Goal: Task Accomplishment & Management: Manage account settings

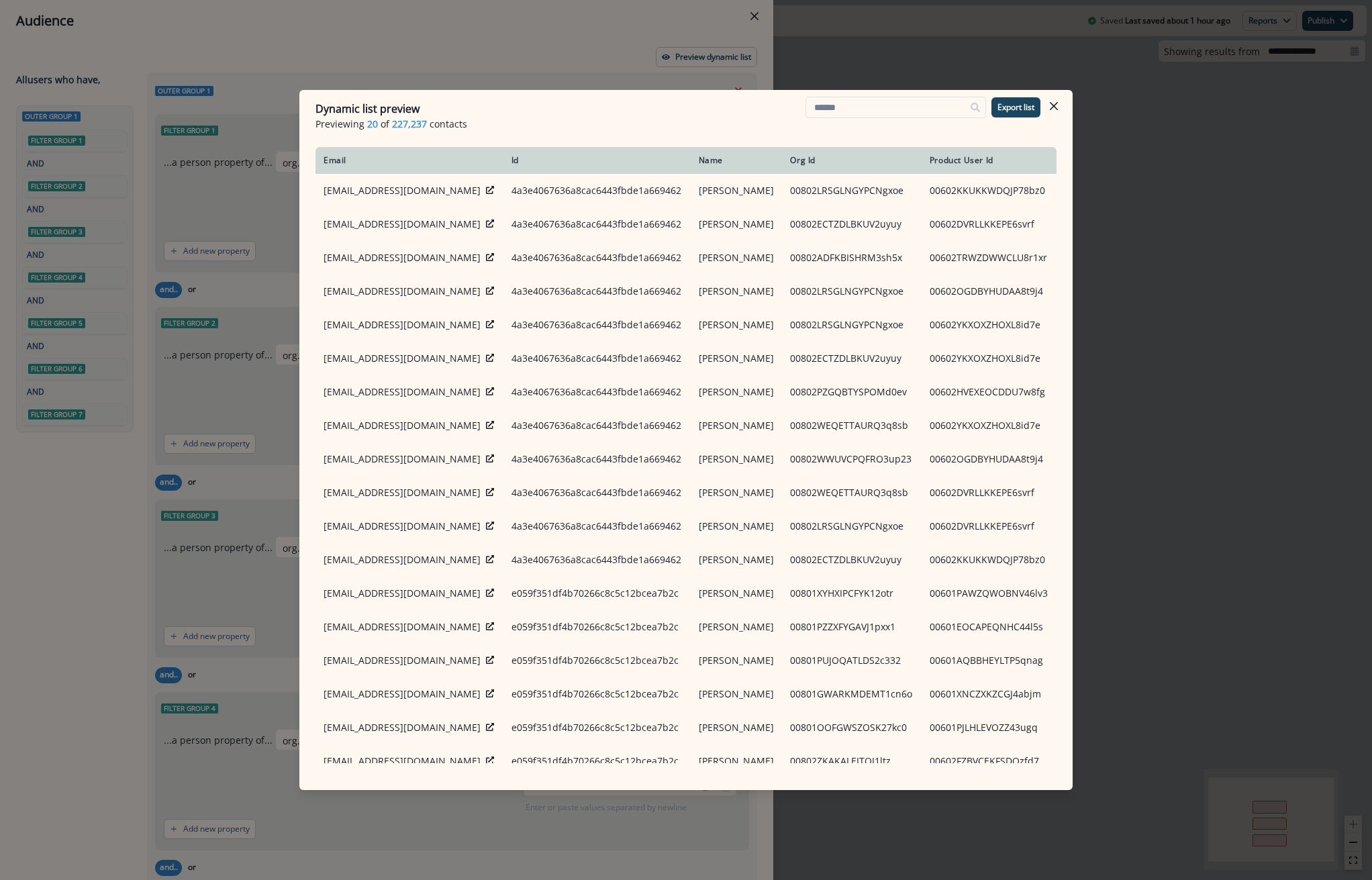
click at [1107, 221] on div "Dynamic list preview Previewing 20 of 227,237 contacts Export list Email Id Nam…" at bounding box center [686, 440] width 1372 height 880
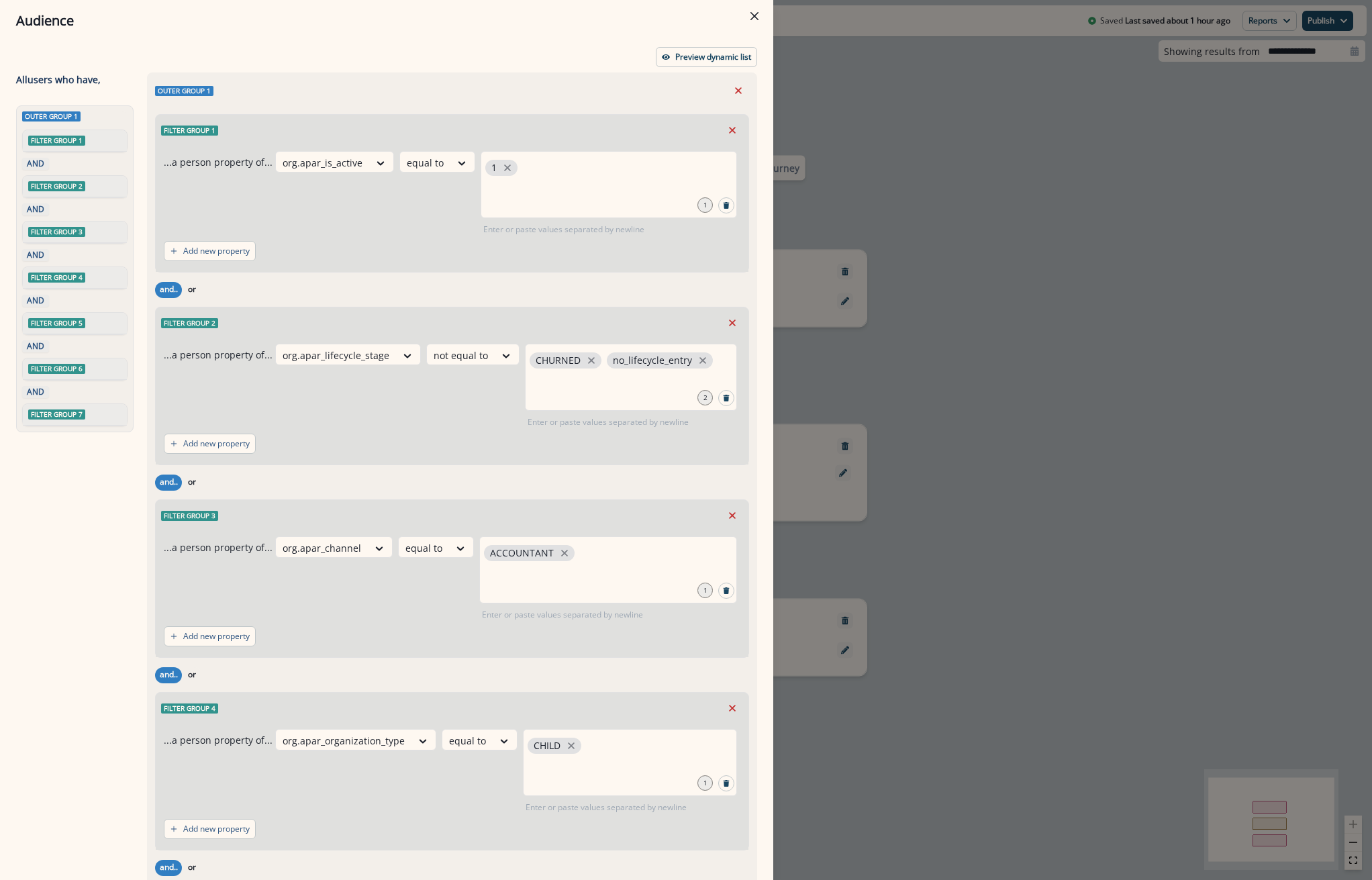
click at [1153, 304] on div "Audience Preview dynamic list All user s who have, Outer group 1 Filter group 1…" at bounding box center [686, 440] width 1372 height 880
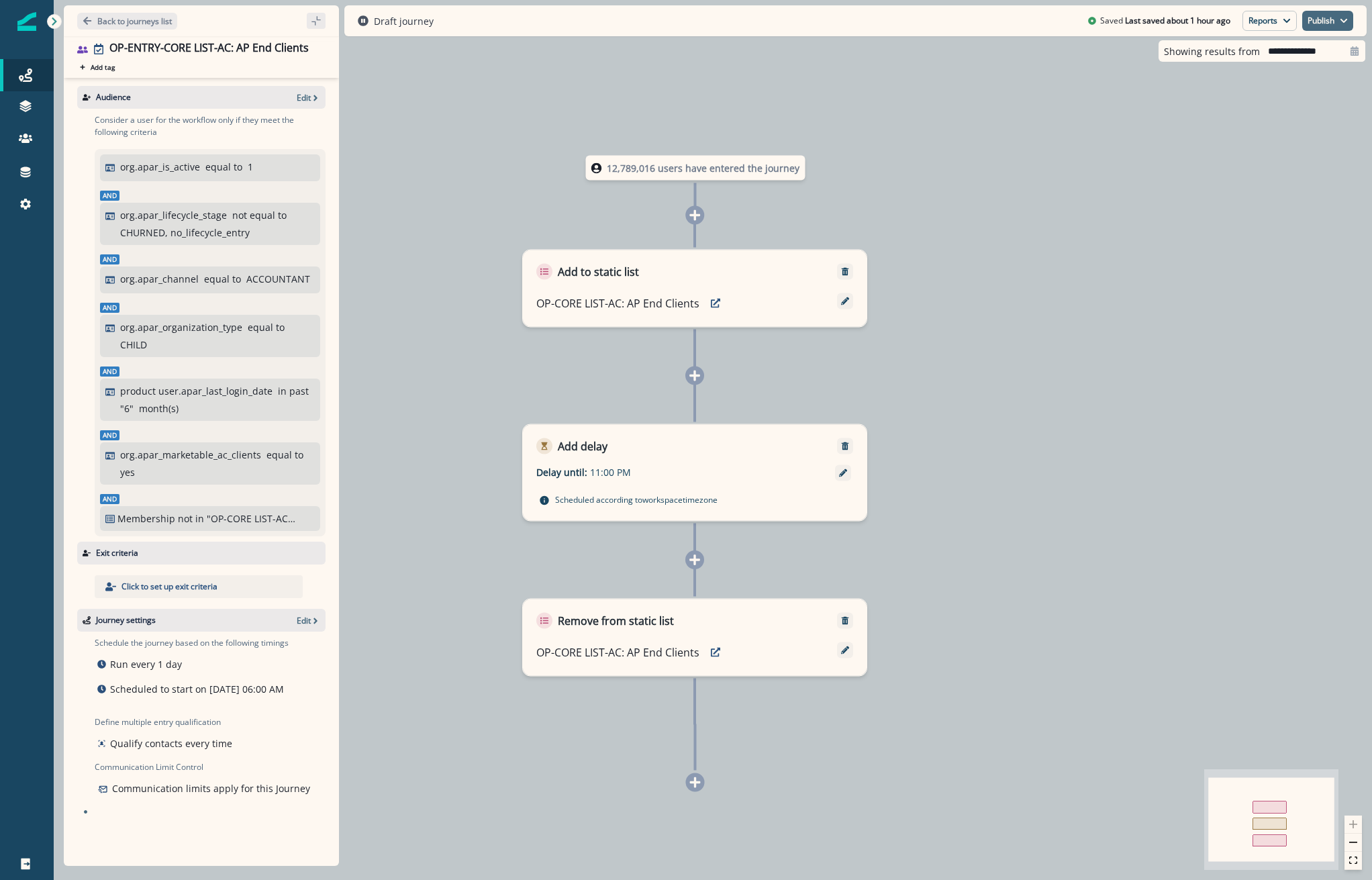
click at [1345, 20] on icon "button" at bounding box center [1344, 20] width 6 height 4
click at [1286, 53] on button "as active journey" at bounding box center [1277, 54] width 149 height 24
click at [157, 13] on button "Back to journeys list" at bounding box center [127, 21] width 100 height 17
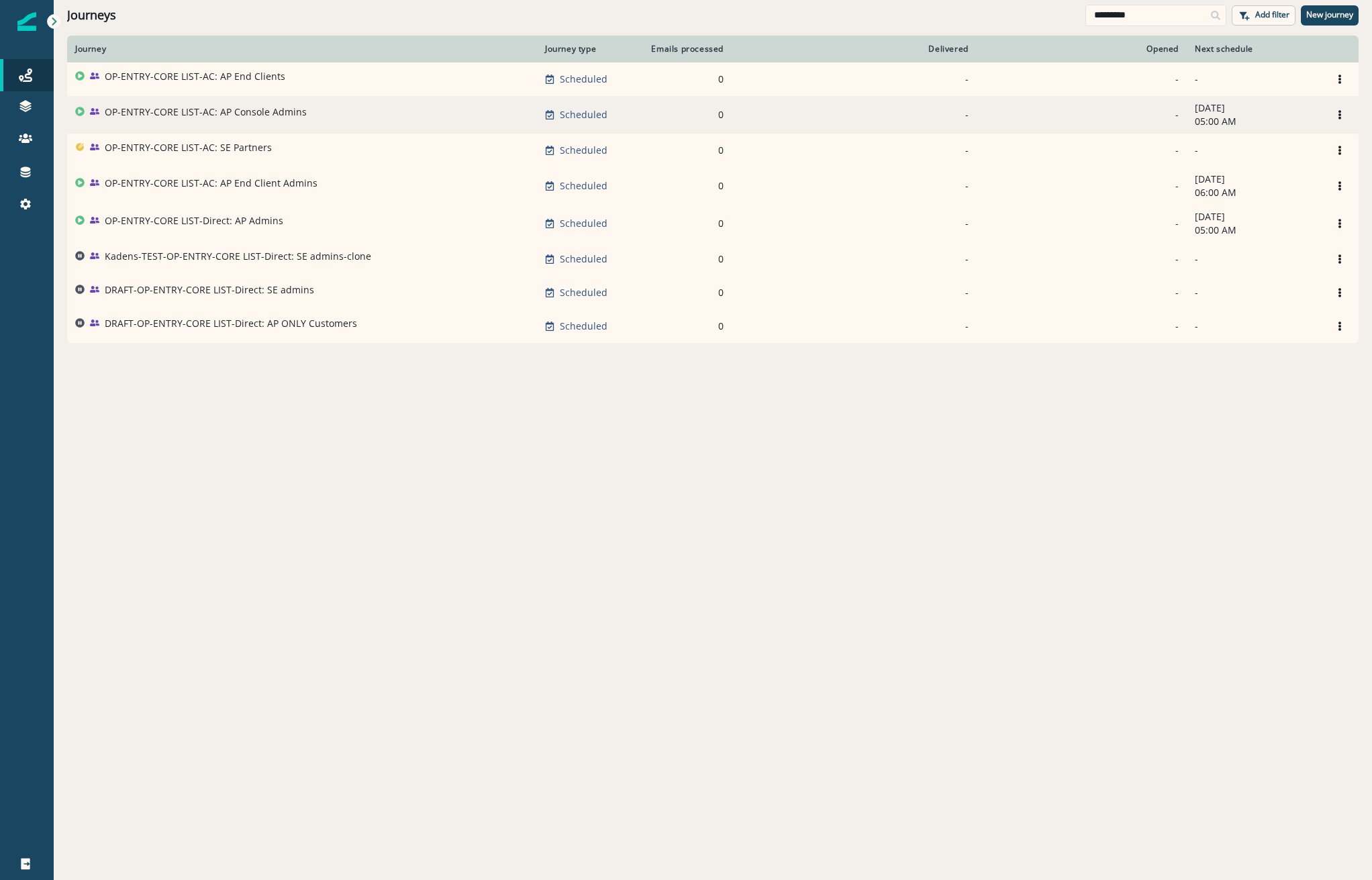
click at [348, 106] on div "OP-ENTRY-CORE LIST-AC: AP Console Admins" at bounding box center [302, 114] width 454 height 19
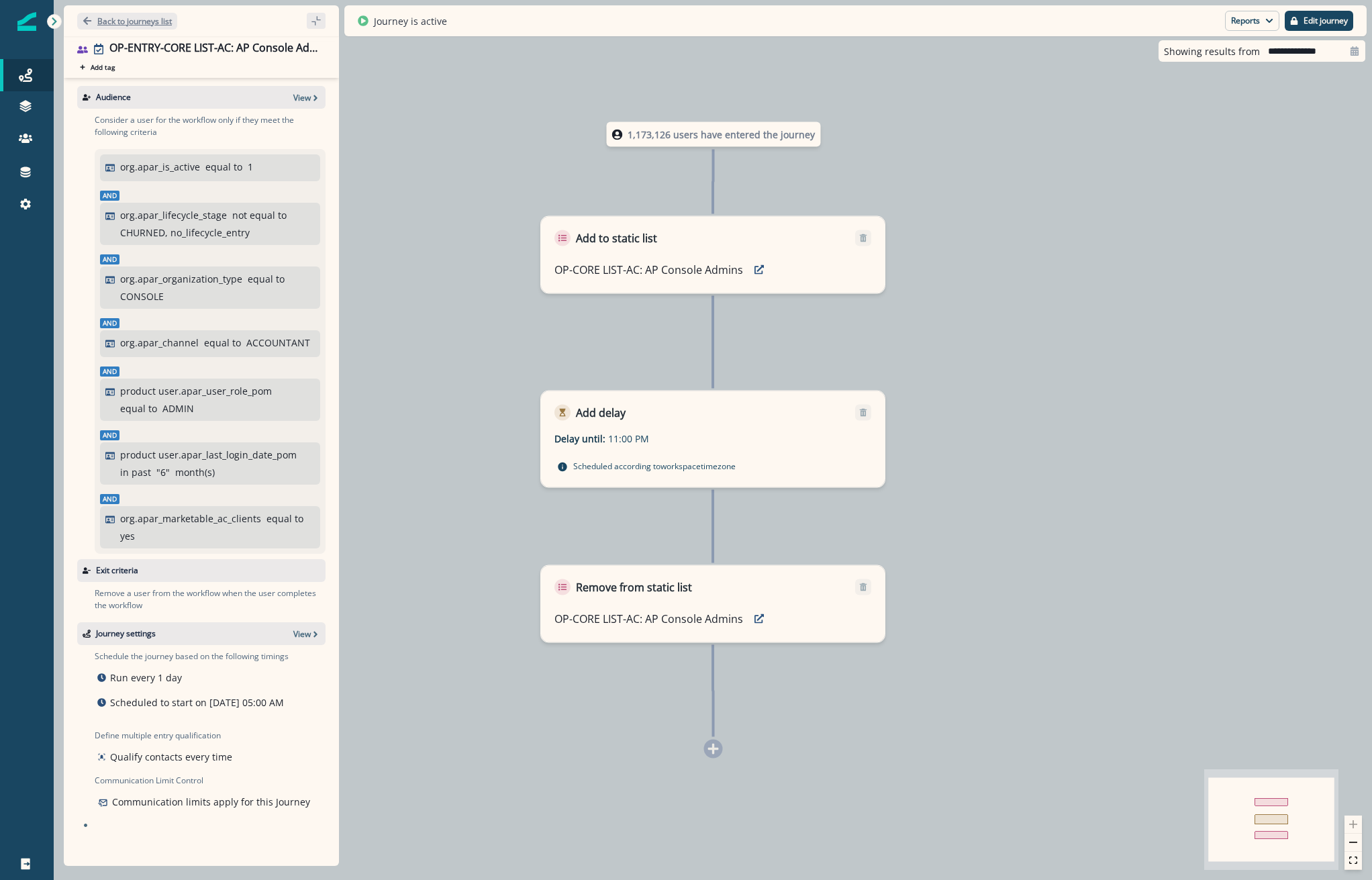
click at [138, 23] on p "Back to journeys list" at bounding box center [134, 21] width 74 height 11
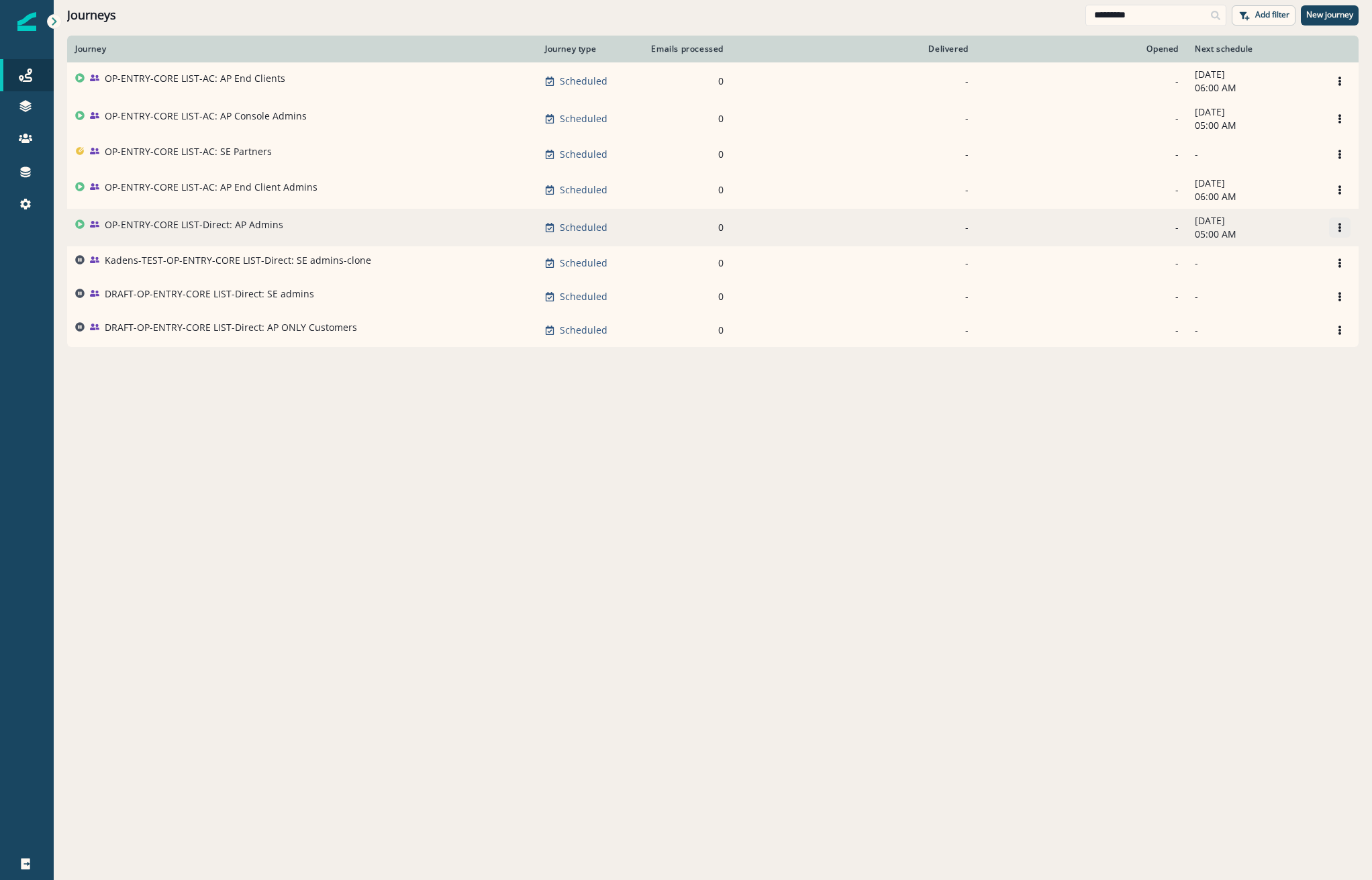
click at [1338, 225] on icon "Options" at bounding box center [1340, 227] width 10 height 10
click at [1266, 260] on button "Clone" at bounding box center [1275, 262] width 149 height 22
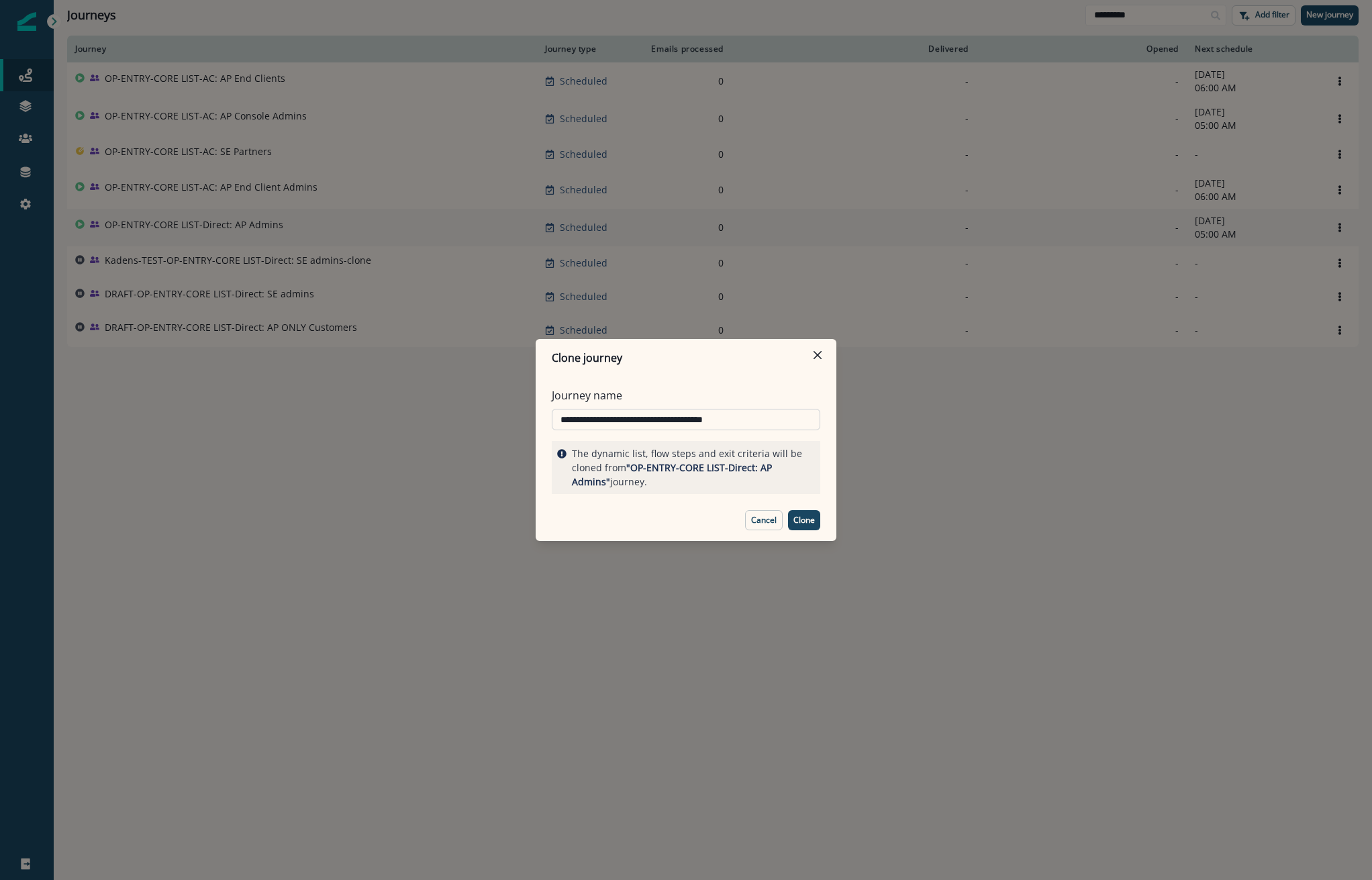
click at [586, 424] on input "**********" at bounding box center [686, 419] width 269 height 22
drag, startPoint x: 656, startPoint y: 420, endPoint x: 853, endPoint y: 438, distance: 197.8
click at [853, 438] on div "**********" at bounding box center [686, 440] width 1372 height 880
type input "**********"
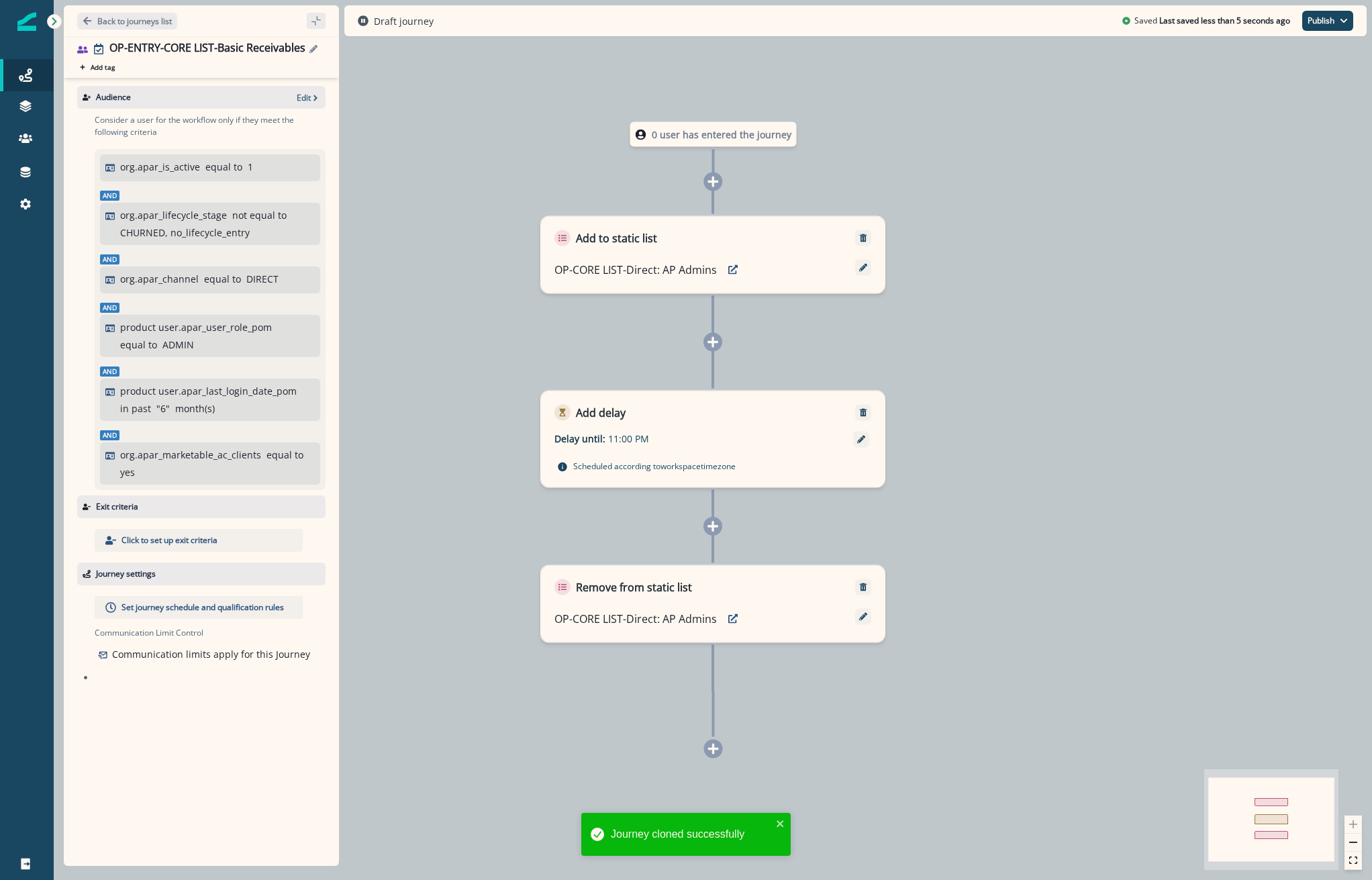
click at [317, 49] on button "Edit name" at bounding box center [313, 49] width 16 height 8
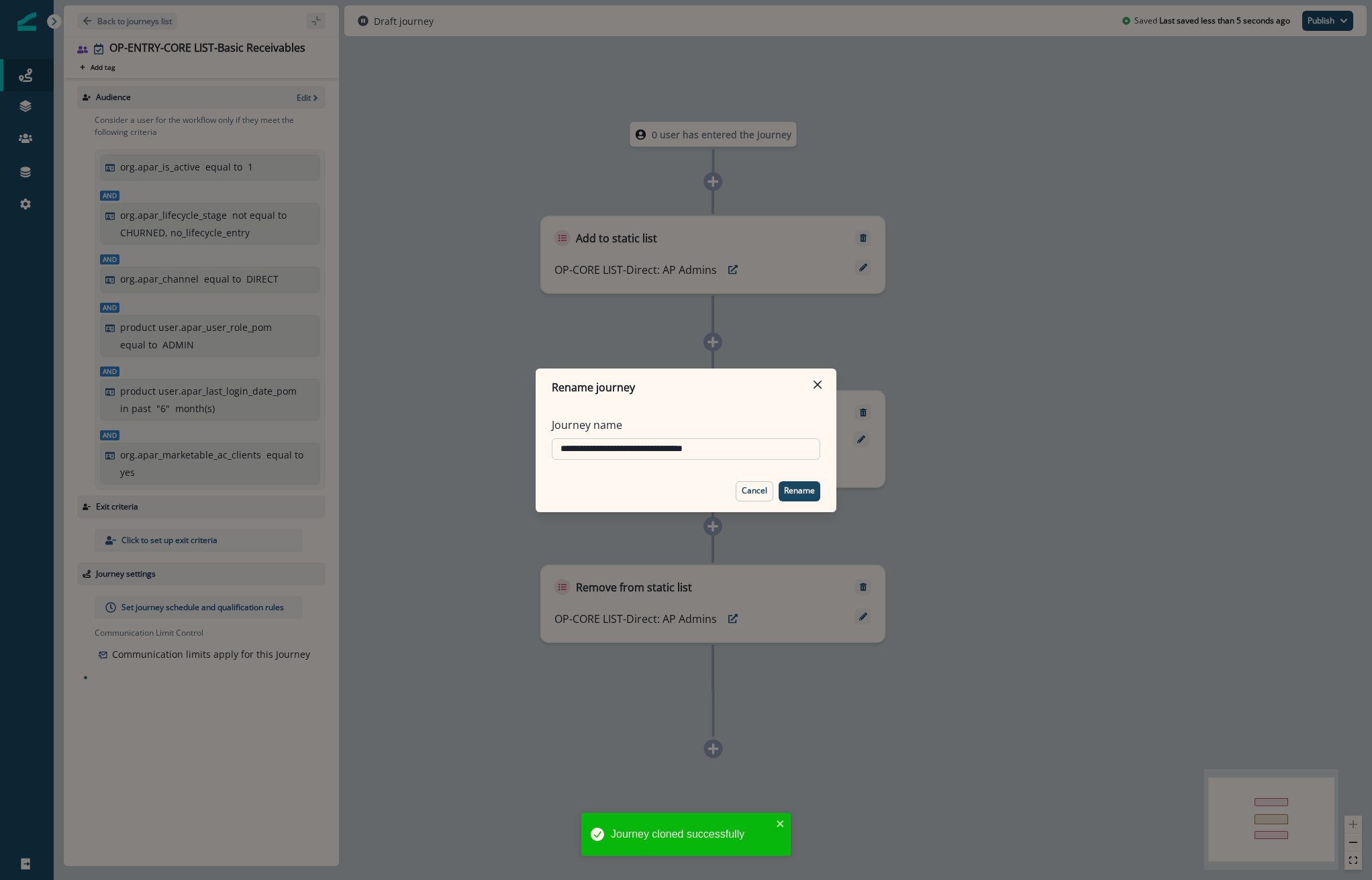
click at [557, 446] on input "**********" at bounding box center [686, 449] width 269 height 22
type input "**********"
click at [805, 493] on p "Rename" at bounding box center [799, 491] width 31 height 10
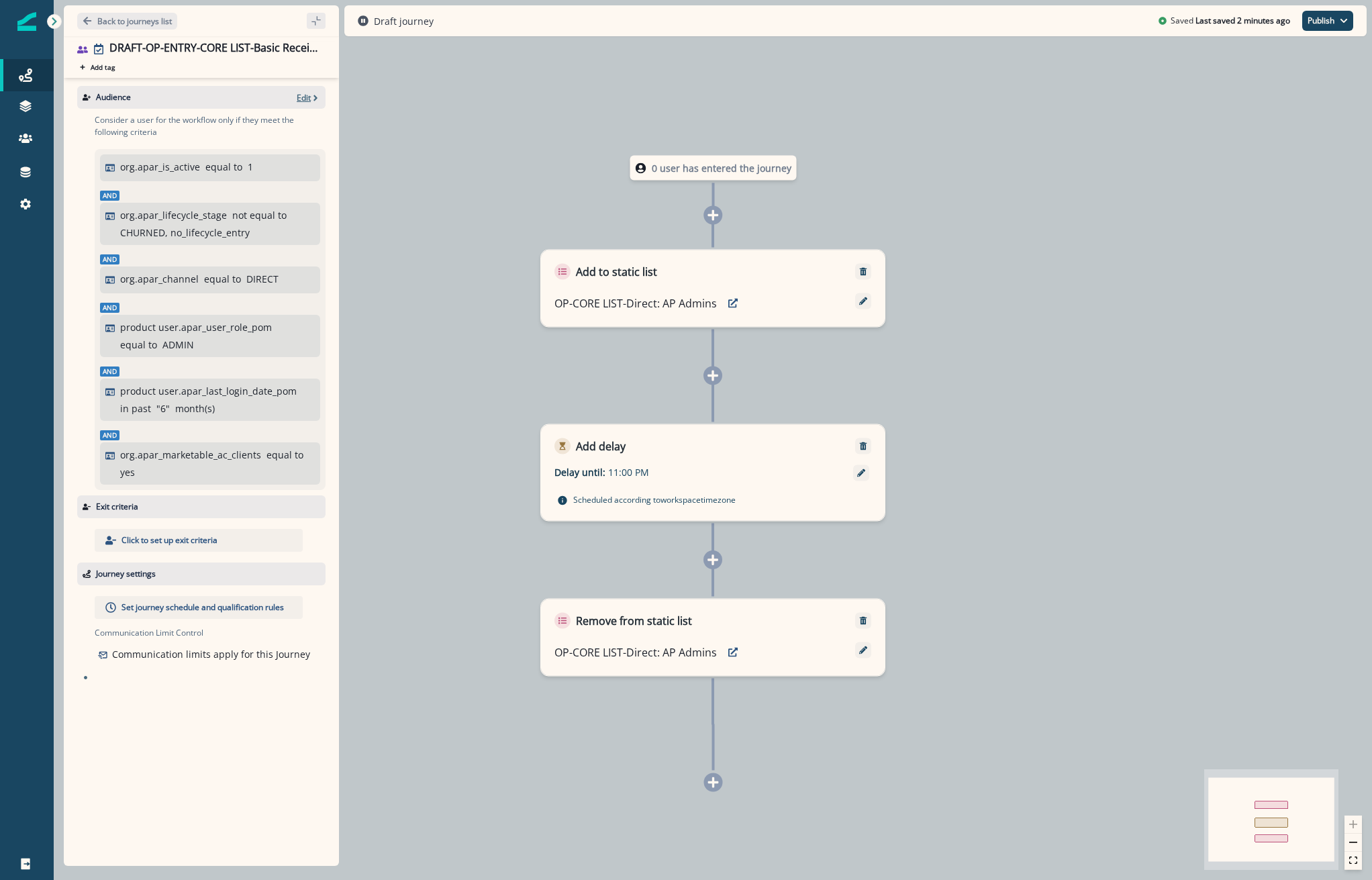
click at [309, 96] on p "Edit" at bounding box center [303, 98] width 14 height 11
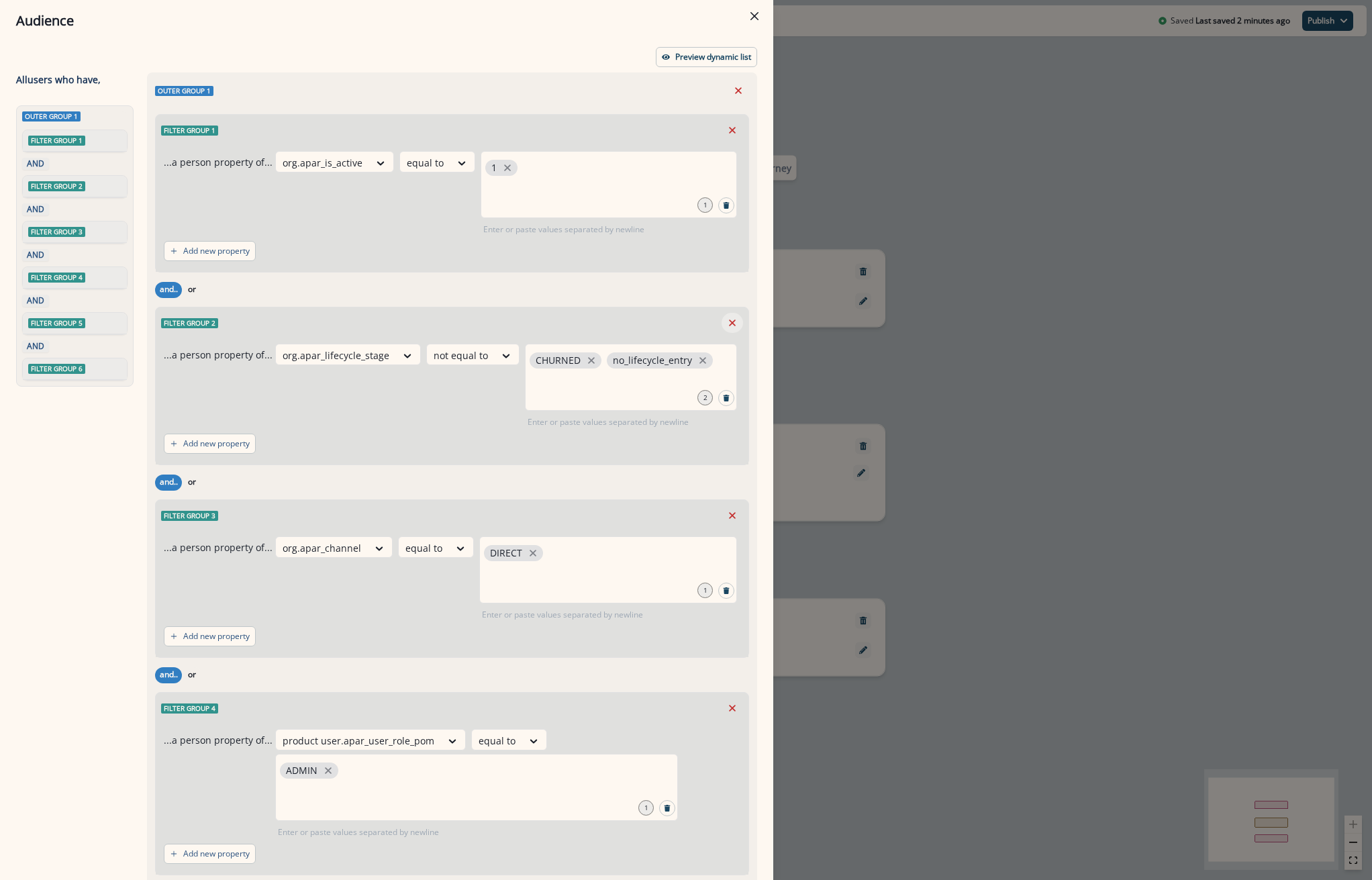
click at [726, 325] on icon "Remove" at bounding box center [732, 323] width 12 height 12
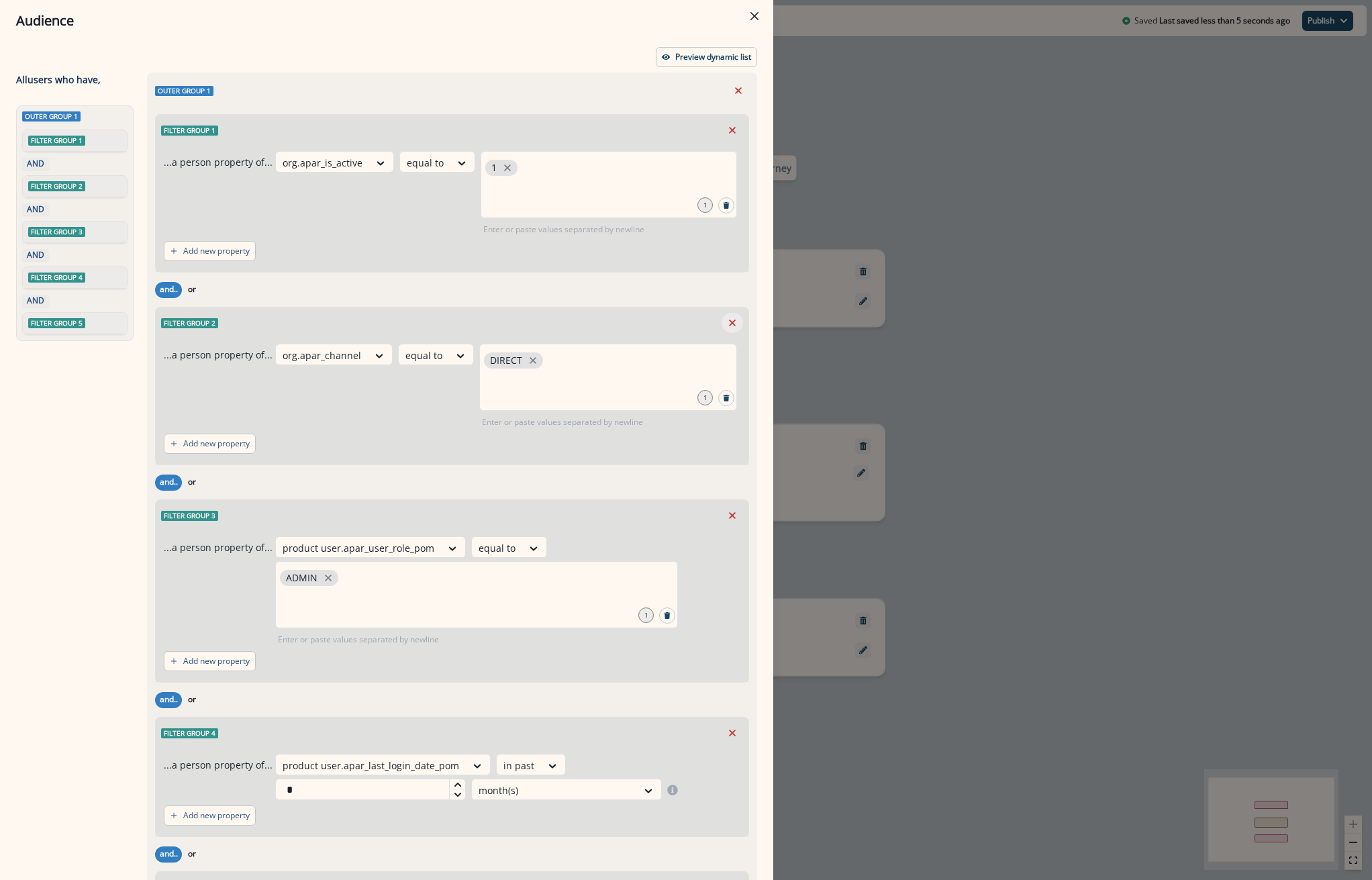
click at [726, 319] on icon "Remove" at bounding box center [732, 323] width 12 height 12
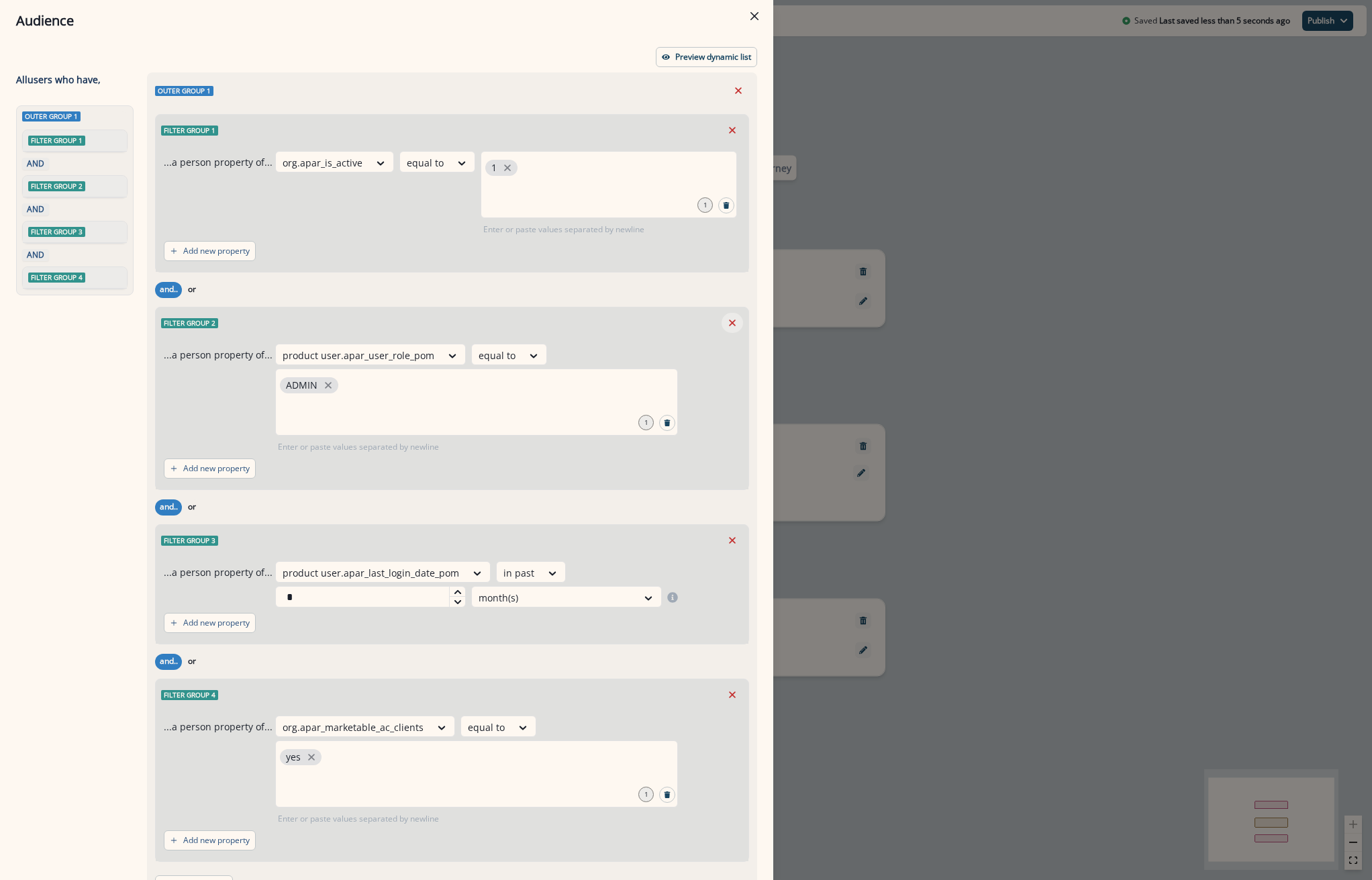
click at [729, 324] on icon "Remove" at bounding box center [732, 323] width 6 height 6
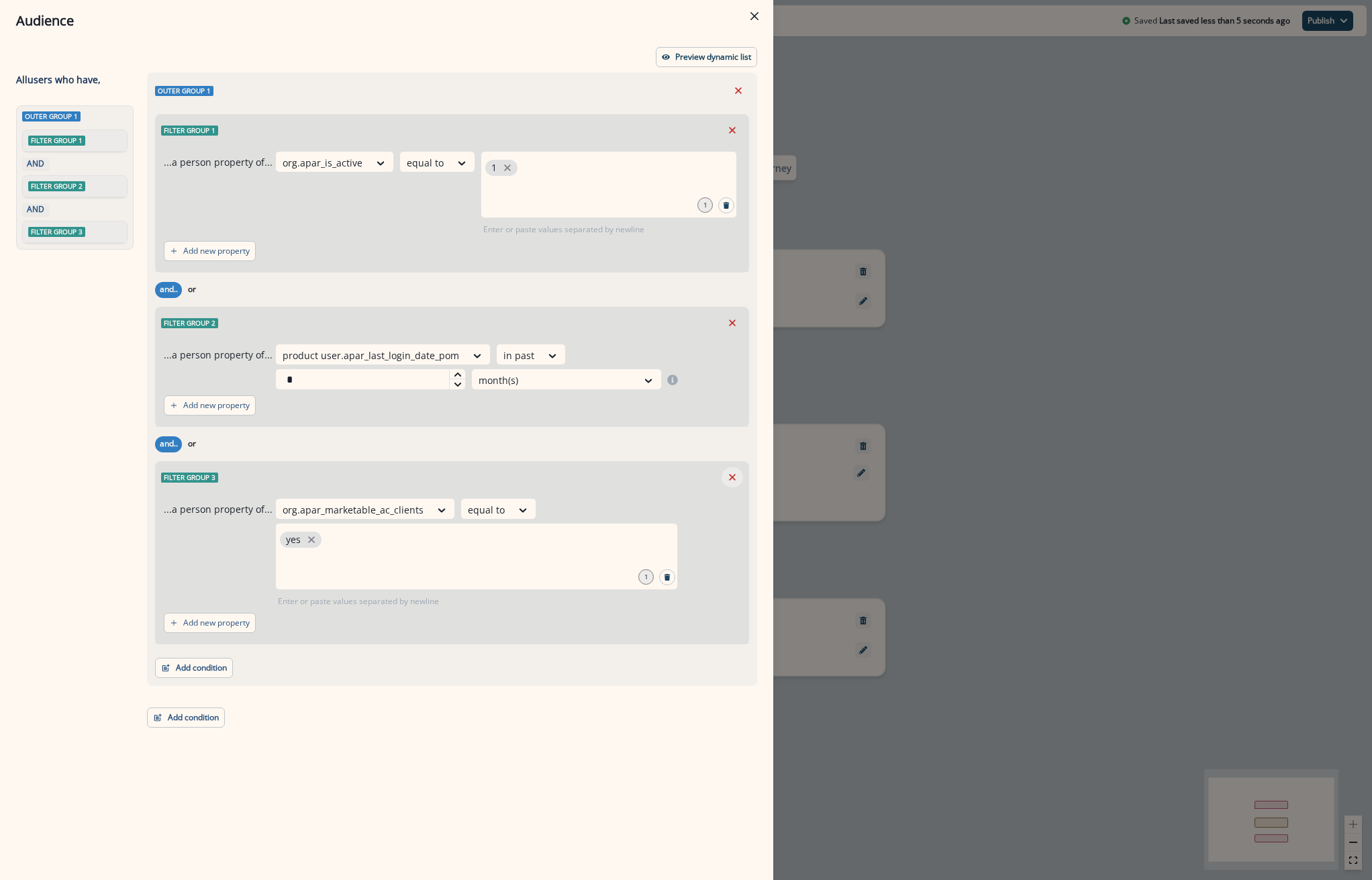
click at [737, 471] on button "Remove" at bounding box center [732, 476] width 22 height 20
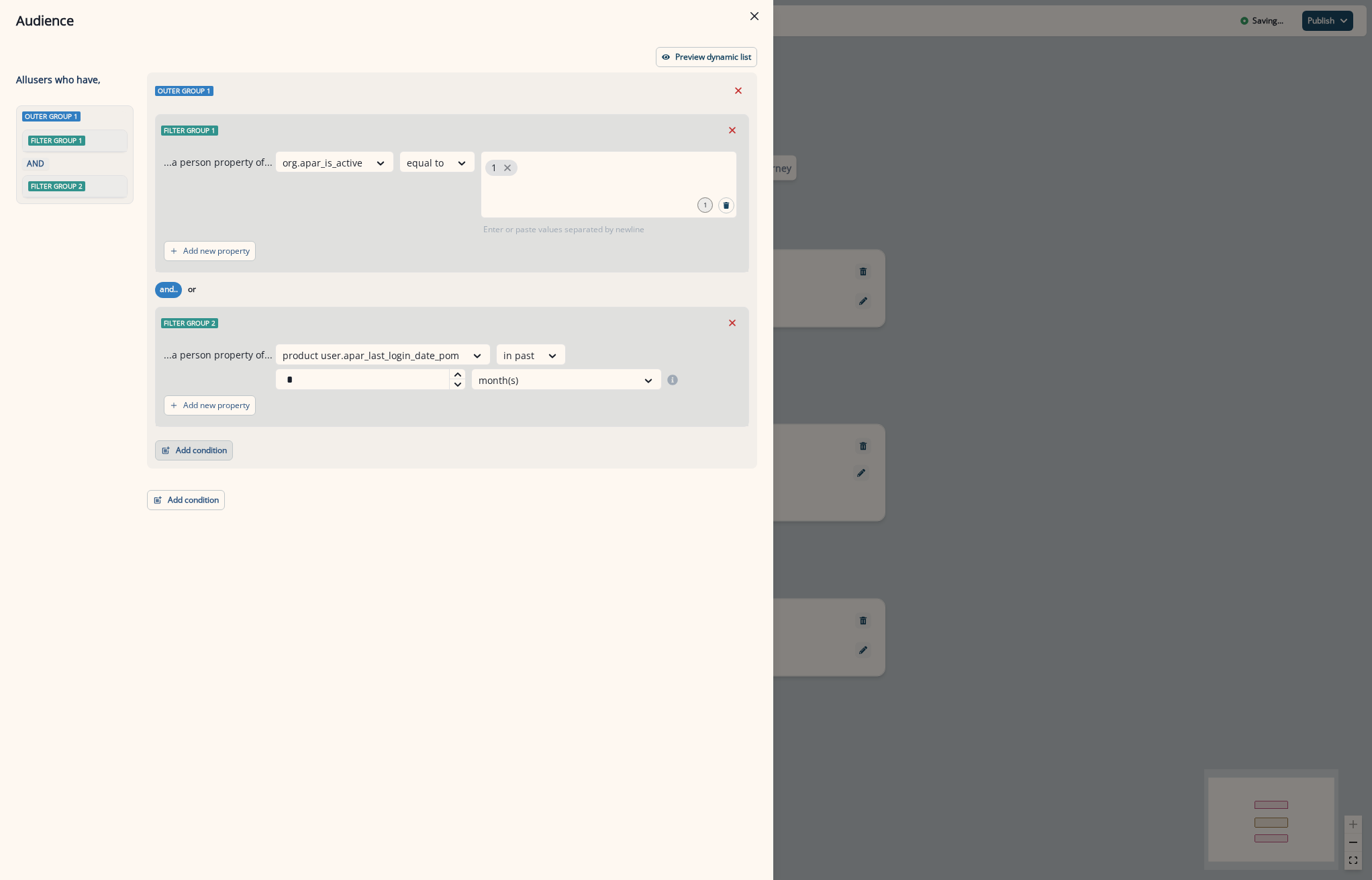
click at [206, 459] on button "Add condition" at bounding box center [194, 450] width 78 height 20
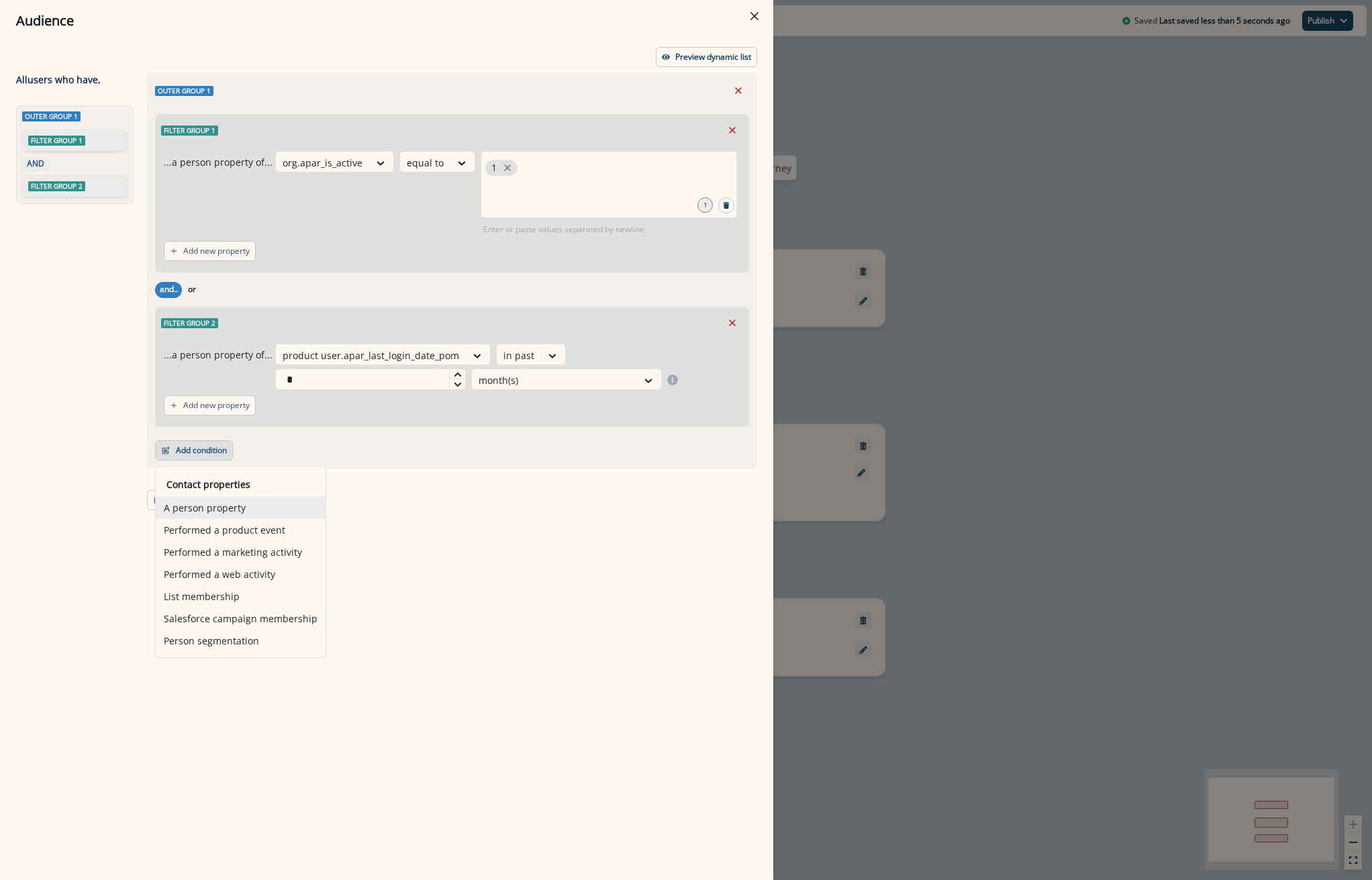
click at [212, 504] on button "A person property" at bounding box center [240, 507] width 170 height 22
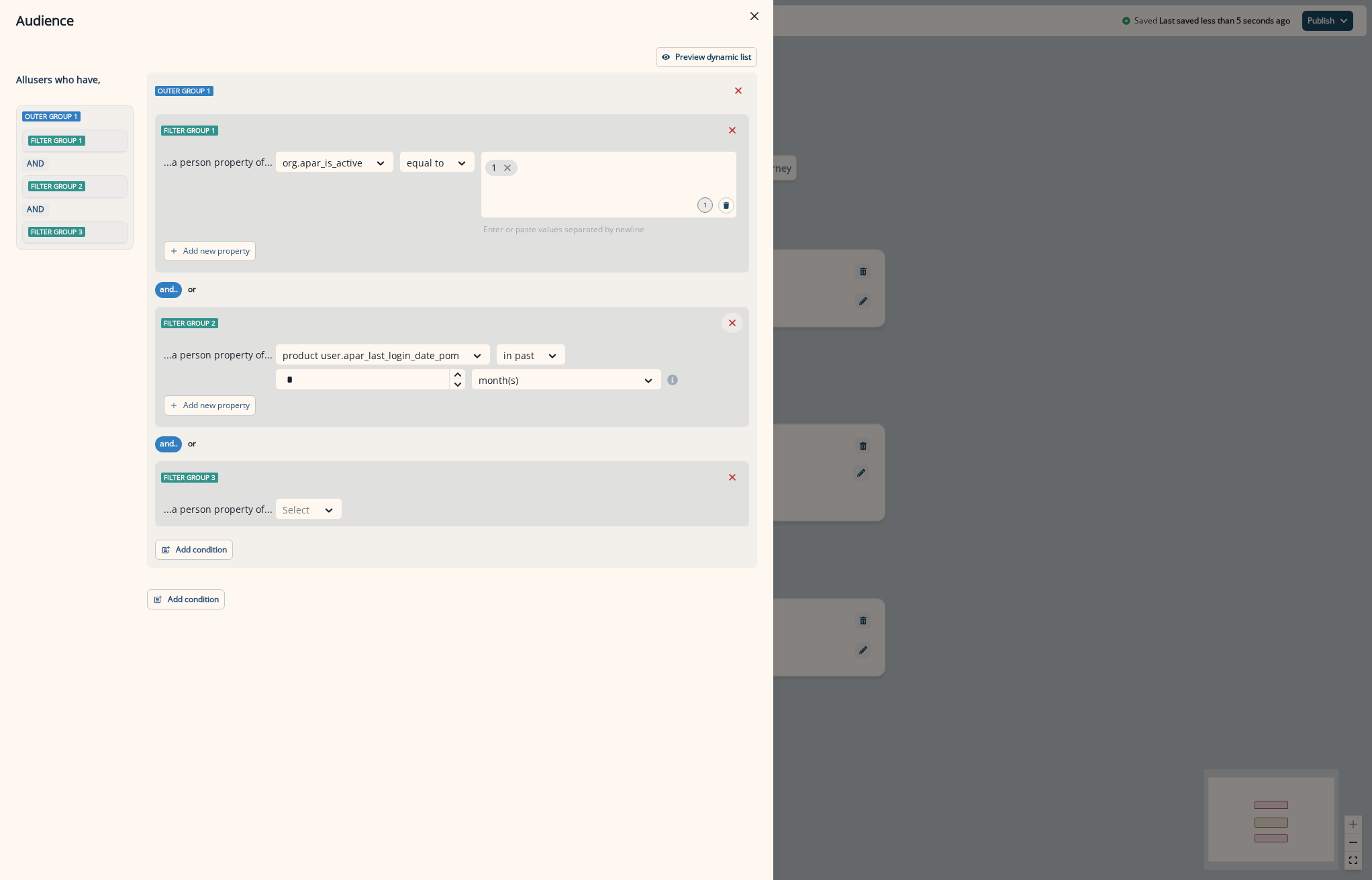
click at [738, 324] on icon "Remove" at bounding box center [732, 323] width 12 height 12
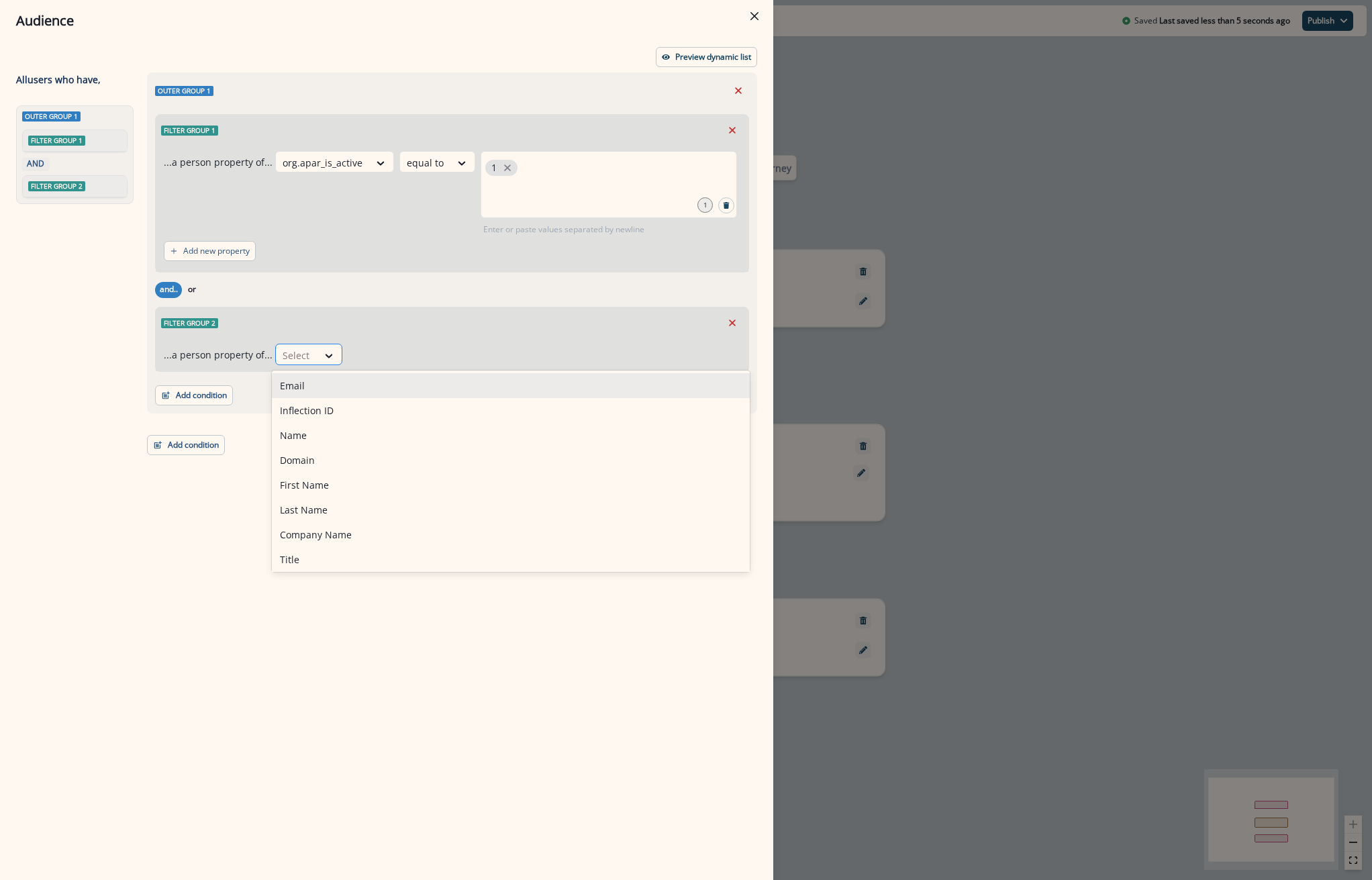
click at [309, 356] on div "Select" at bounding box center [296, 355] width 41 height 22
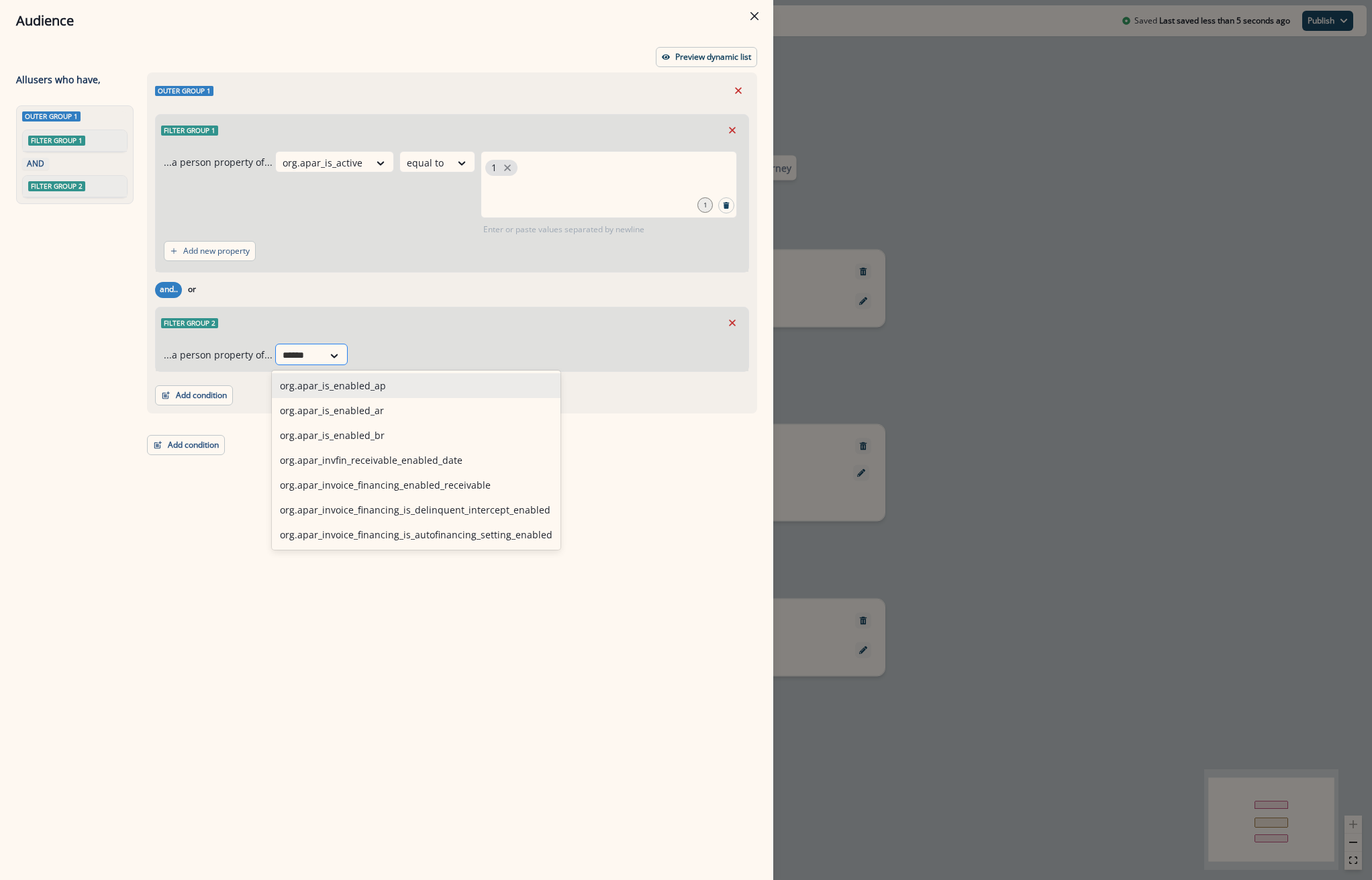
type input "*******"
click at [361, 439] on div "org.apar_is_enabled_br" at bounding box center [416, 435] width 289 height 25
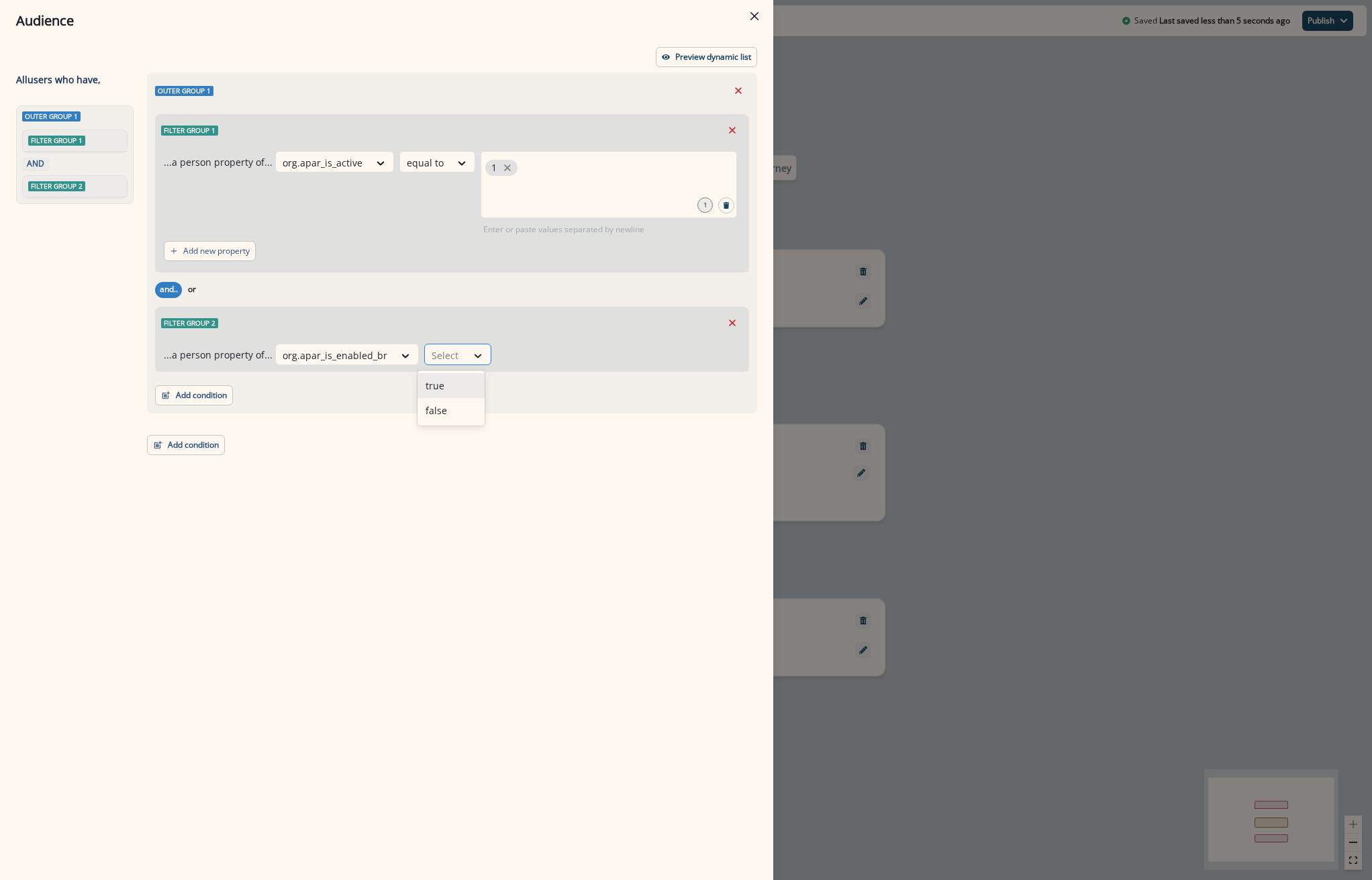
click at [472, 349] on icon at bounding box center [477, 355] width 12 height 14
click at [439, 390] on div "true" at bounding box center [451, 385] width 67 height 25
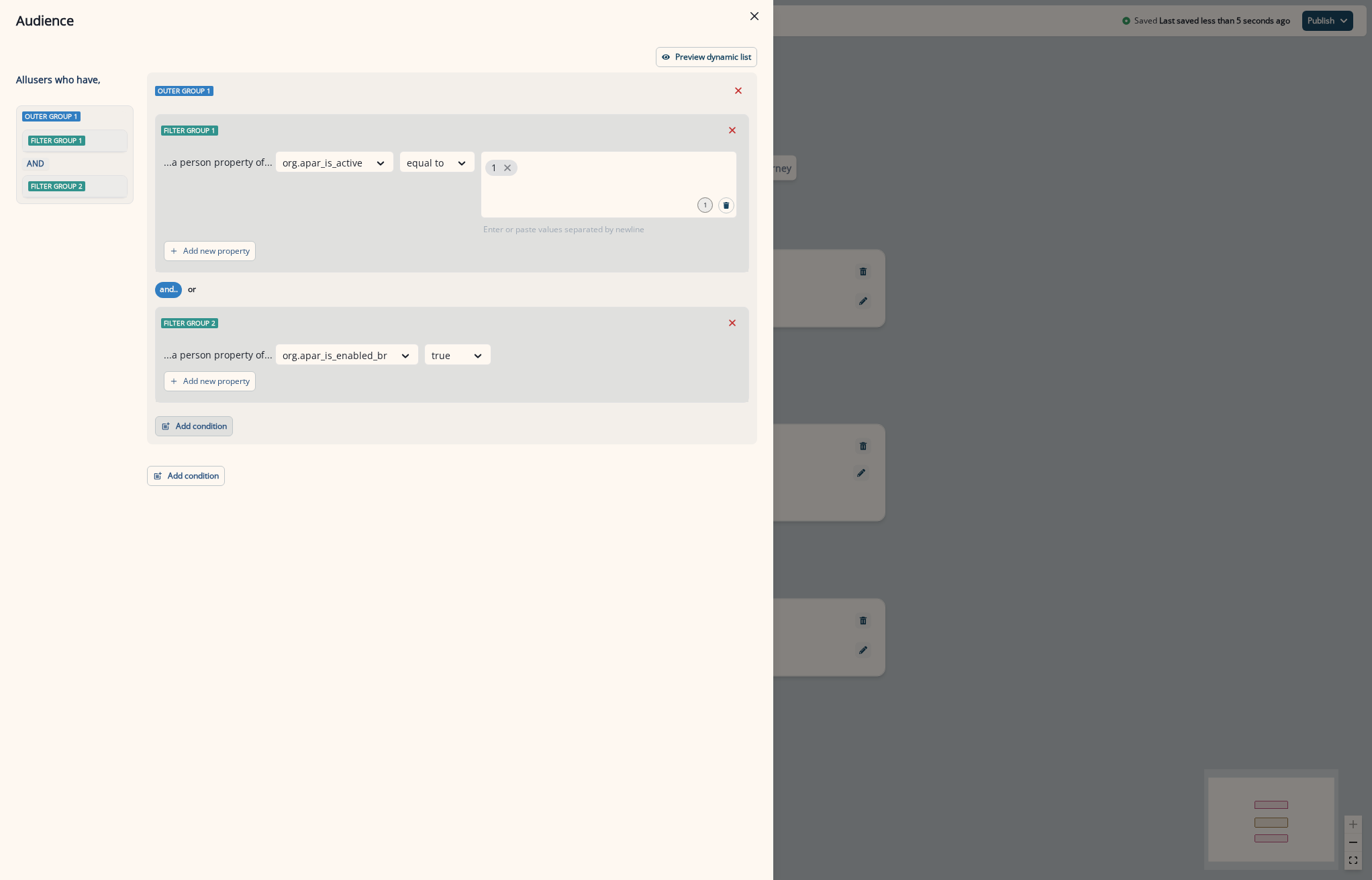
click at [217, 433] on button "Add condition" at bounding box center [194, 425] width 78 height 20
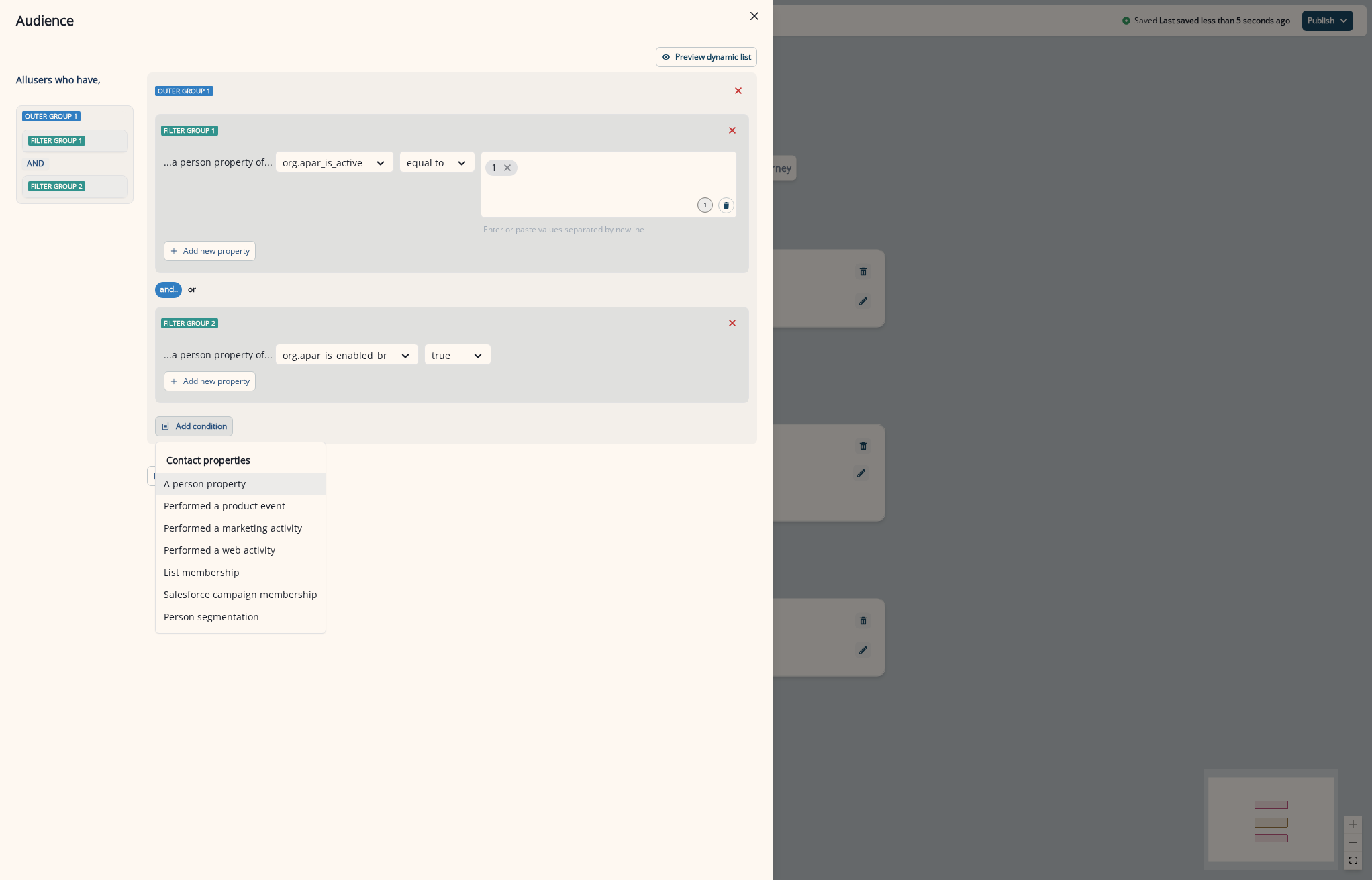
click at [207, 491] on button "A person property" at bounding box center [240, 483] width 170 height 22
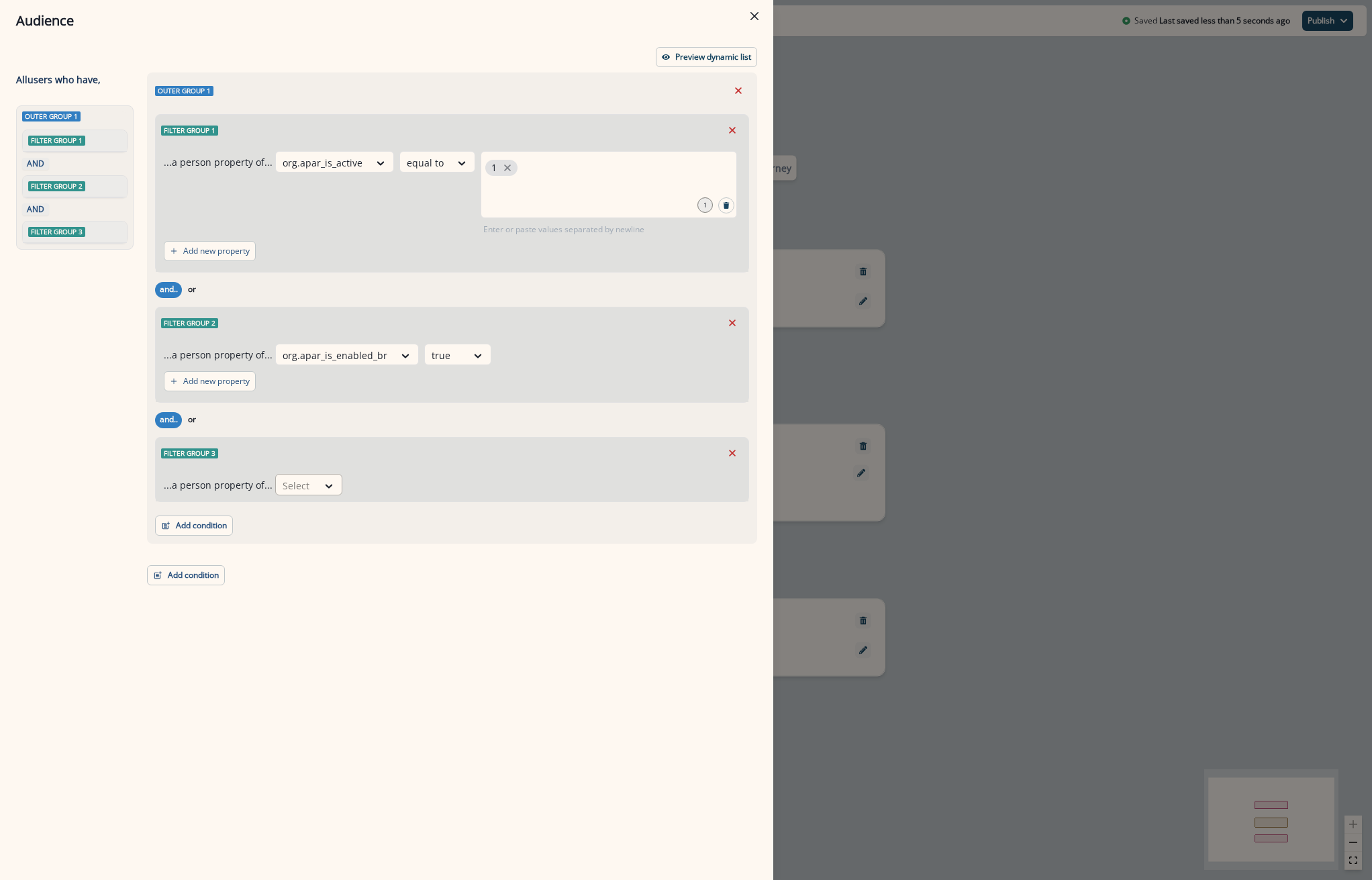
click at [299, 489] on div at bounding box center [296, 485] width 28 height 17
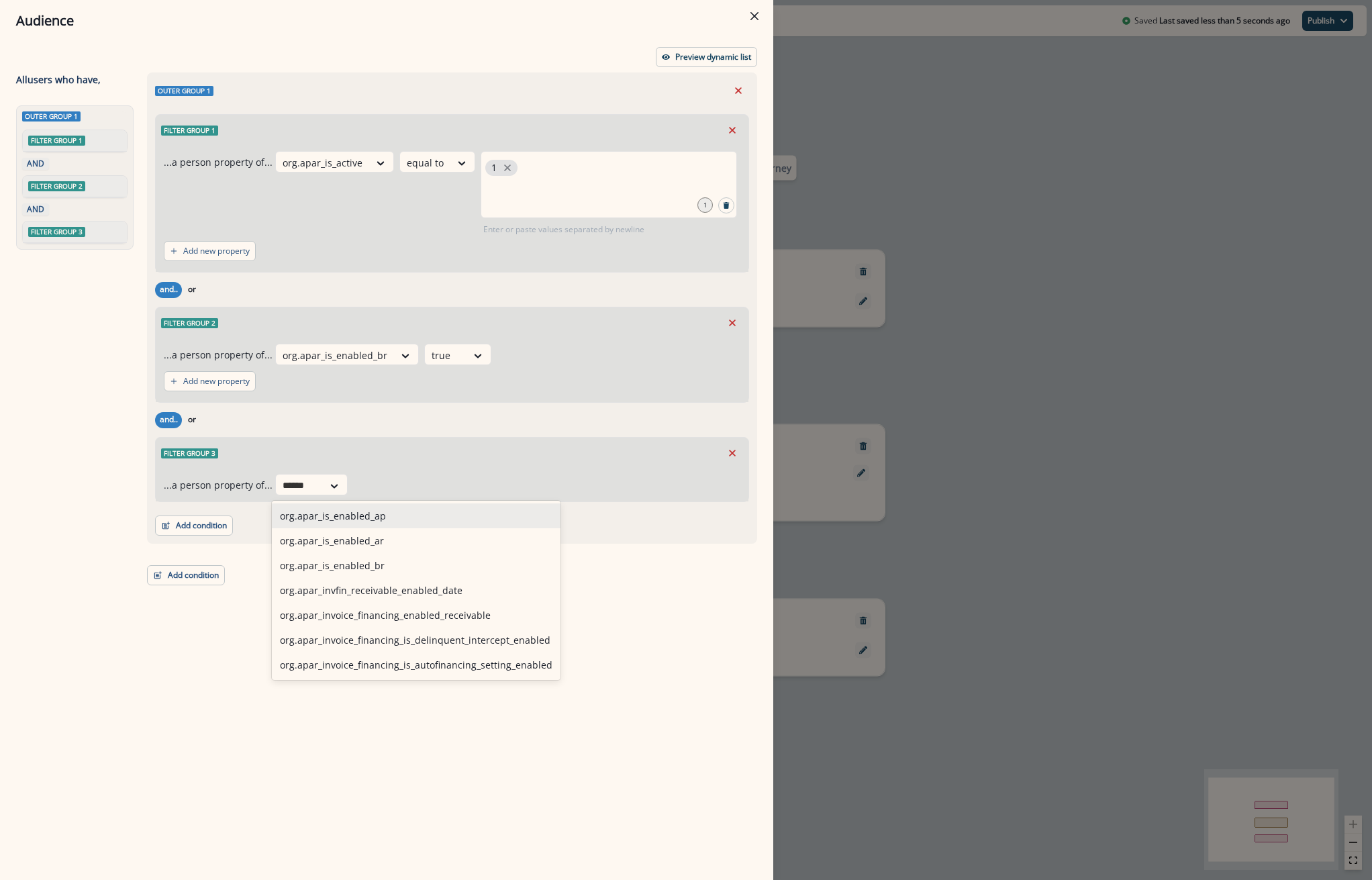
type input "*******"
click at [354, 513] on div "org.apar_is_enabled_ap" at bounding box center [416, 515] width 289 height 25
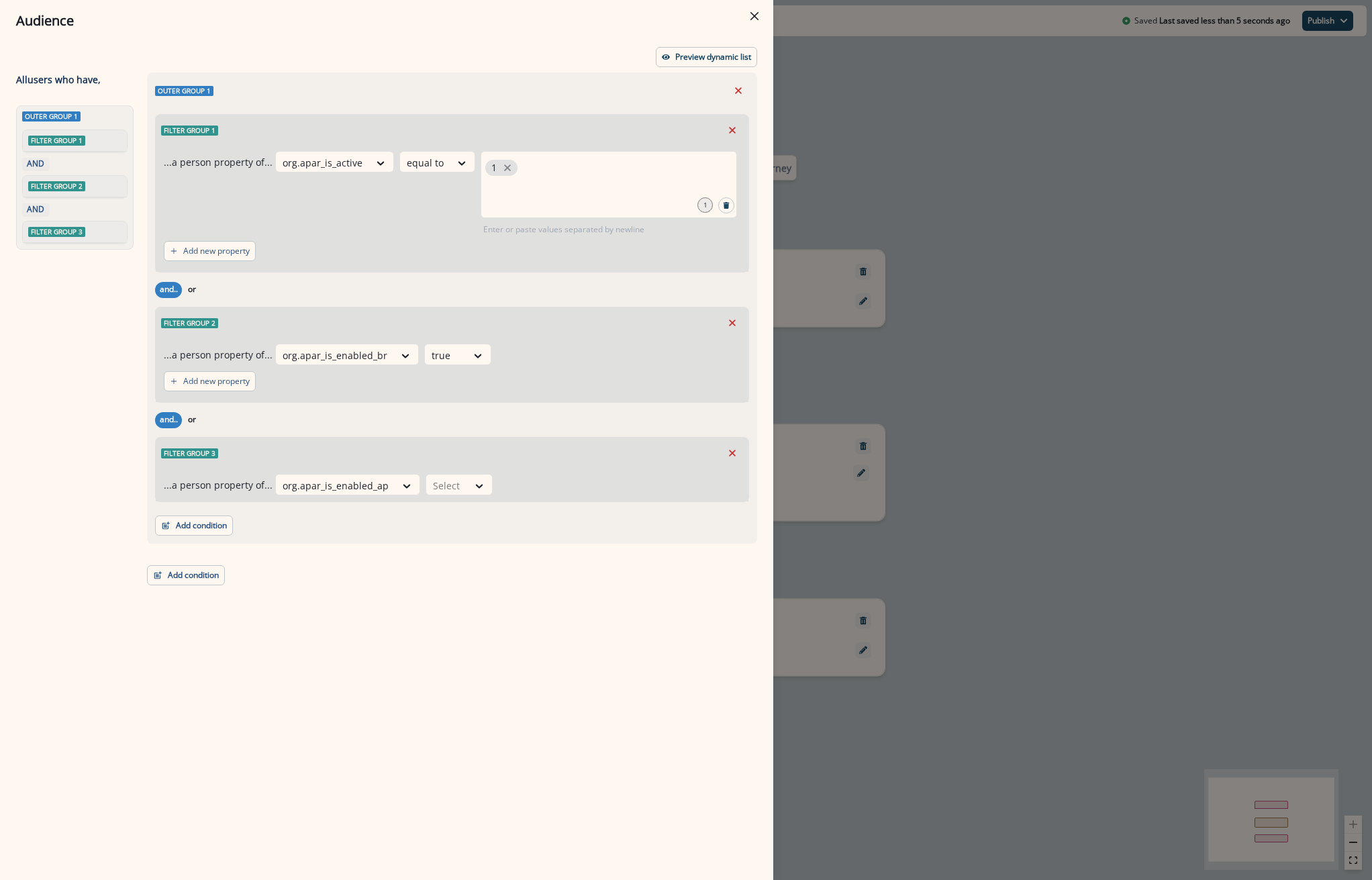
click at [486, 484] on div "option org.apar_is_enabled_ap, selected. org.apar_is_enabled_ap Select" at bounding box center [507, 484] width 465 height 22
click at [468, 484] on div at bounding box center [479, 485] width 23 height 14
click at [443, 544] on div "false" at bounding box center [452, 540] width 67 height 25
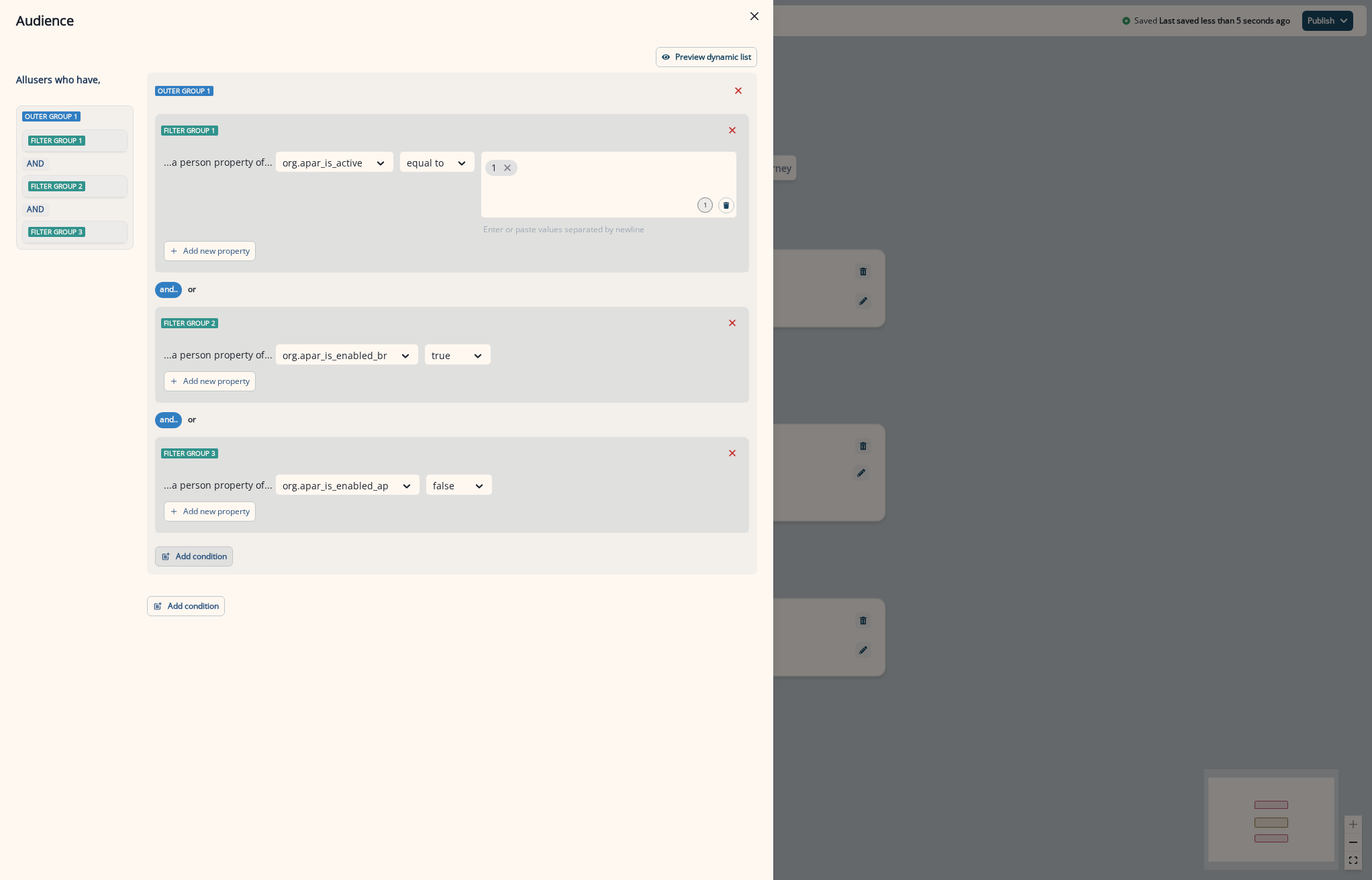
click at [204, 558] on button "Add condition" at bounding box center [194, 556] width 78 height 20
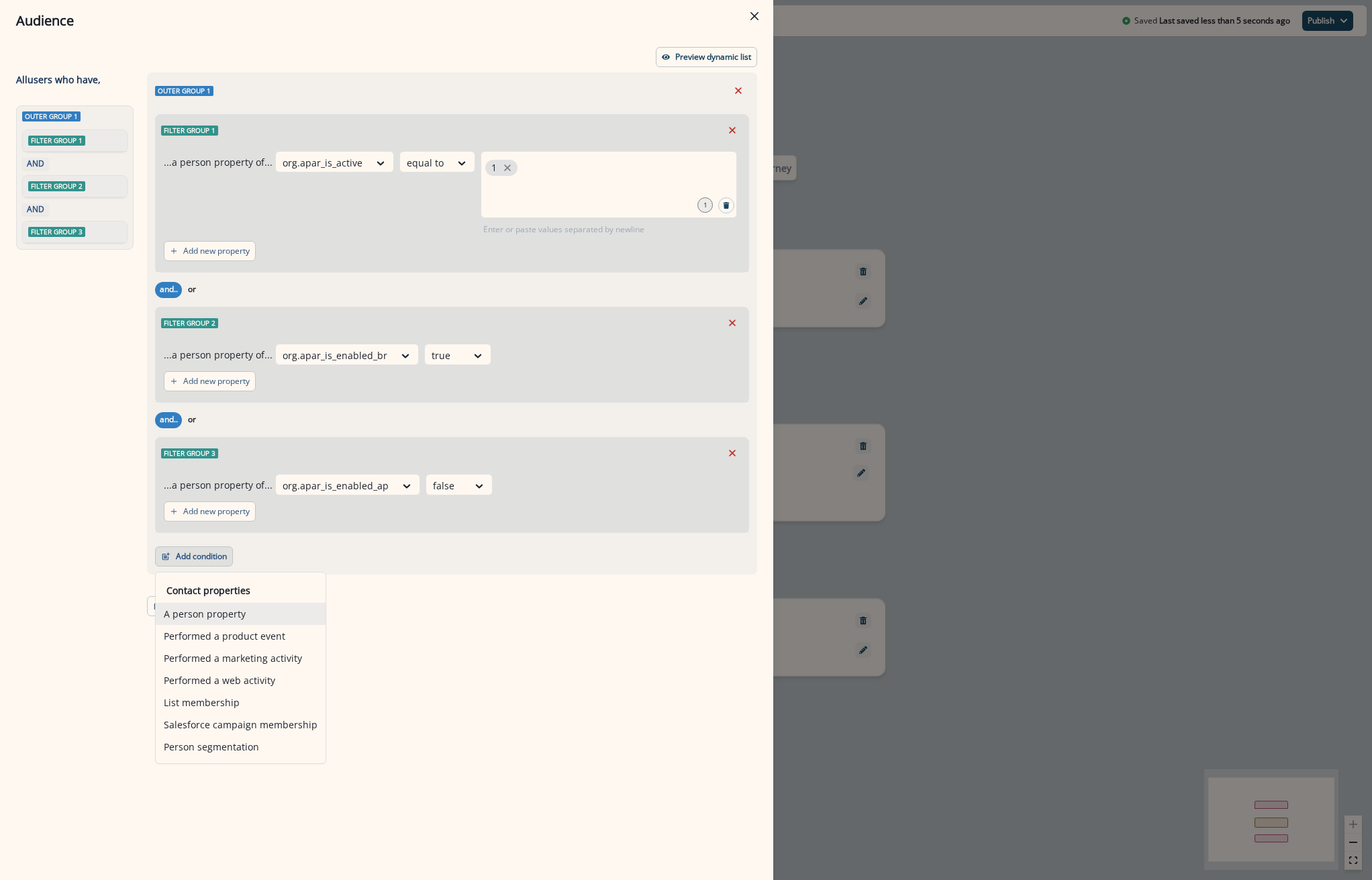
click at [191, 612] on button "A person property" at bounding box center [240, 613] width 170 height 22
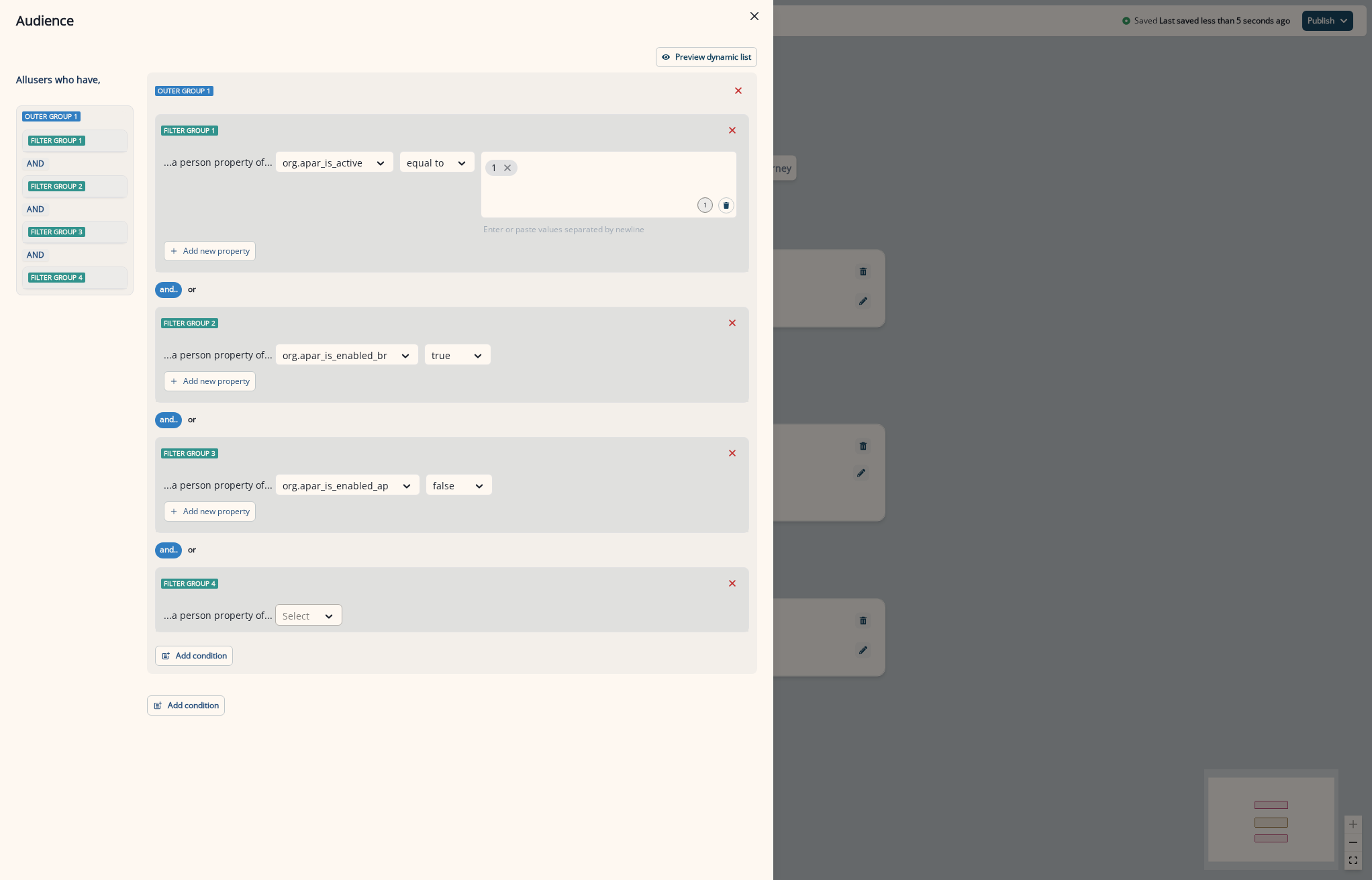
click at [303, 613] on div at bounding box center [296, 616] width 28 height 17
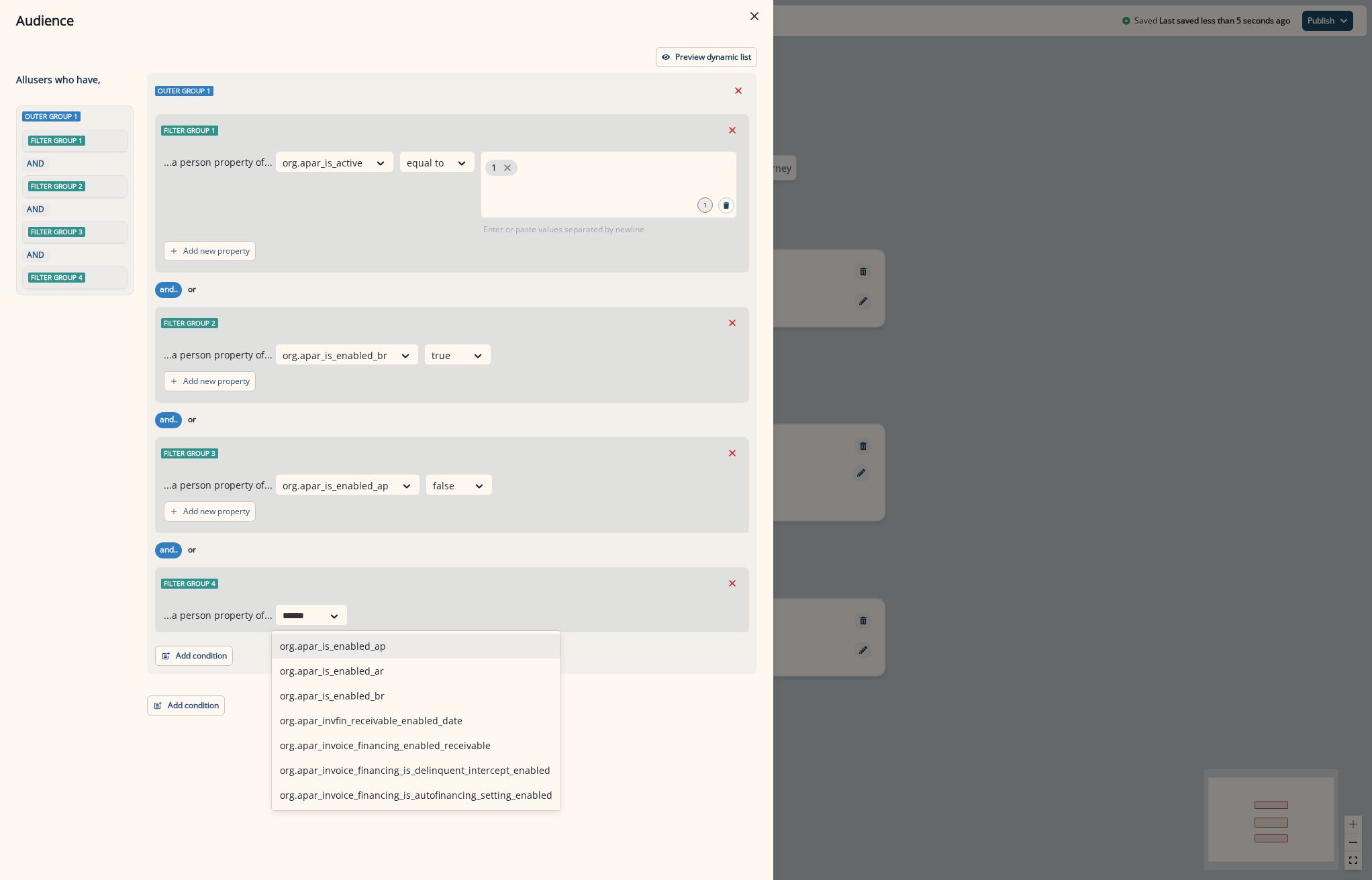
type input "*******"
click at [332, 672] on div "org.apar_is_enabled_ar" at bounding box center [416, 671] width 289 height 25
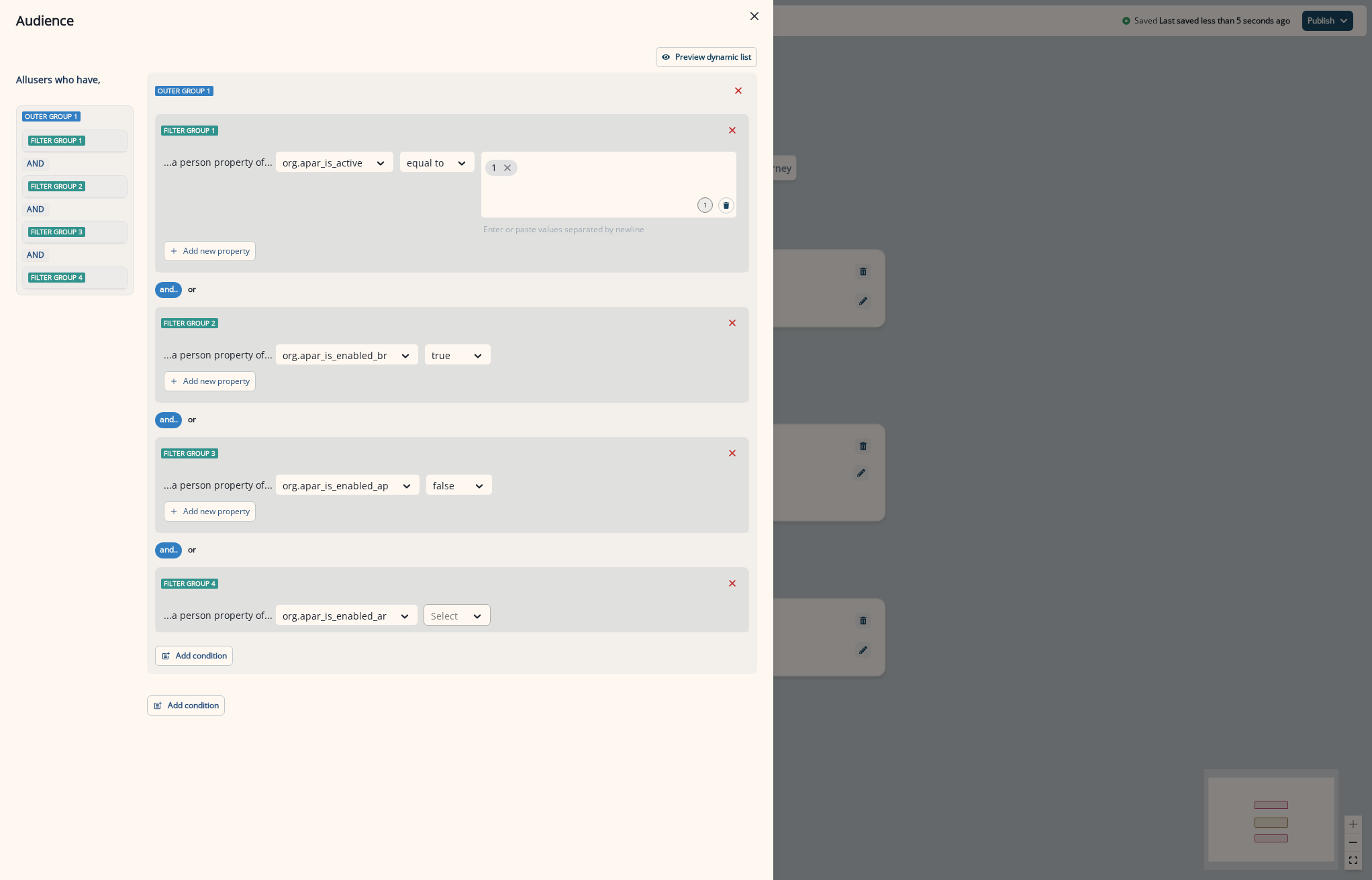
click at [452, 607] on div "Select" at bounding box center [444, 615] width 41 height 22
click at [439, 678] on div "false" at bounding box center [450, 671] width 67 height 25
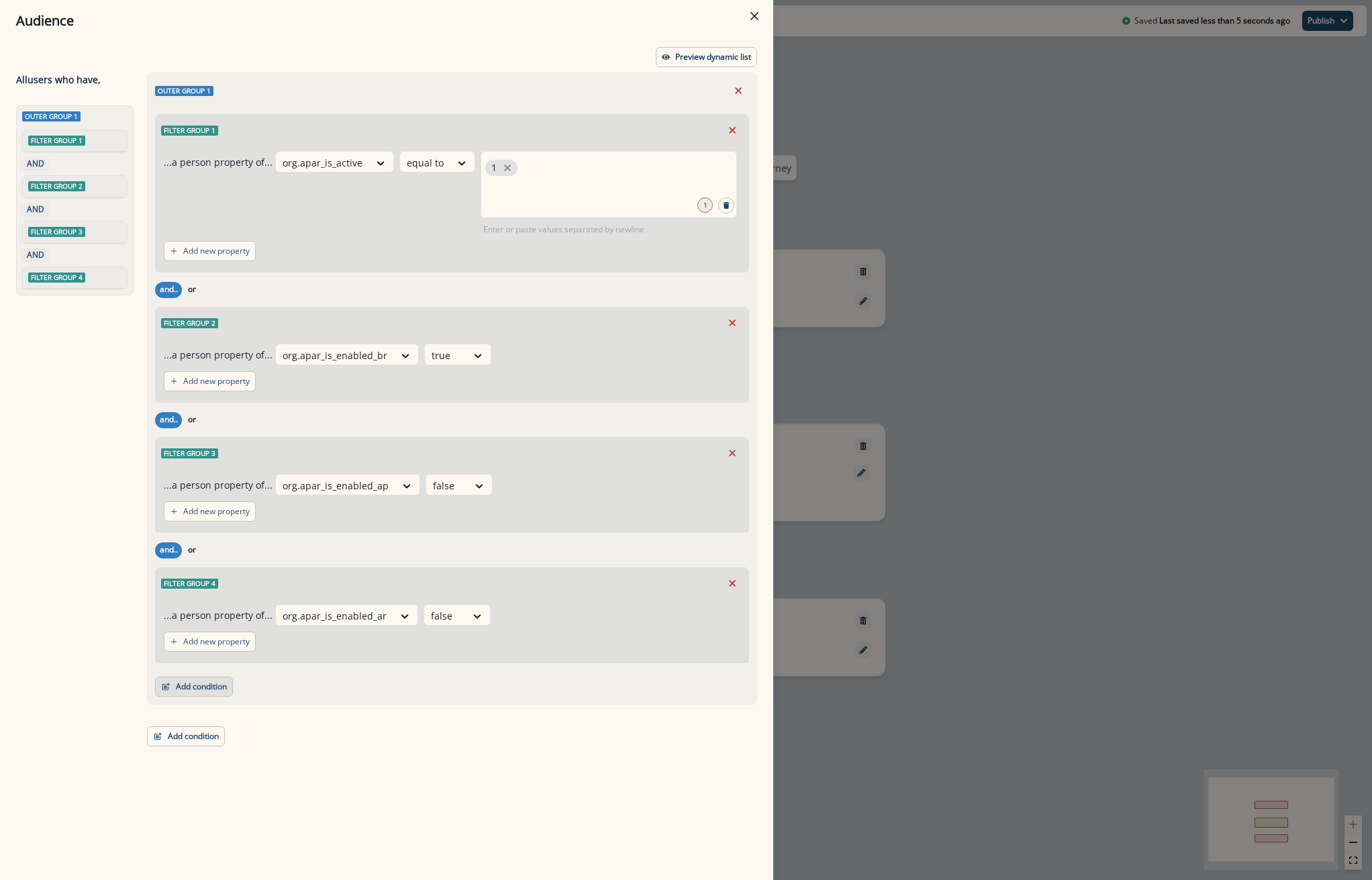
click at [206, 692] on button "Add condition" at bounding box center [194, 686] width 78 height 20
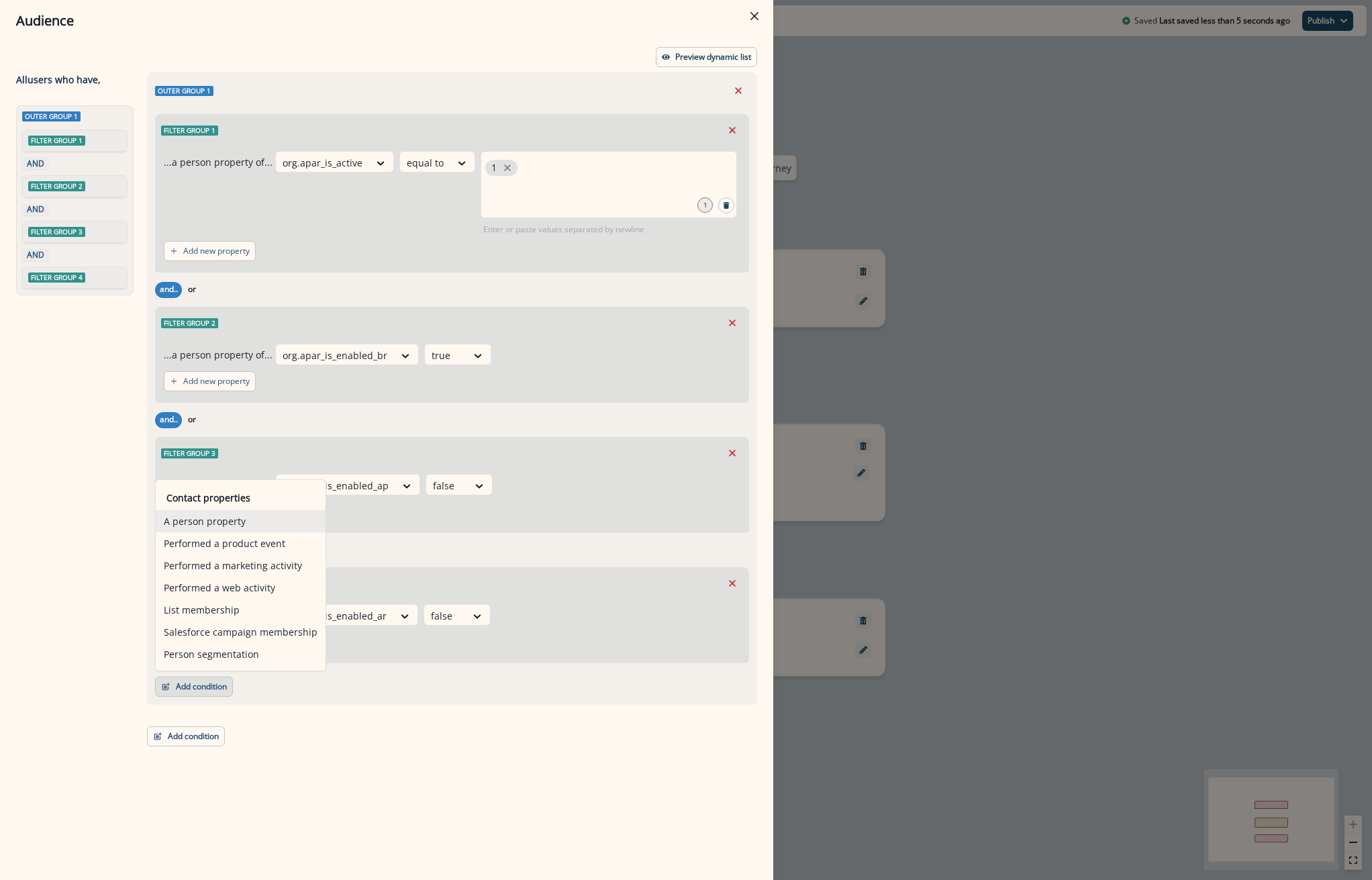
click at [249, 524] on button "A person property" at bounding box center [240, 520] width 170 height 22
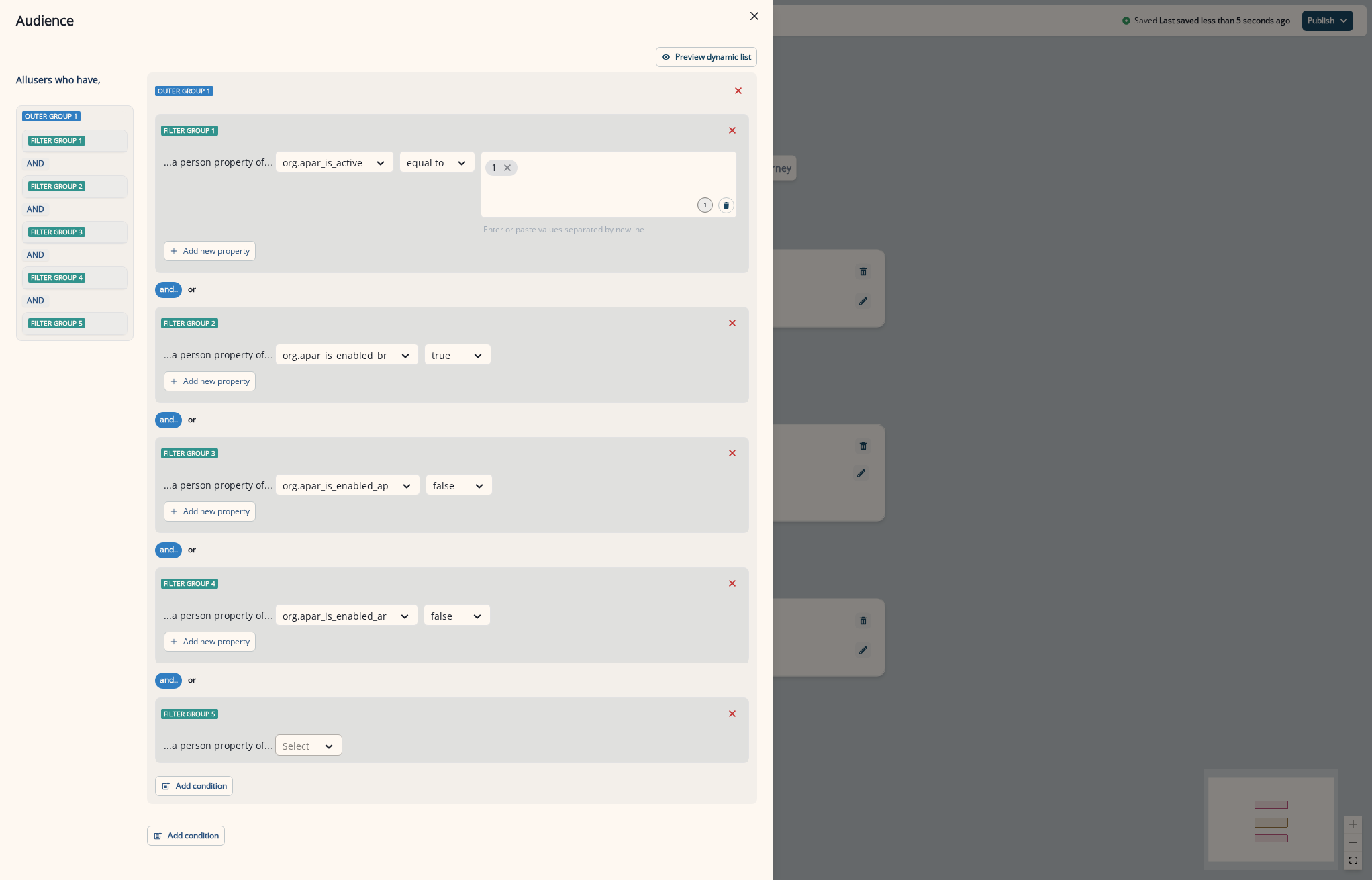
click at [294, 745] on div at bounding box center [296, 746] width 28 height 17
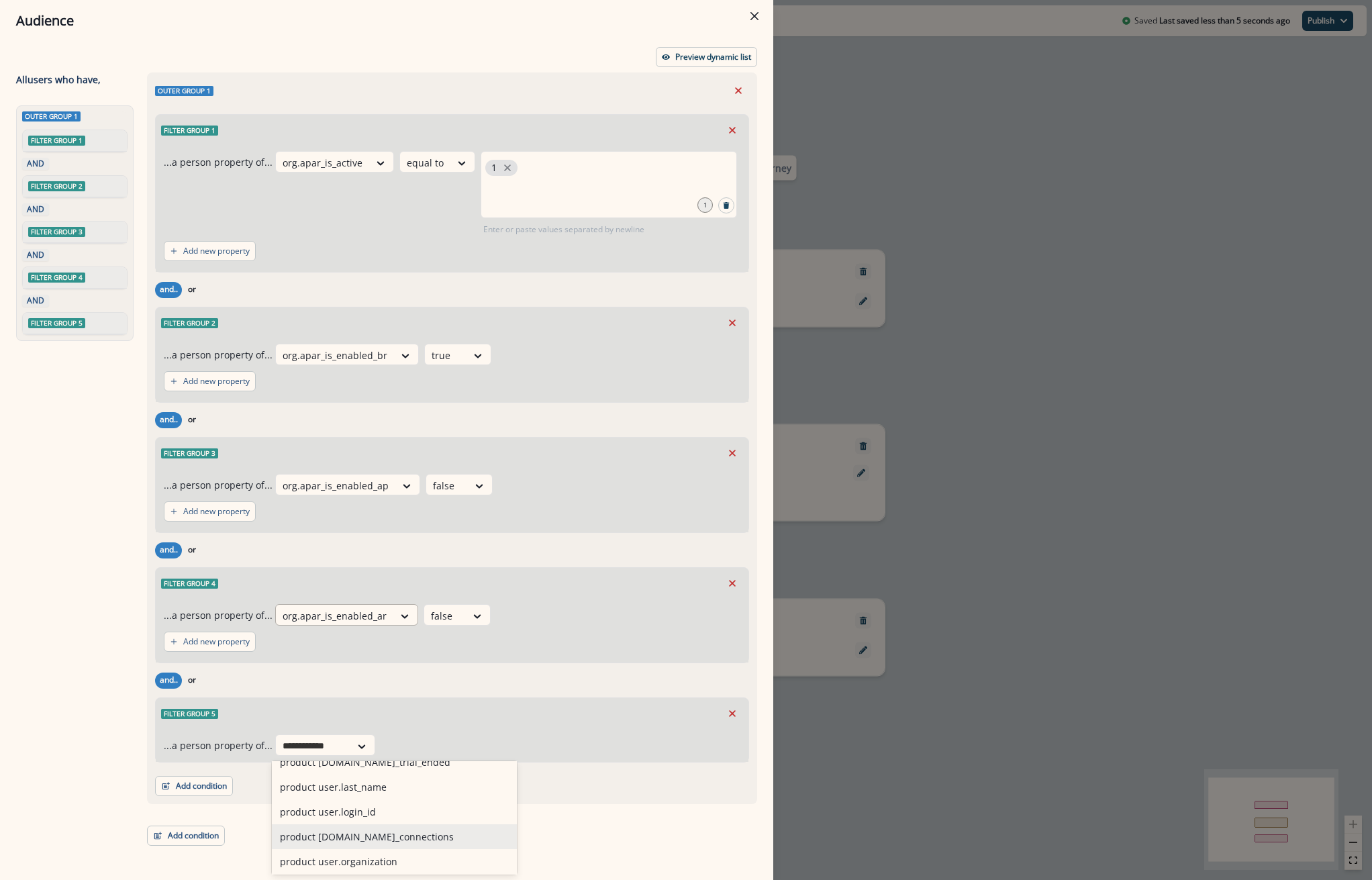
scroll to position [403, 0]
type input "*"
type input "****"
click at [376, 829] on div "product user.apar_user_role" at bounding box center [355, 825] width 167 height 25
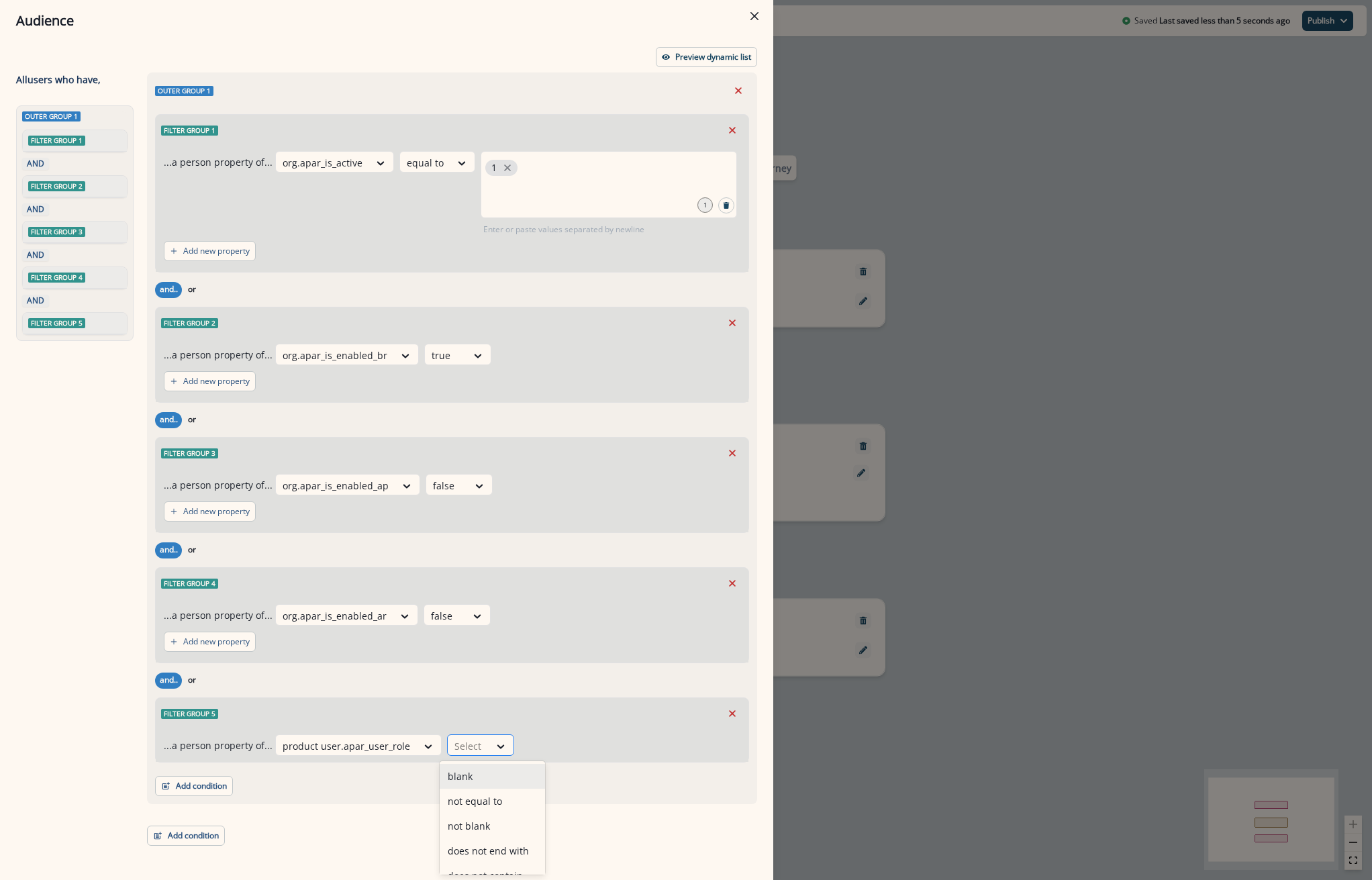
click at [489, 736] on div at bounding box center [502, 745] width 24 height 22
click at [496, 809] on div "not equal to" at bounding box center [492, 801] width 105 height 25
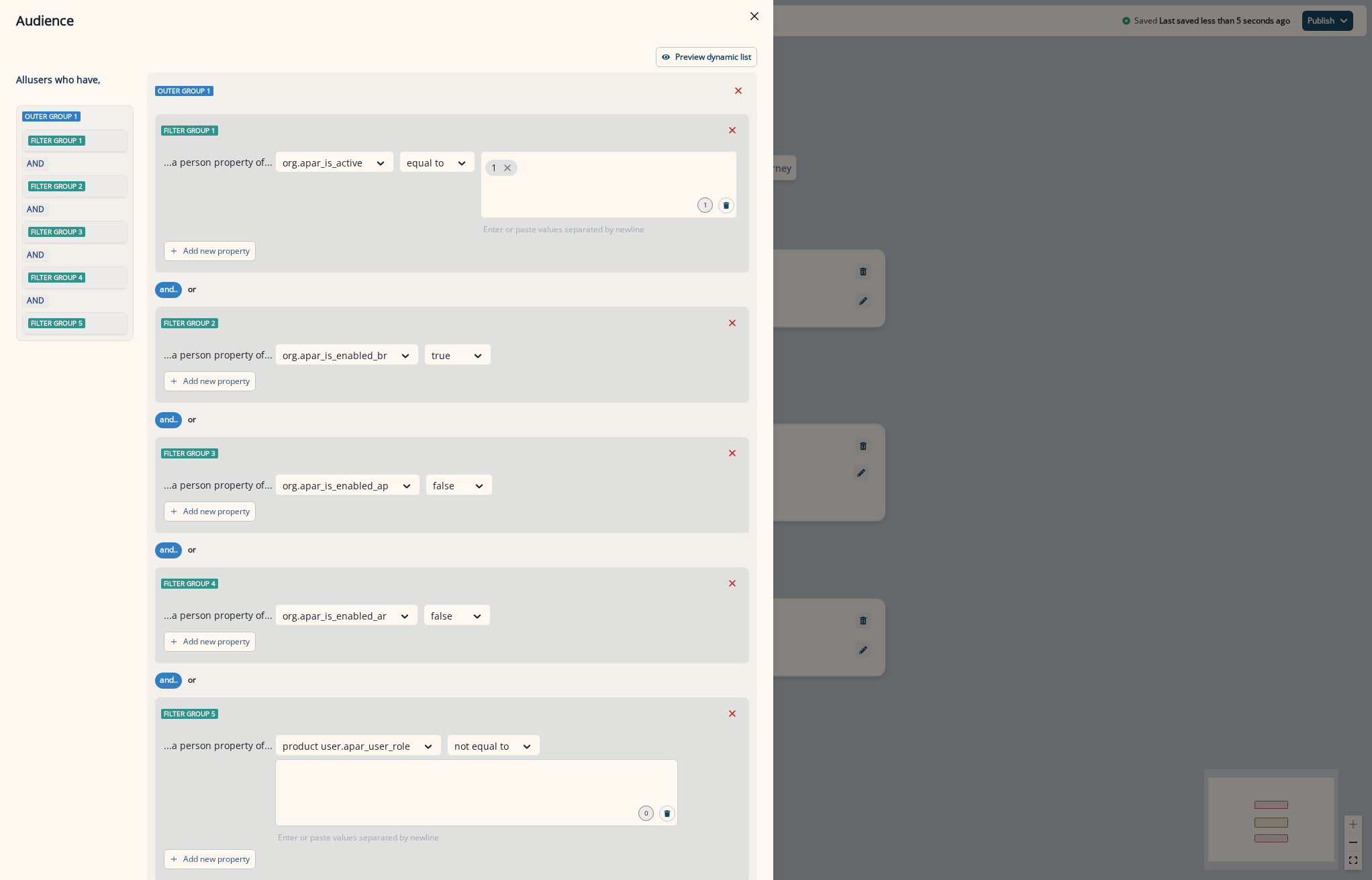
click at [579, 793] on div at bounding box center [476, 792] width 403 height 67
type input "********"
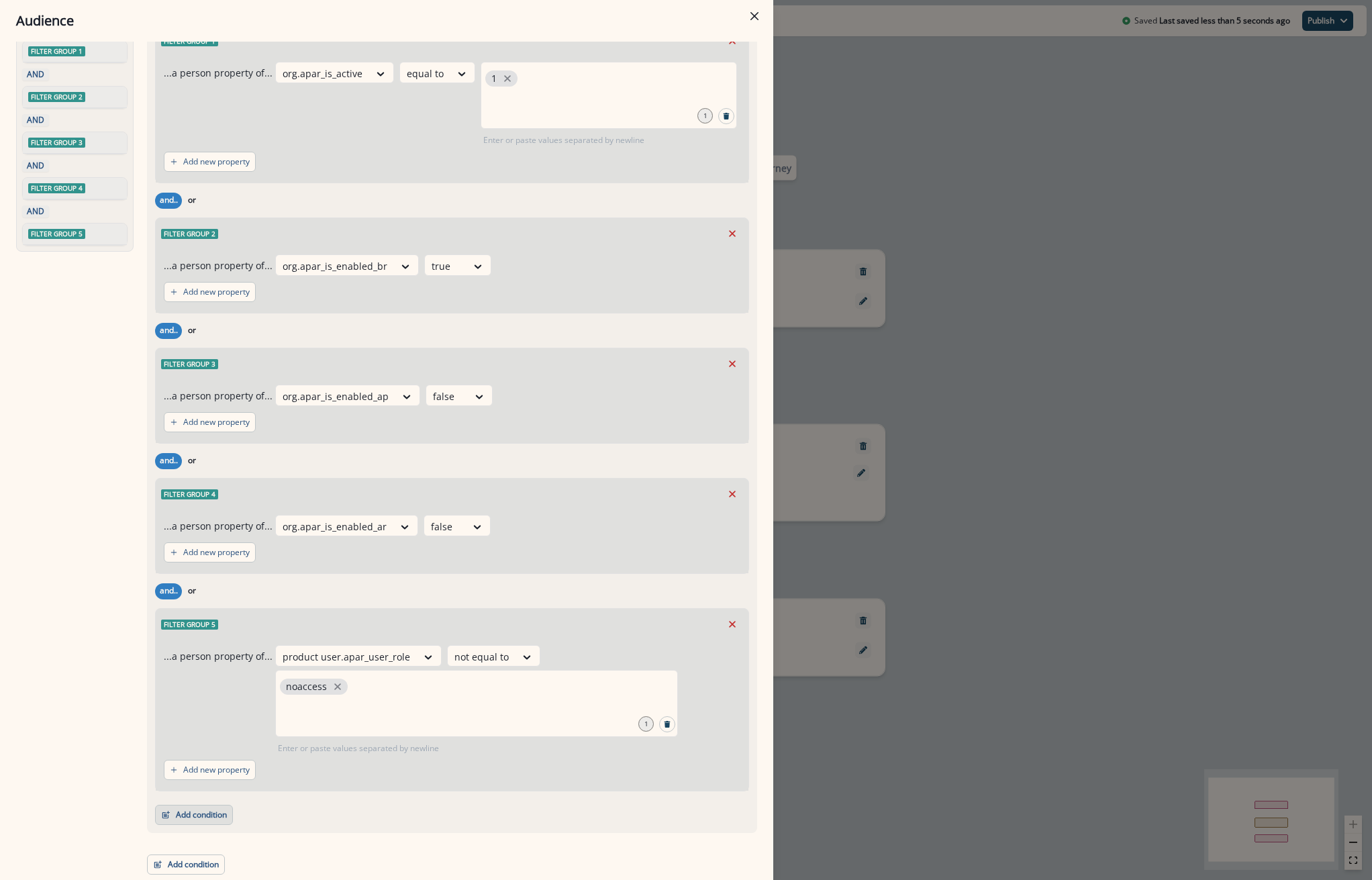
click at [161, 814] on icon "button" at bounding box center [166, 814] width 10 height 10
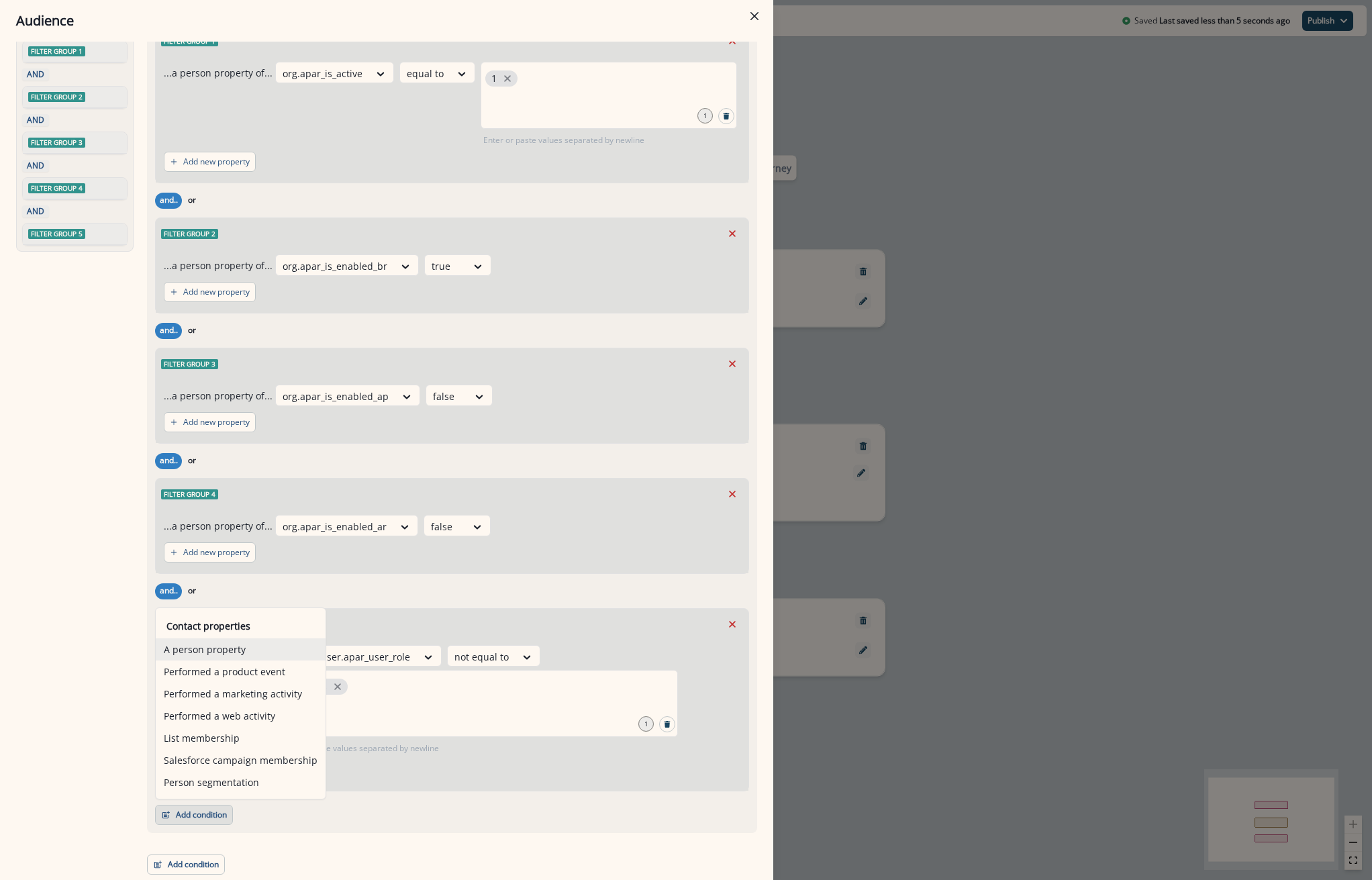
click at [250, 649] on button "A person property" at bounding box center [240, 649] width 170 height 22
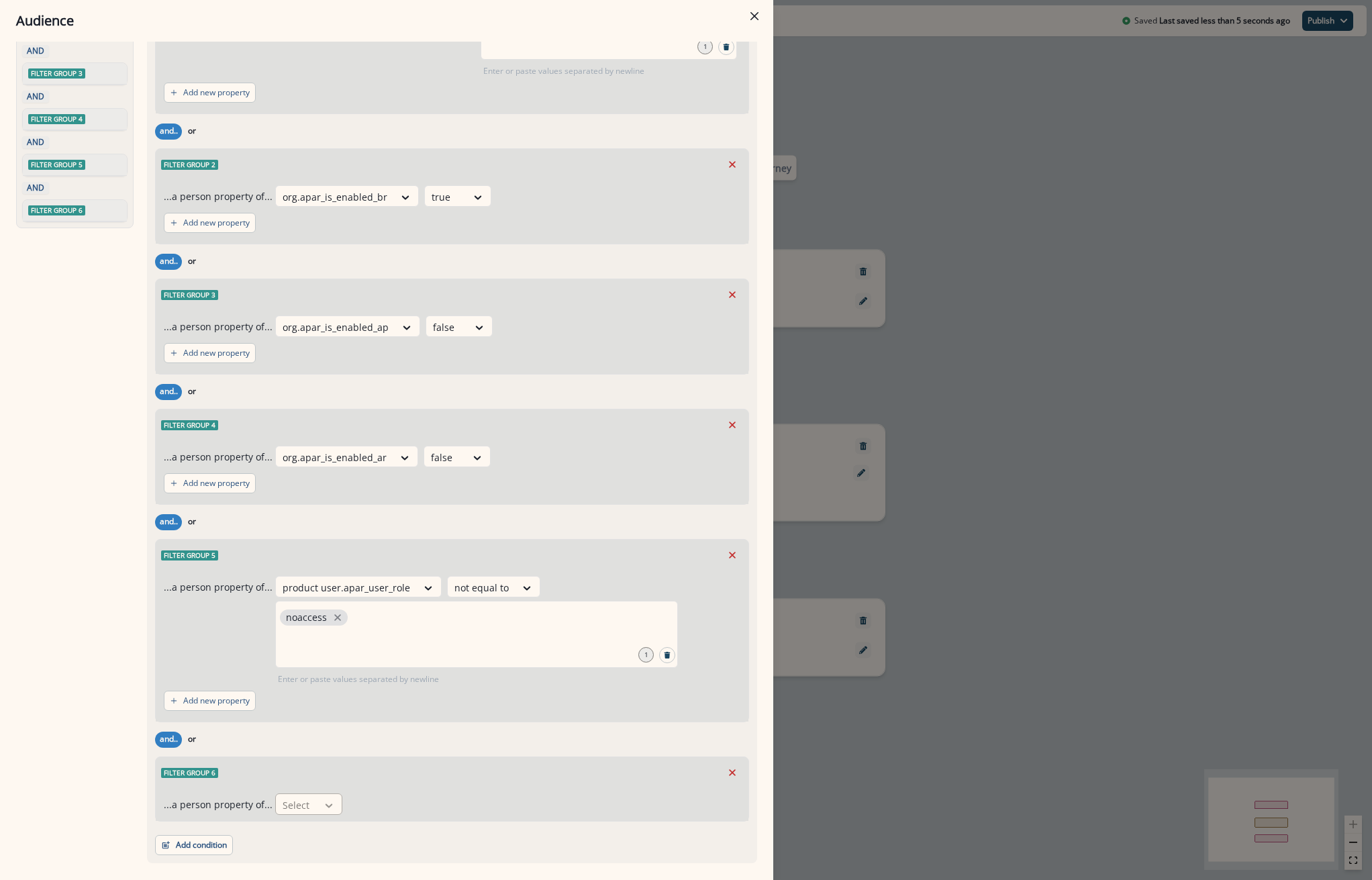
scroll to position [188, 0]
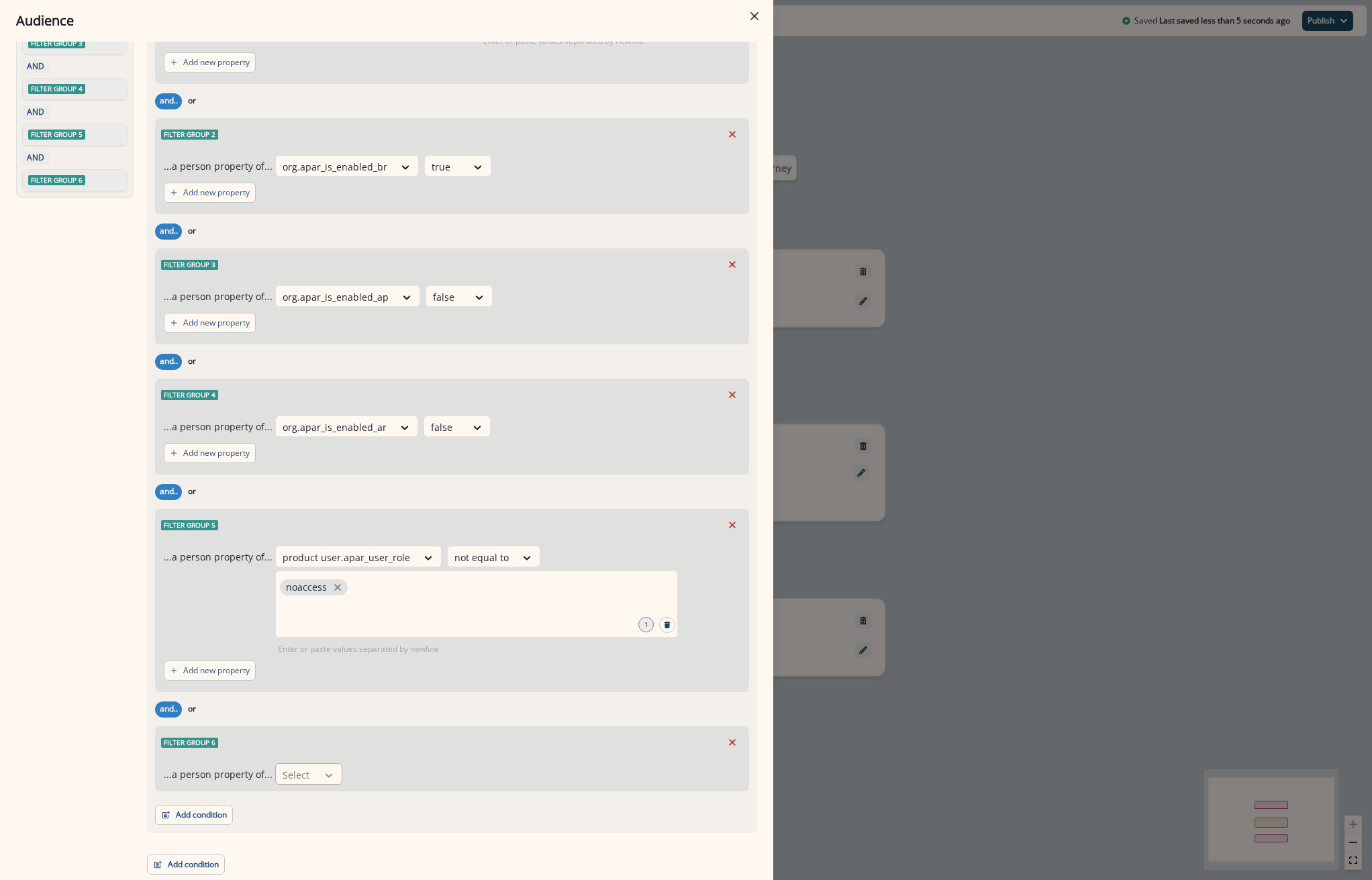
click at [317, 769] on div at bounding box center [328, 775] width 23 height 14
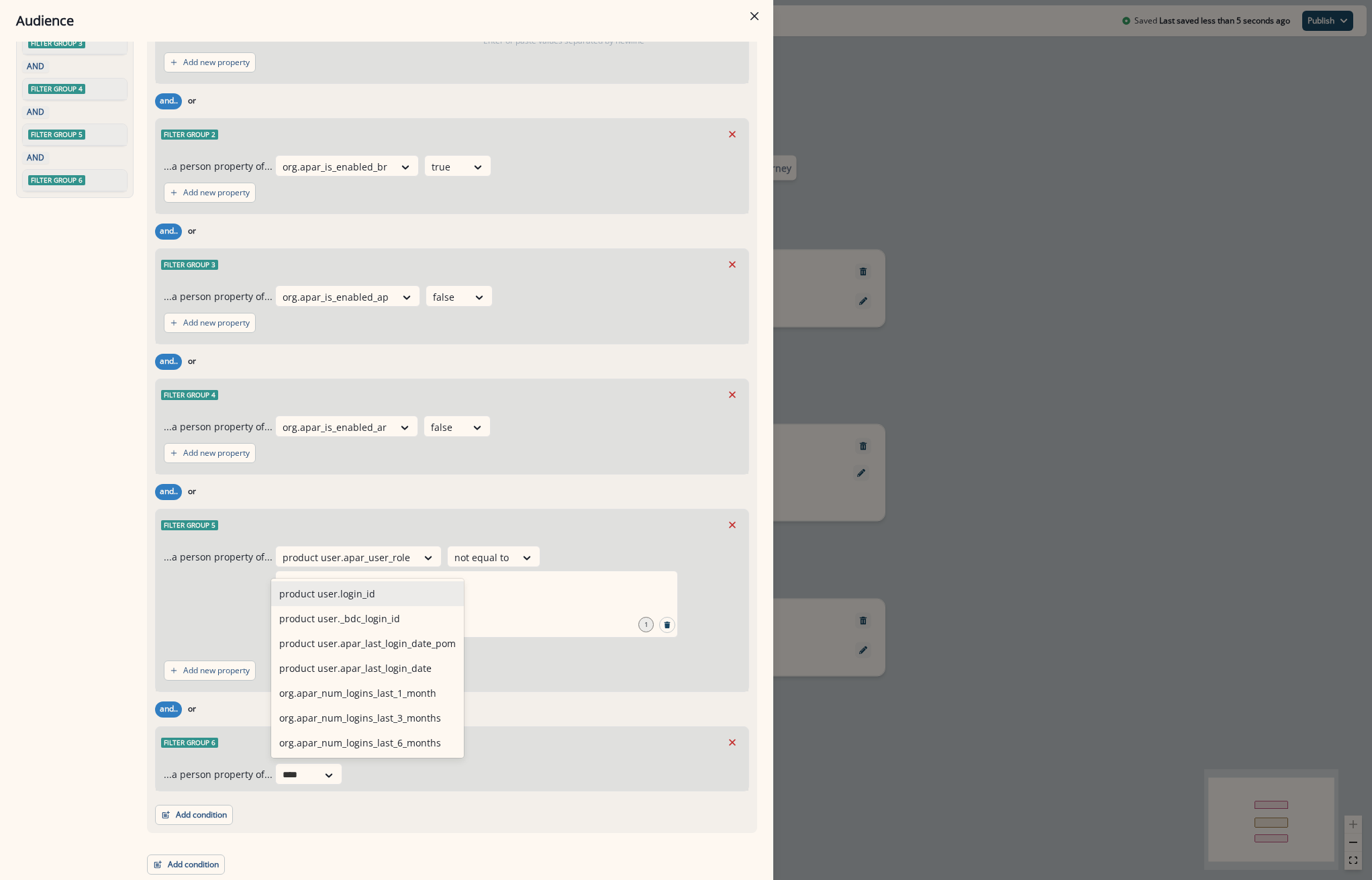
type input "*****"
click at [392, 670] on div "product user.apar_last_login_date" at bounding box center [367, 667] width 193 height 25
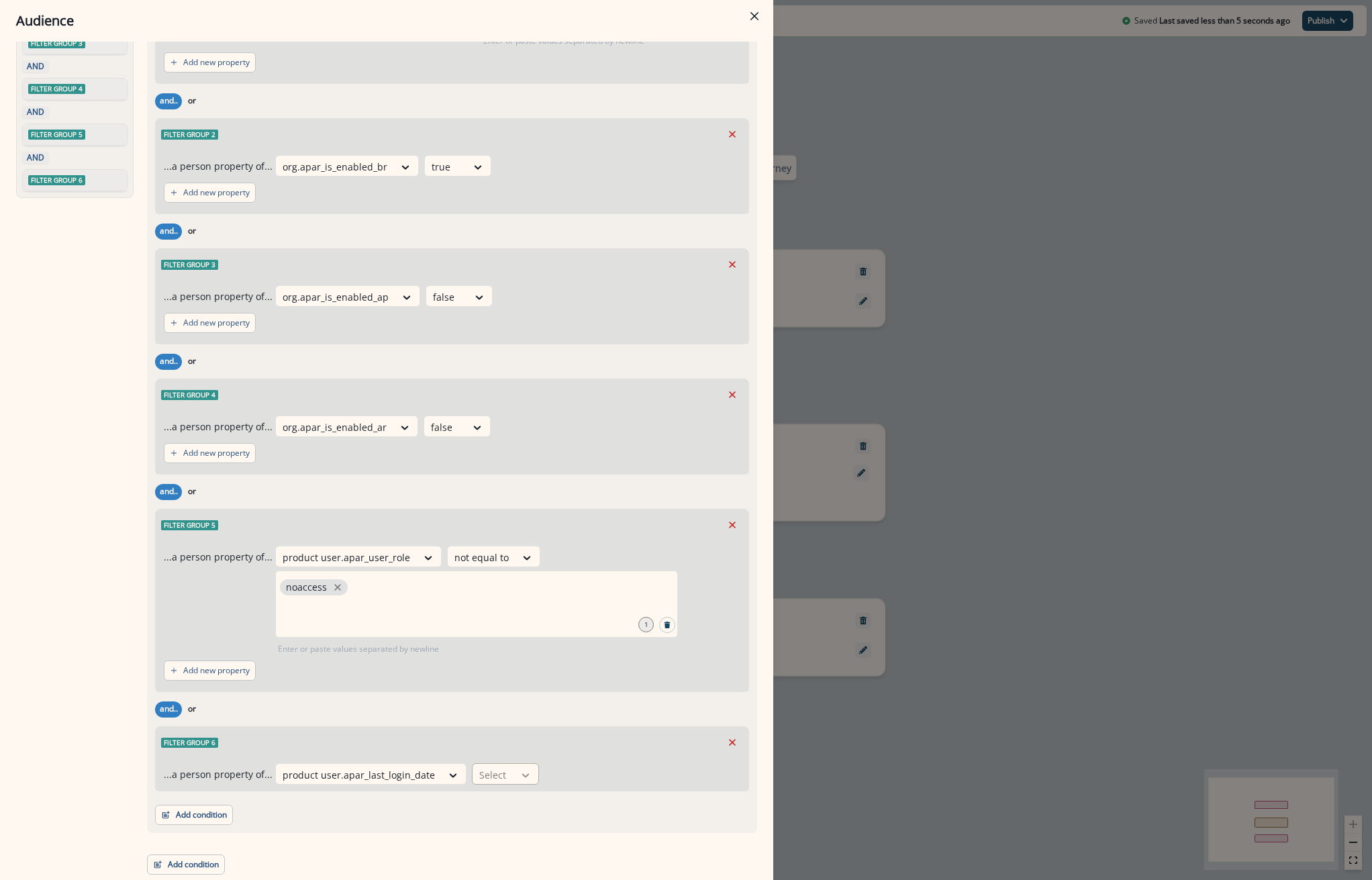
click at [514, 772] on div at bounding box center [525, 775] width 23 height 14
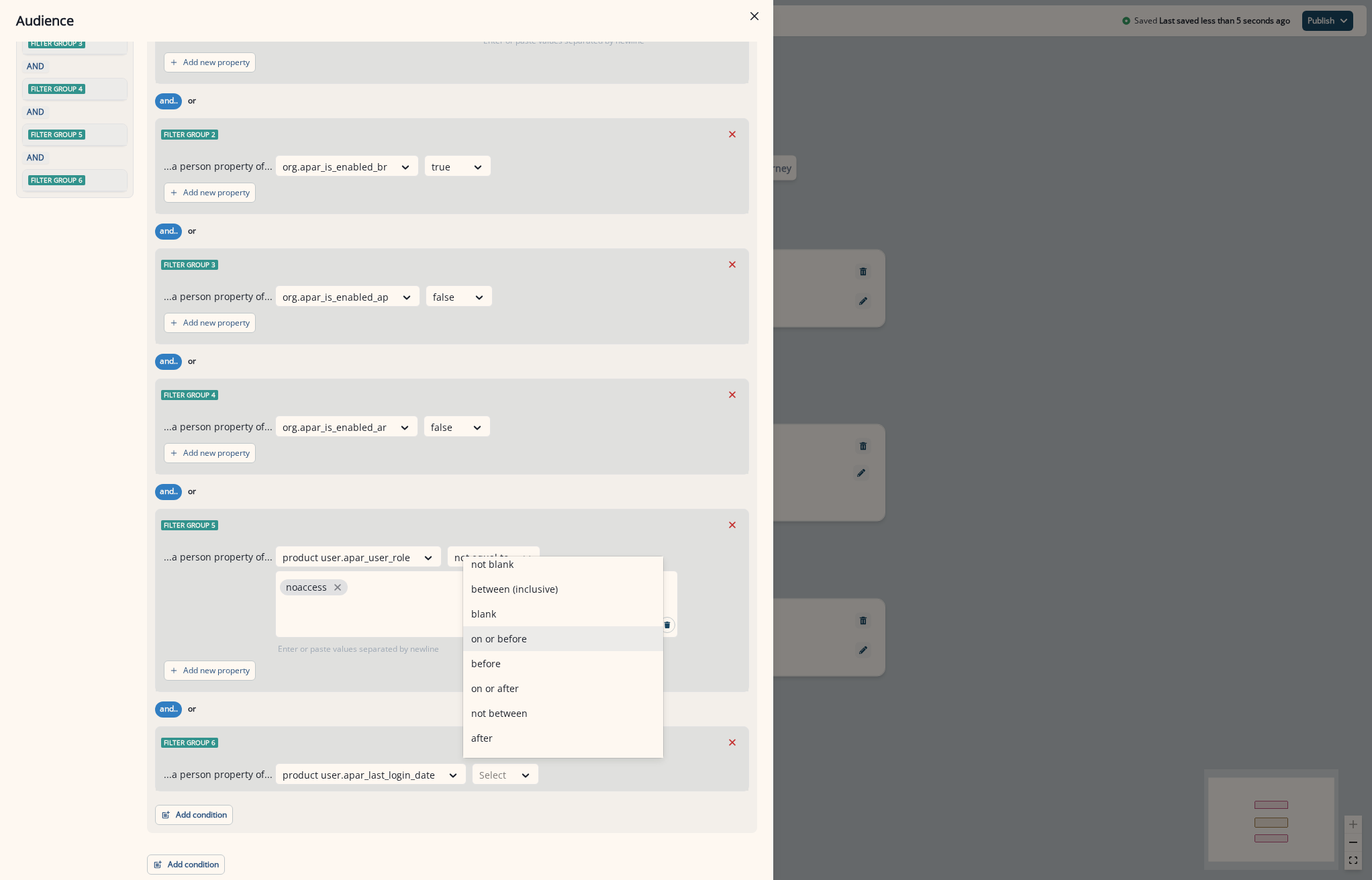
scroll to position [102, 0]
click at [523, 720] on div "in past" at bounding box center [562, 717] width 200 height 25
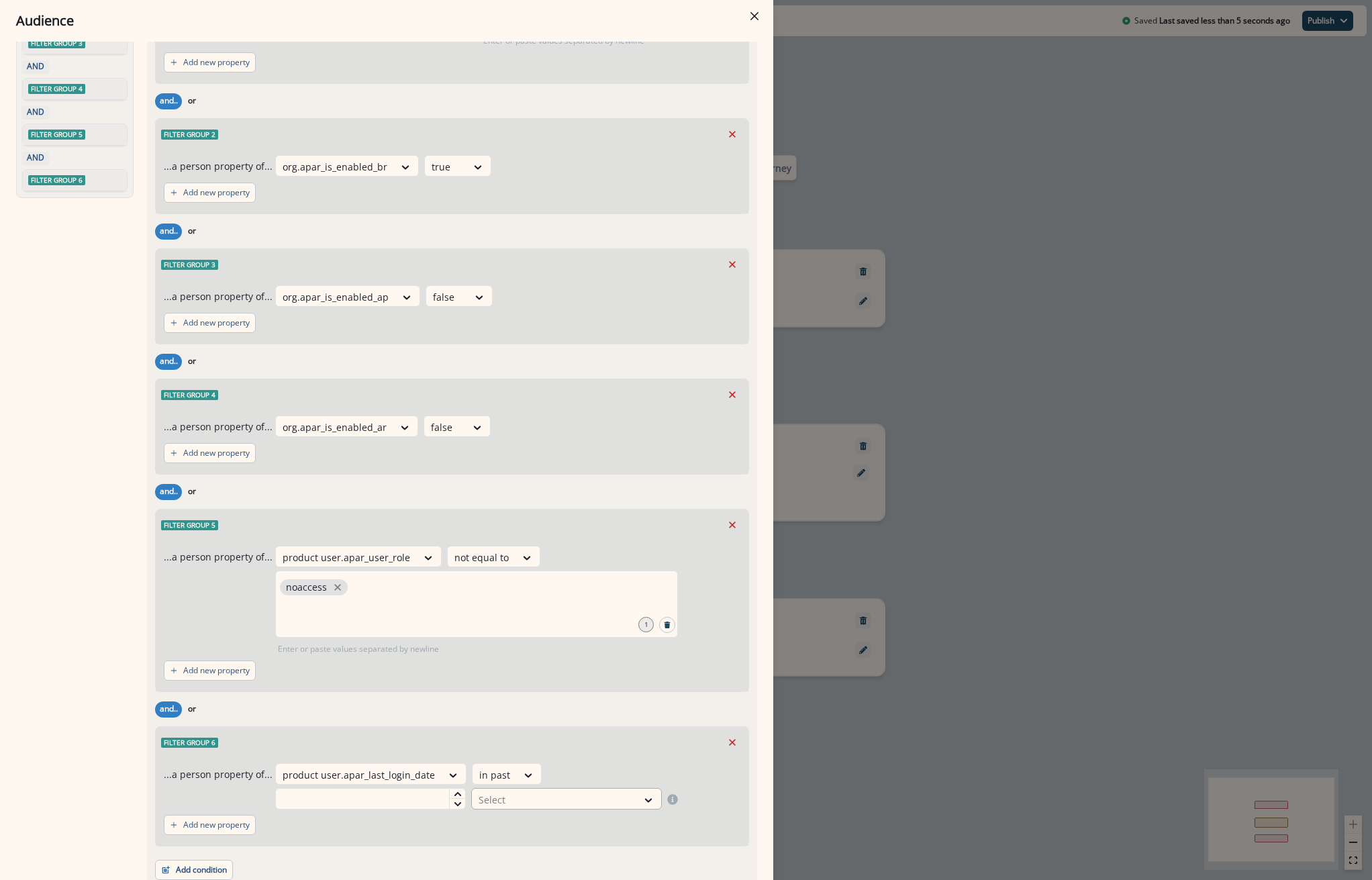
click at [529, 798] on div at bounding box center [553, 799] width 151 height 17
click at [401, 798] on input "text" at bounding box center [371, 798] width 191 height 22
click at [726, 738] on icon "Remove" at bounding box center [732, 742] width 12 height 12
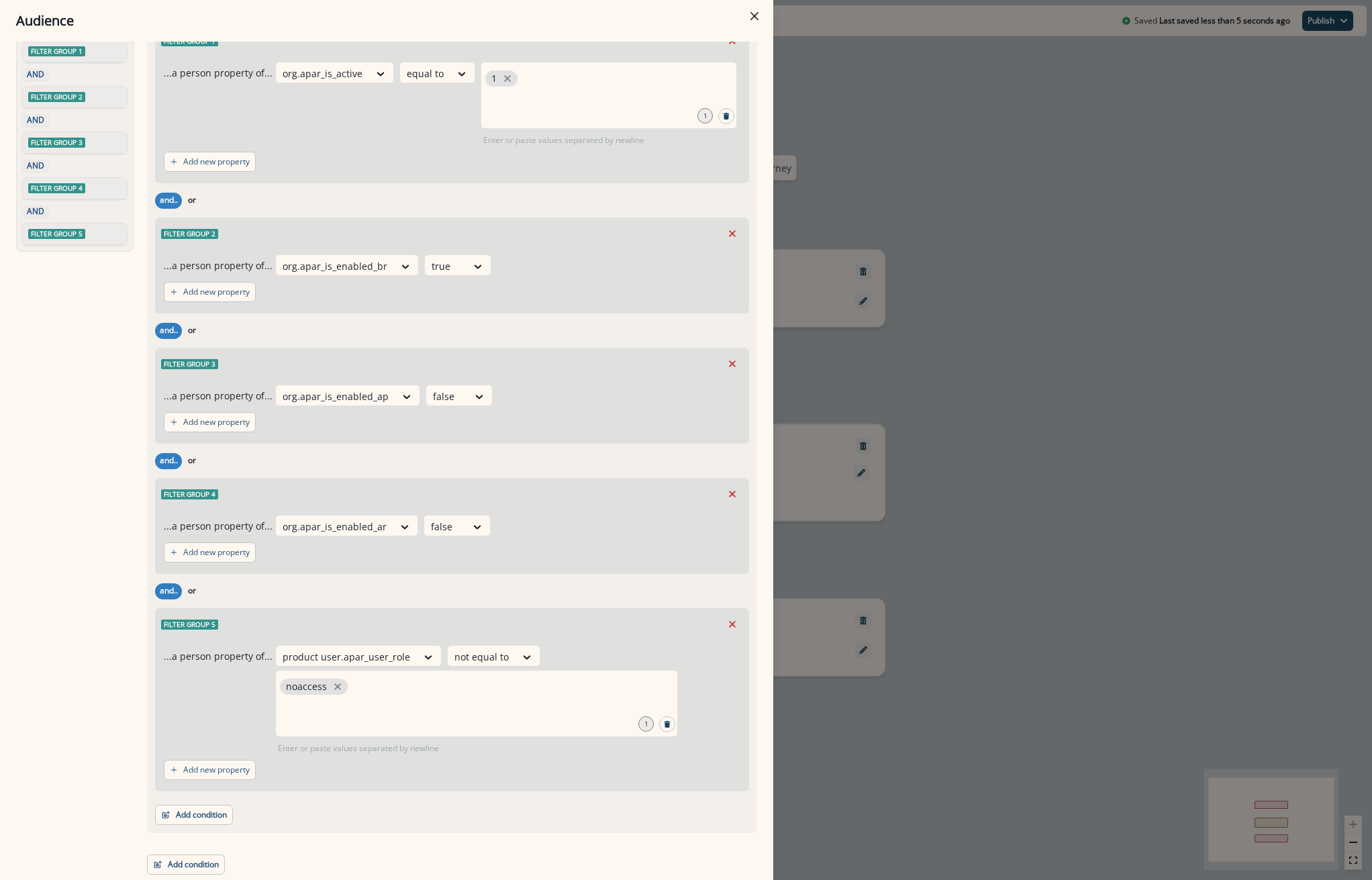
scroll to position [89, 0]
click at [204, 825] on div "Outer group 1 Filter group 1 ...a person property of... org.apar_is_active equa…" at bounding box center [452, 408] width 610 height 849
click at [203, 820] on button "Add condition" at bounding box center [194, 814] width 78 height 20
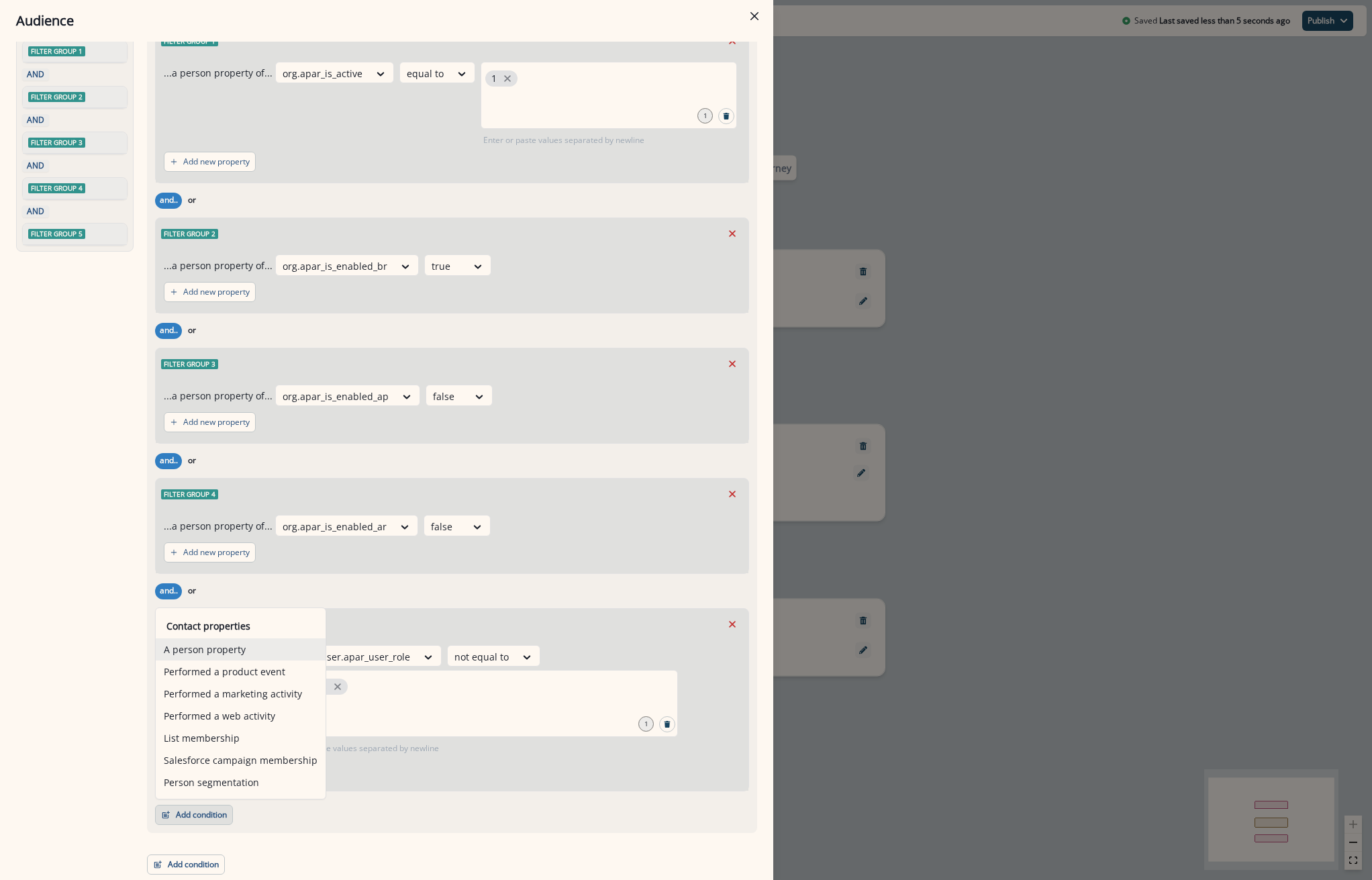
click at [218, 653] on button "A person property" at bounding box center [240, 649] width 170 height 22
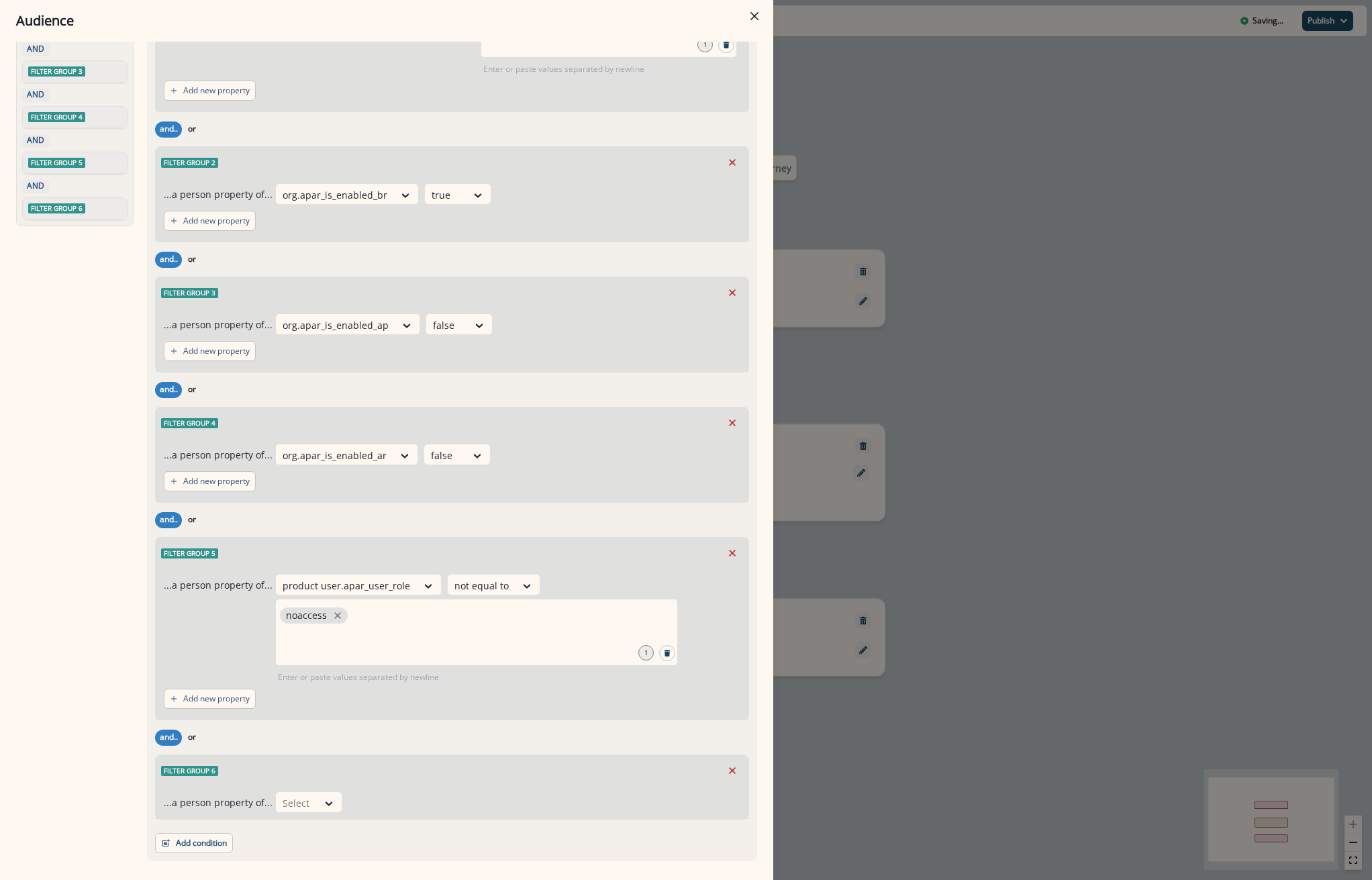
scroll to position [188, 0]
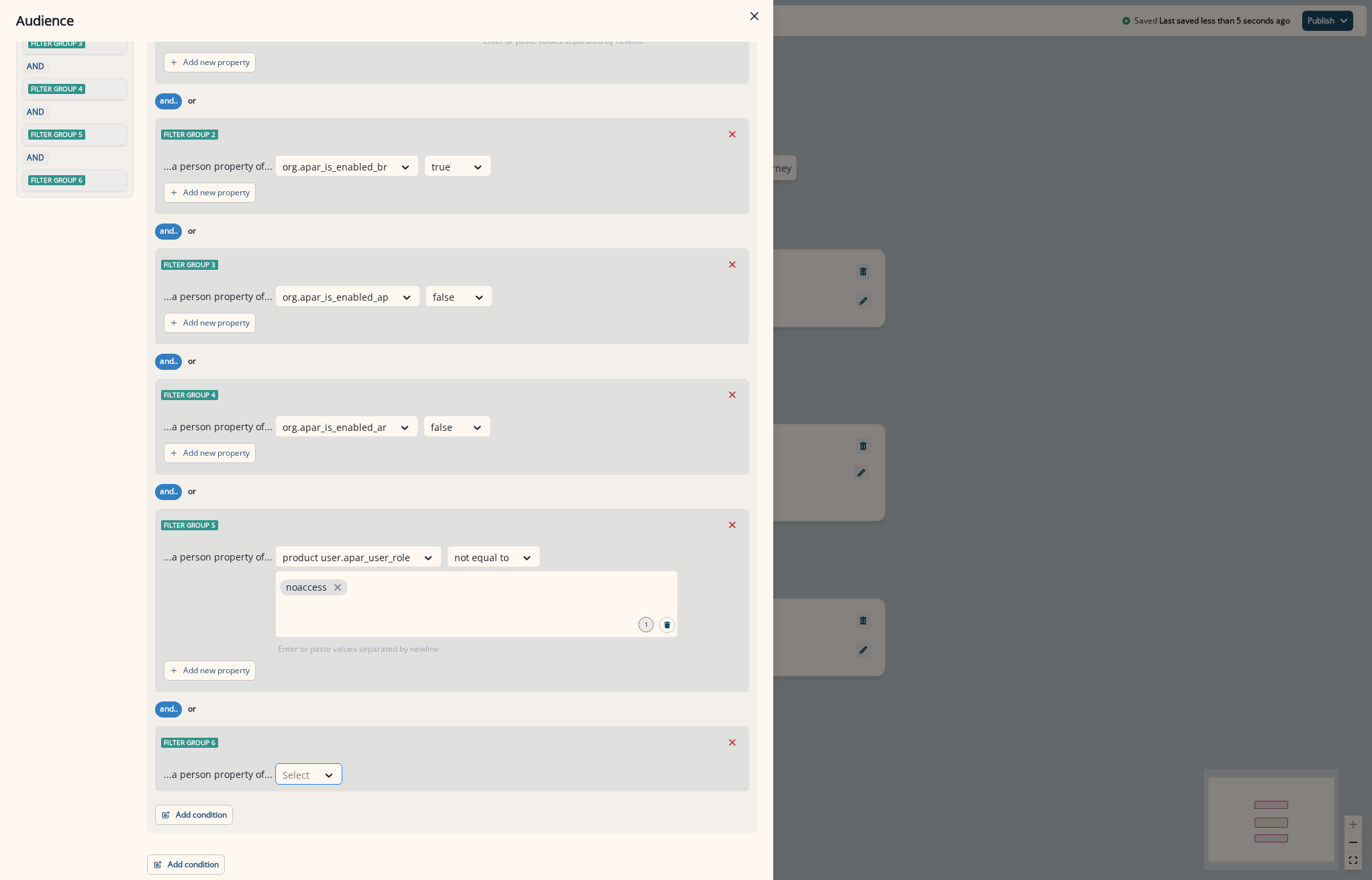
click at [324, 766] on div at bounding box center [329, 774] width 24 height 22
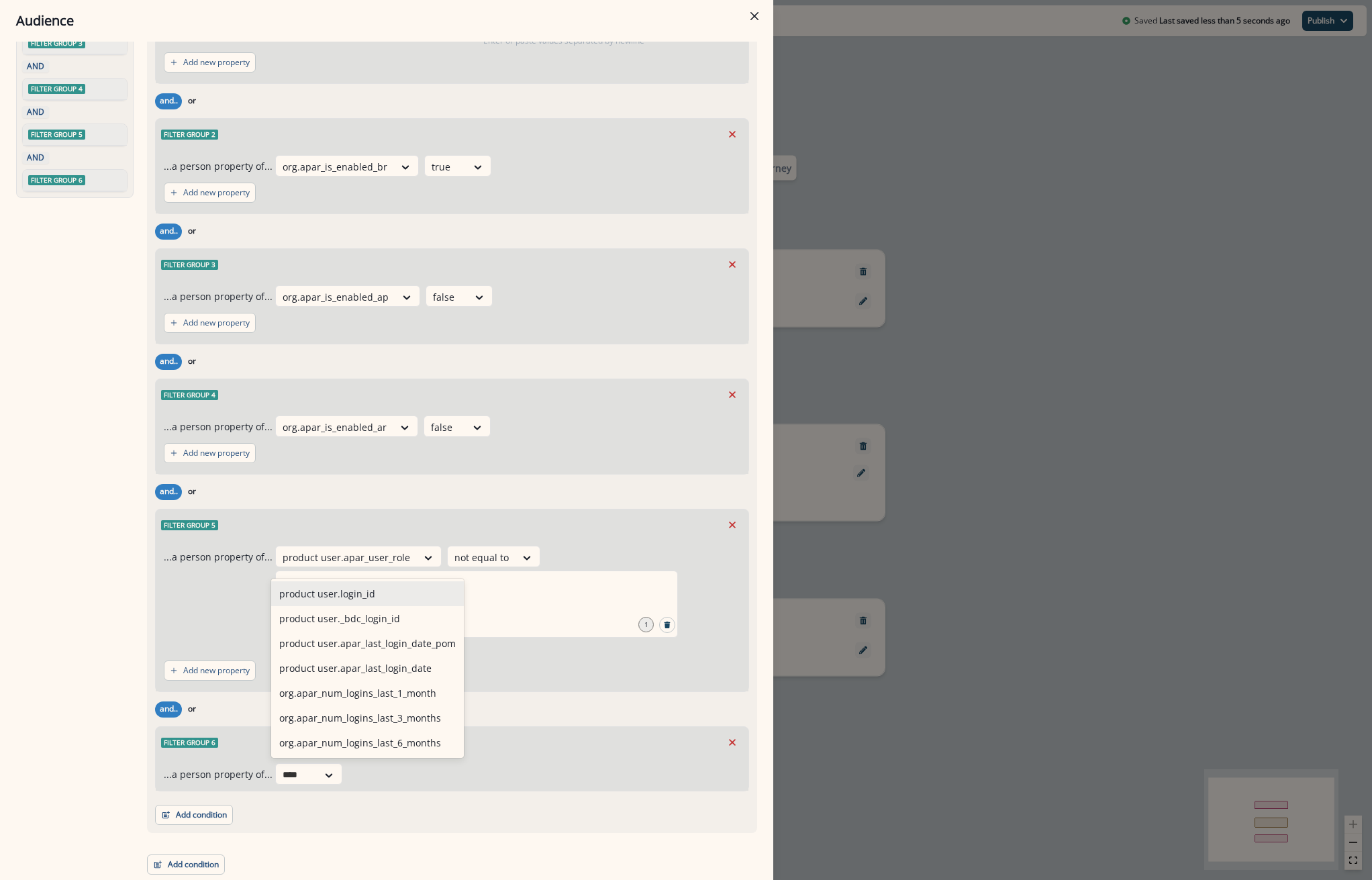
type input "*****"
click at [416, 664] on div "product user.apar_last_login_date" at bounding box center [367, 667] width 193 height 25
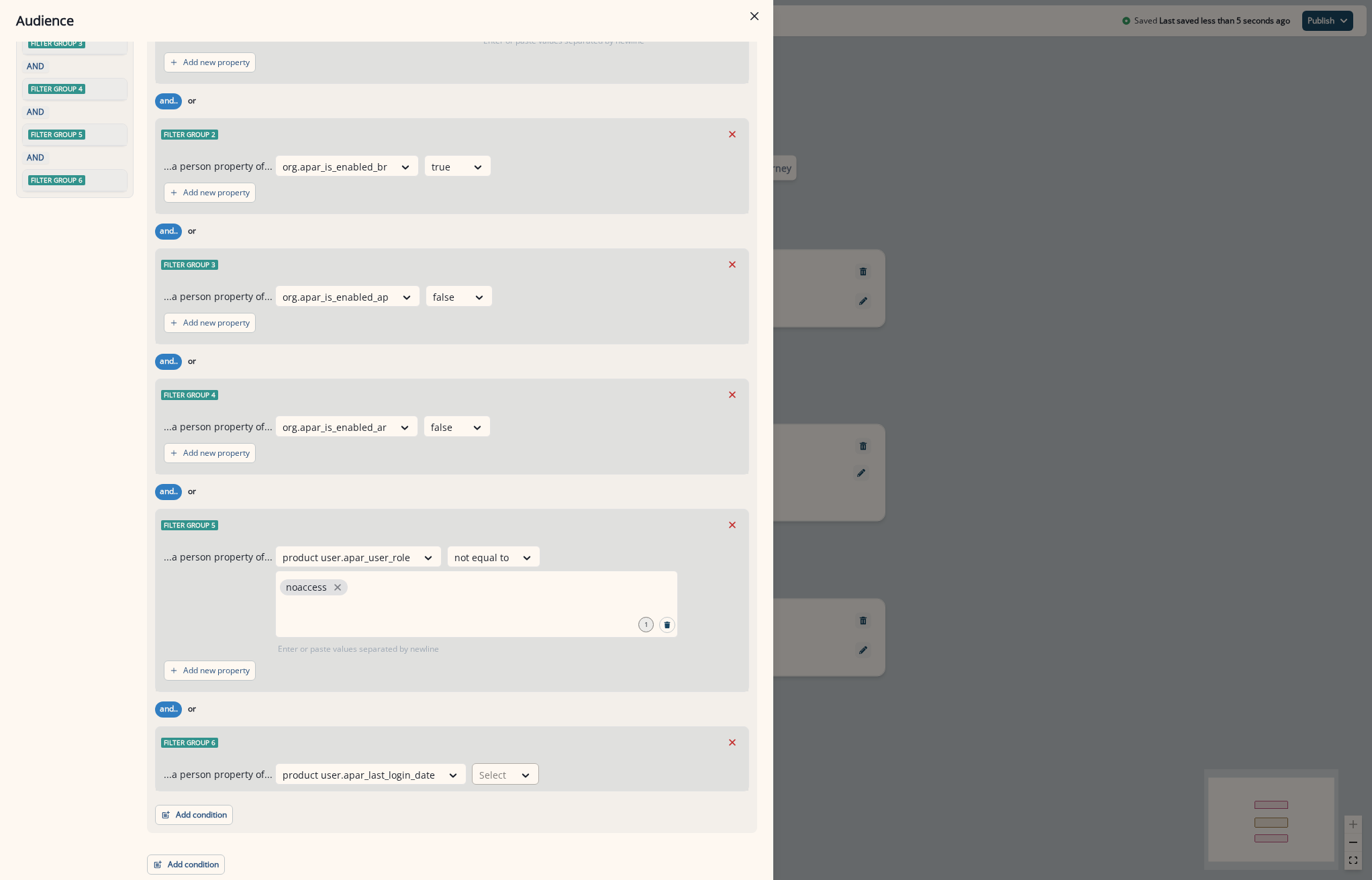
click at [486, 773] on div at bounding box center [493, 774] width 28 height 17
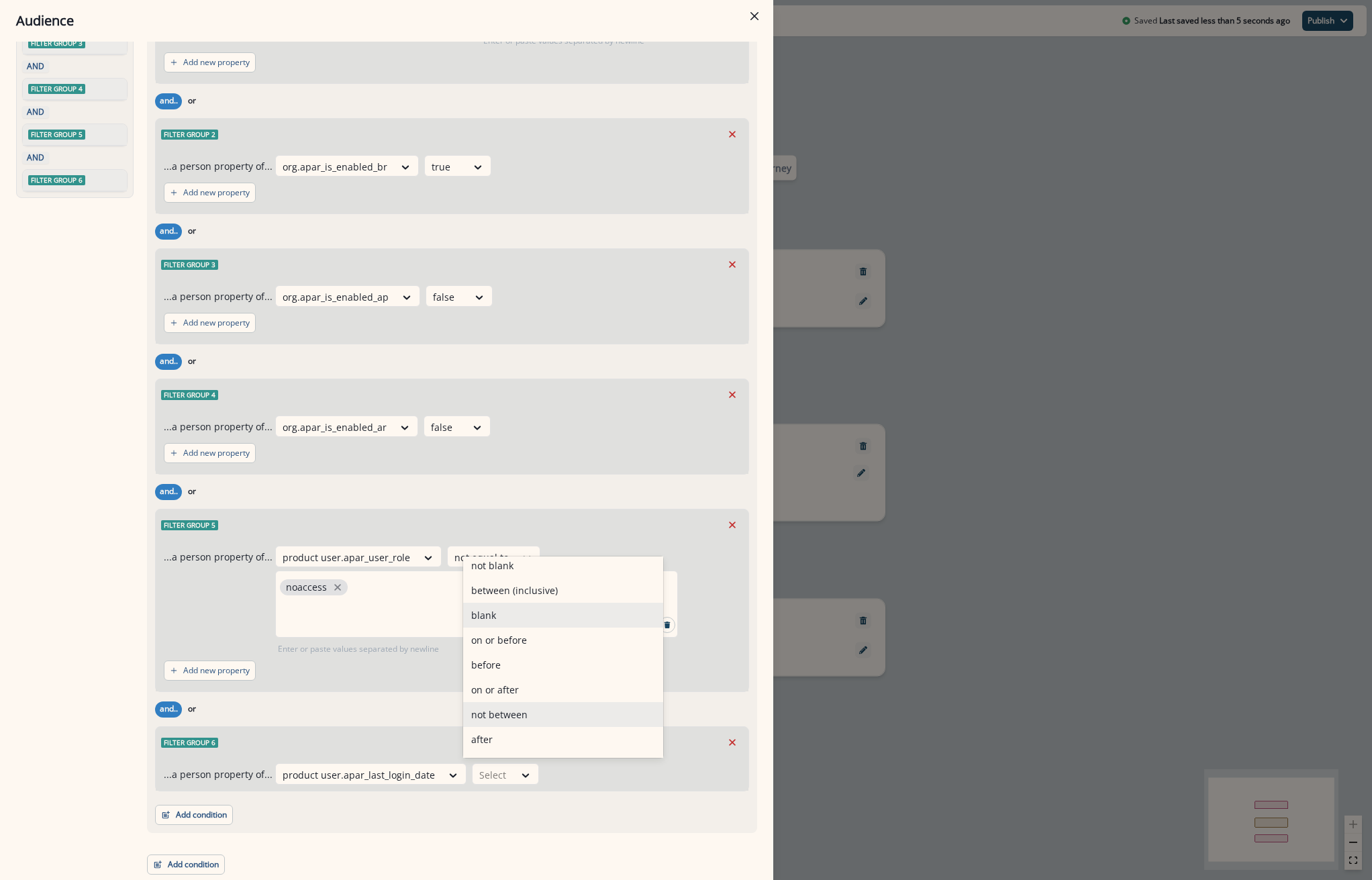
scroll to position [102, 0]
click at [494, 710] on div "in past" at bounding box center [562, 717] width 200 height 25
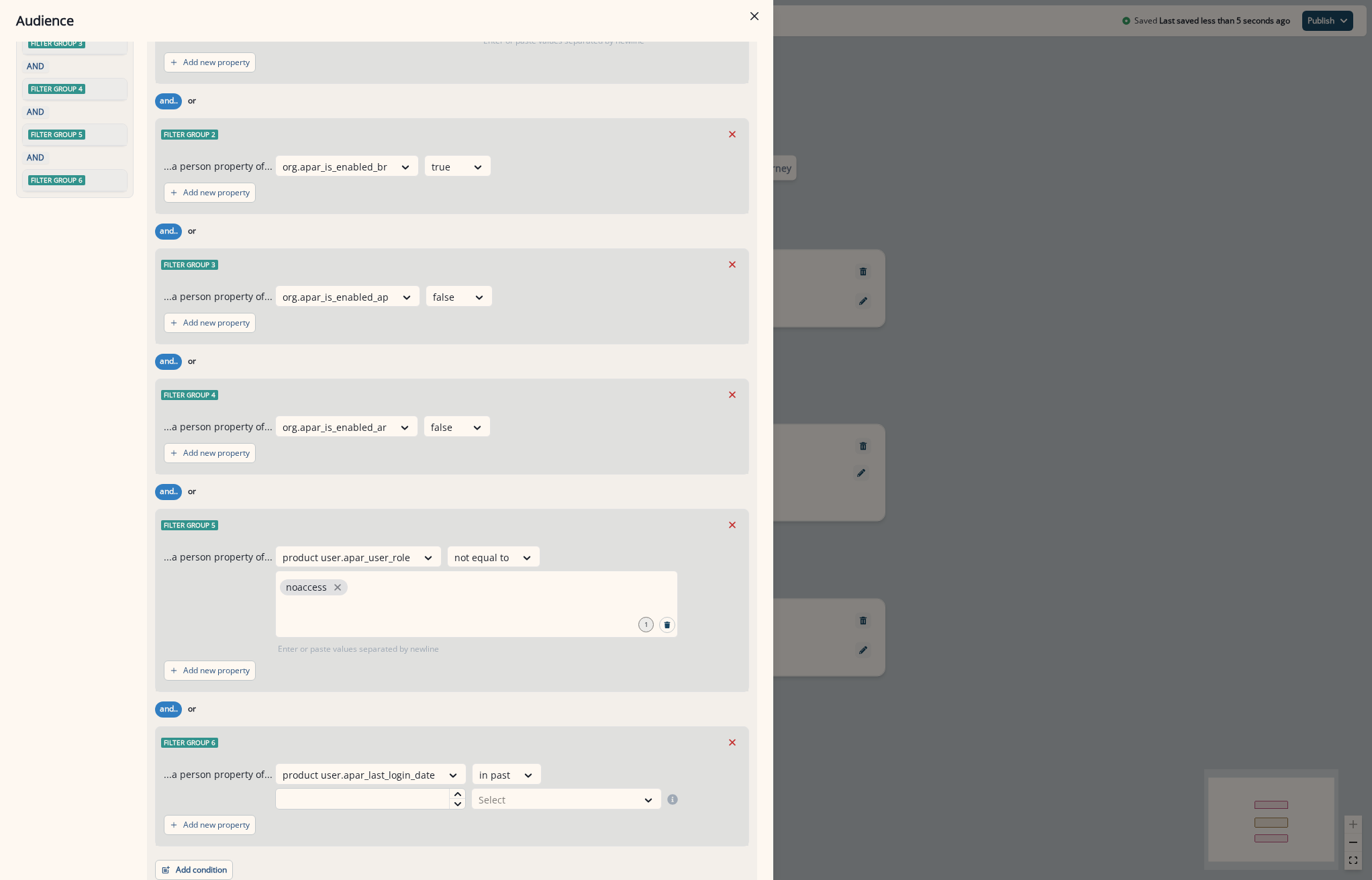
click at [400, 797] on input "text" at bounding box center [371, 798] width 191 height 22
type input "*"
click at [533, 805] on div at bounding box center [553, 799] width 151 height 17
click at [516, 765] on div "month(s)" at bounding box center [562, 767] width 191 height 25
click at [498, 813] on div "Add new property" at bounding box center [451, 824] width 577 height 31
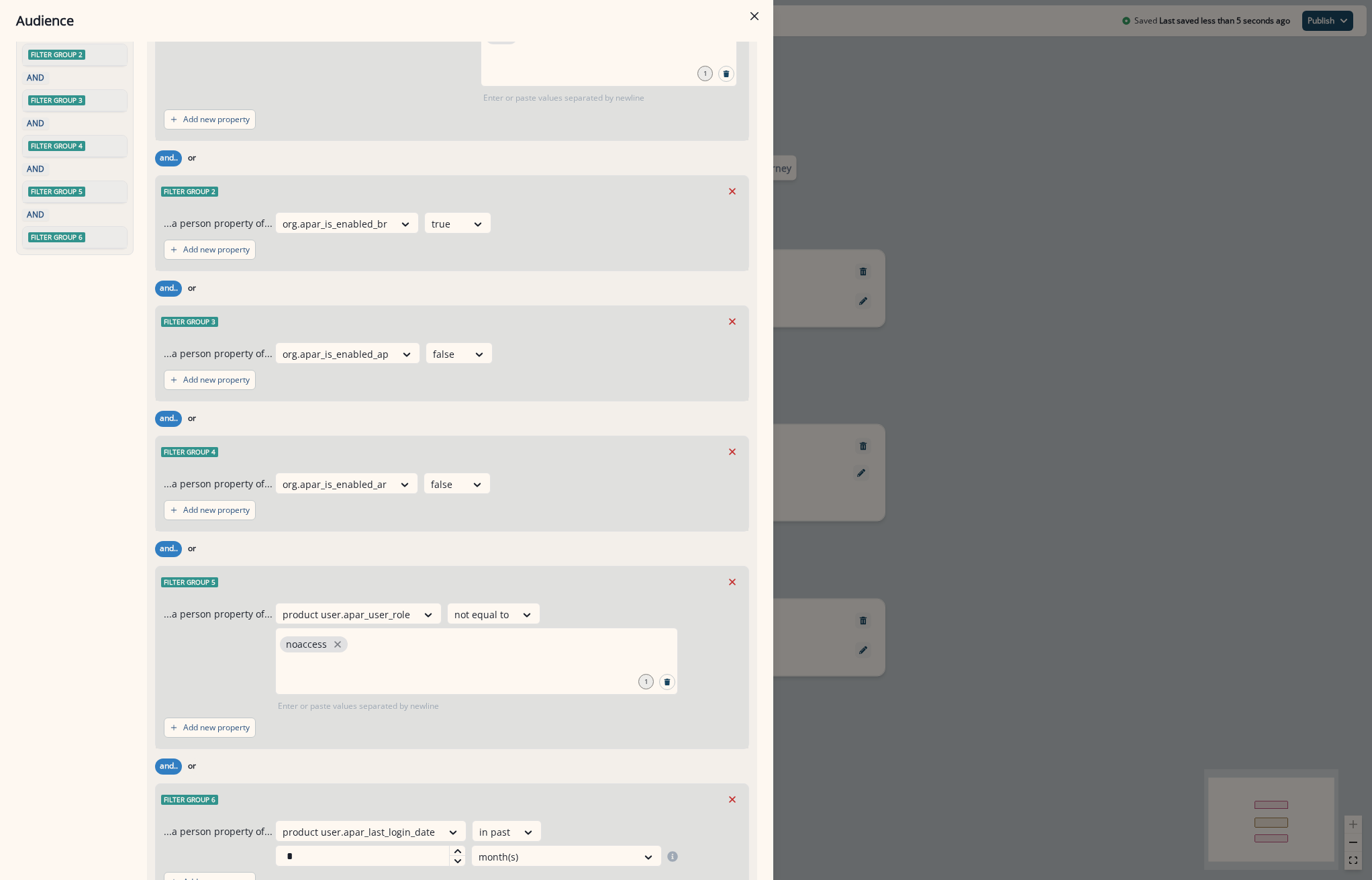
scroll to position [0, 0]
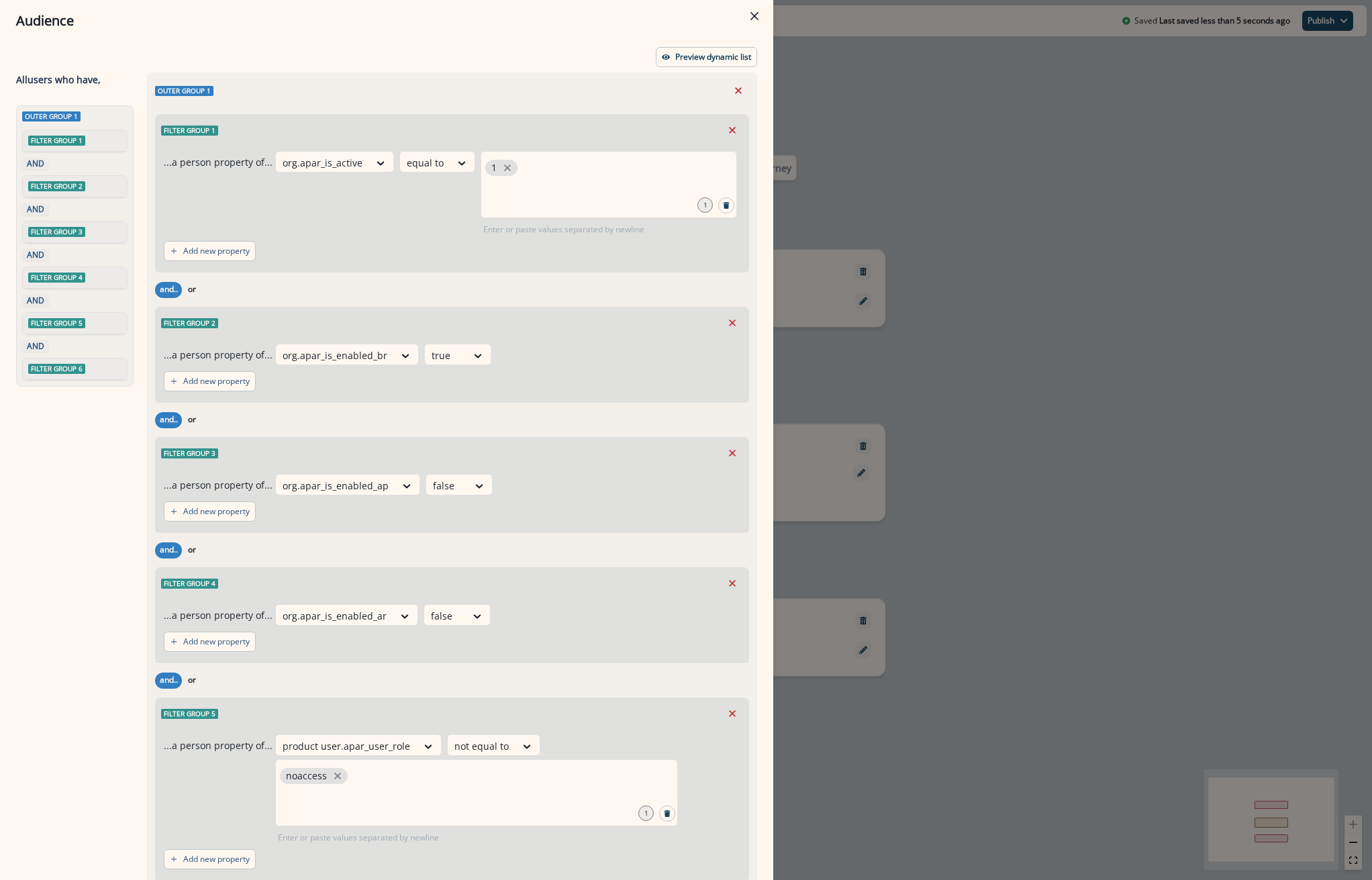
click at [1203, 151] on div "Audience Preview dynamic list All user s who have, Outer group 1 Filter group 1…" at bounding box center [686, 440] width 1372 height 880
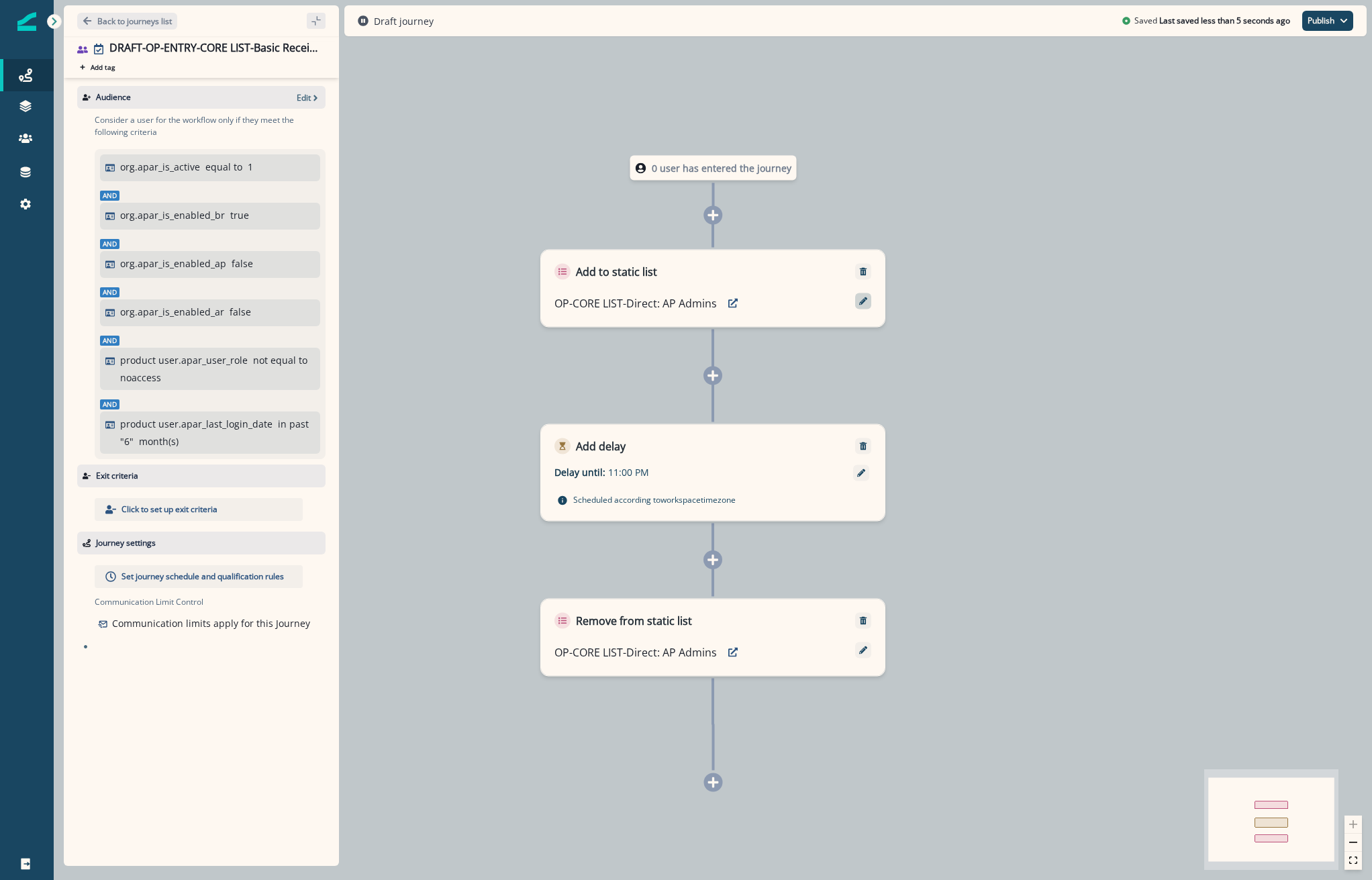
click at [864, 301] on icon at bounding box center [863, 302] width 8 height 8
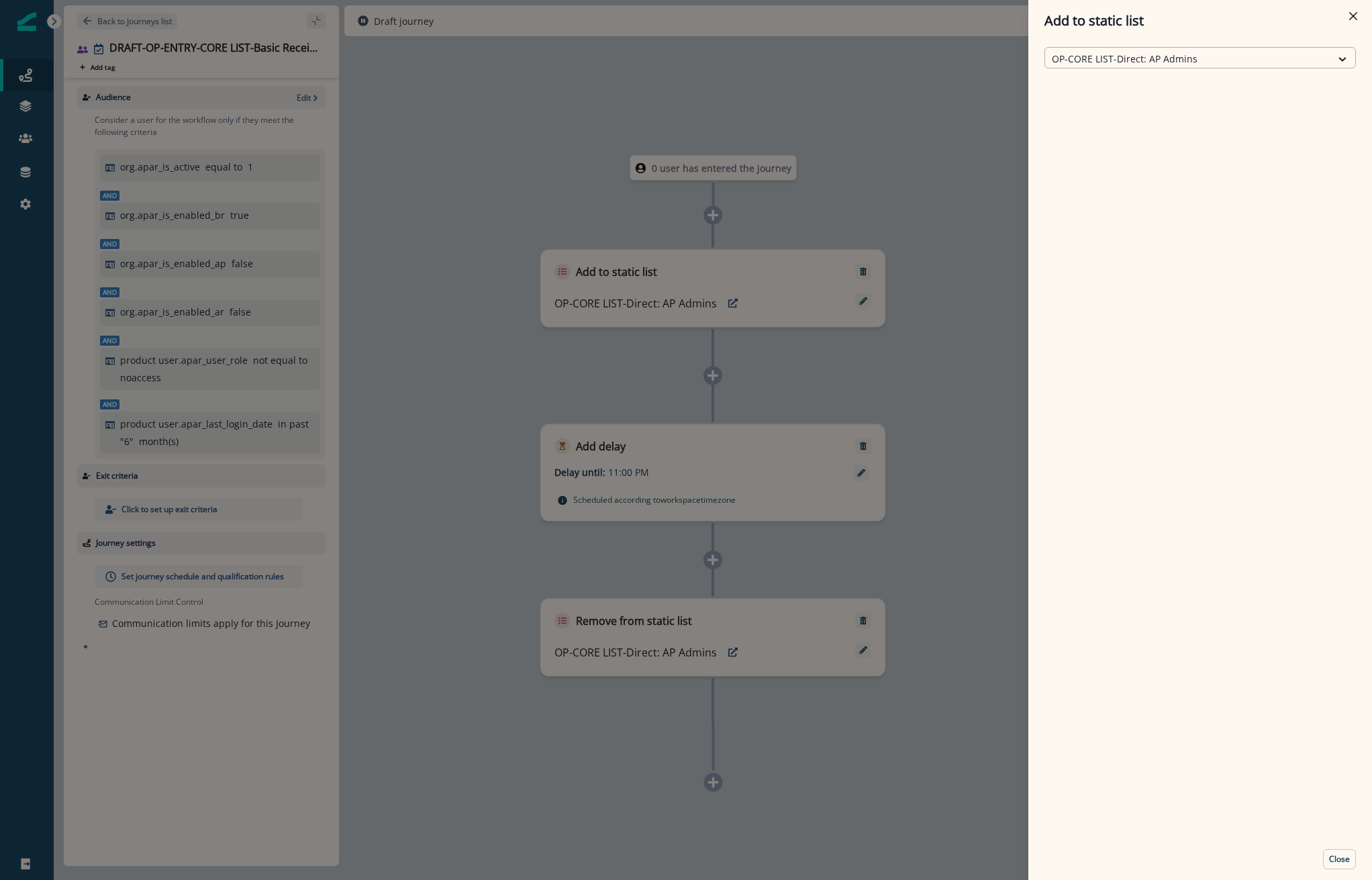
click at [1256, 60] on div at bounding box center [1188, 58] width 273 height 17
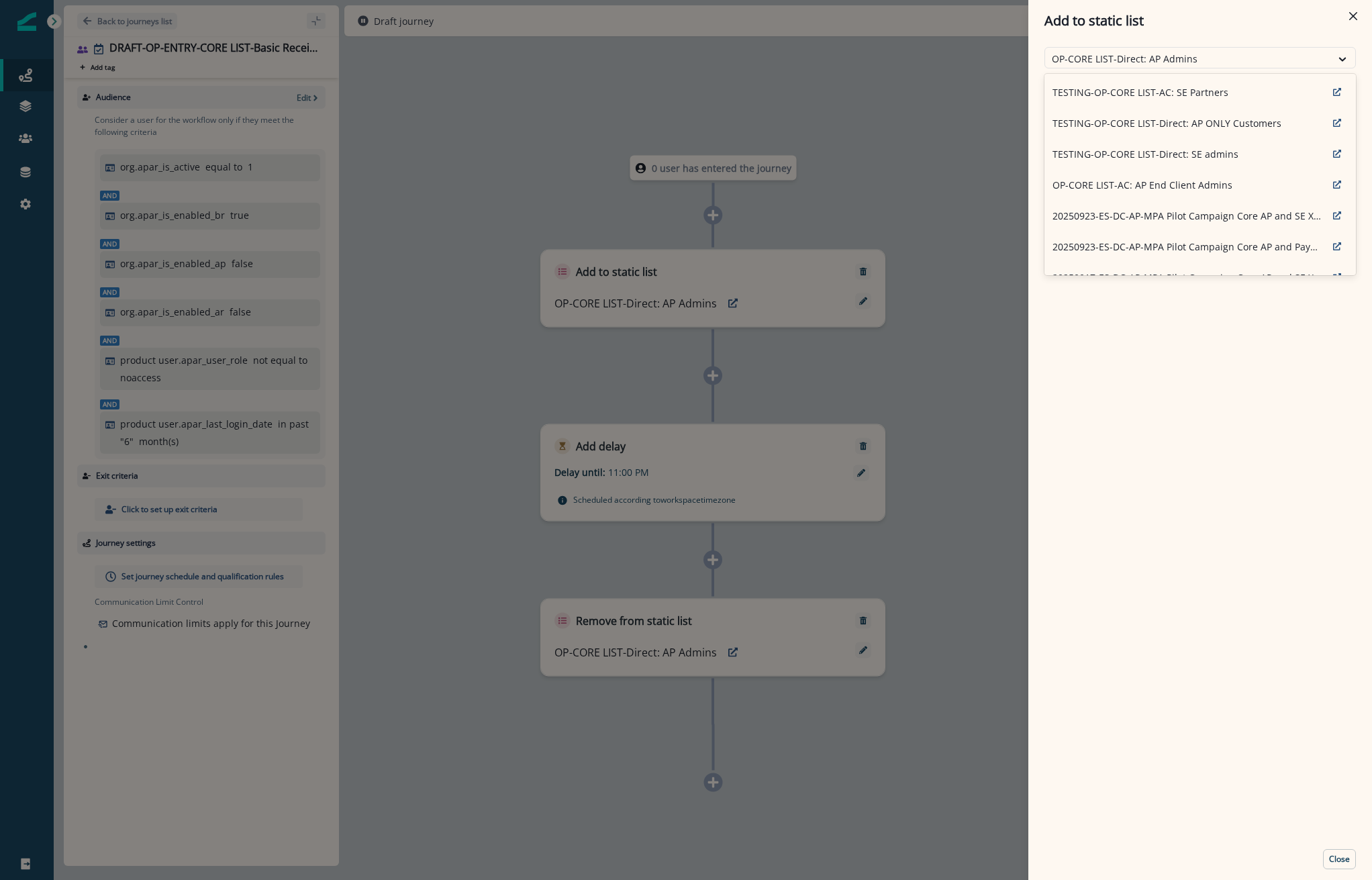
click at [683, 108] on div "Add to static list 170 results available. Use Up and Down to choose options, pr…" at bounding box center [686, 440] width 1372 height 880
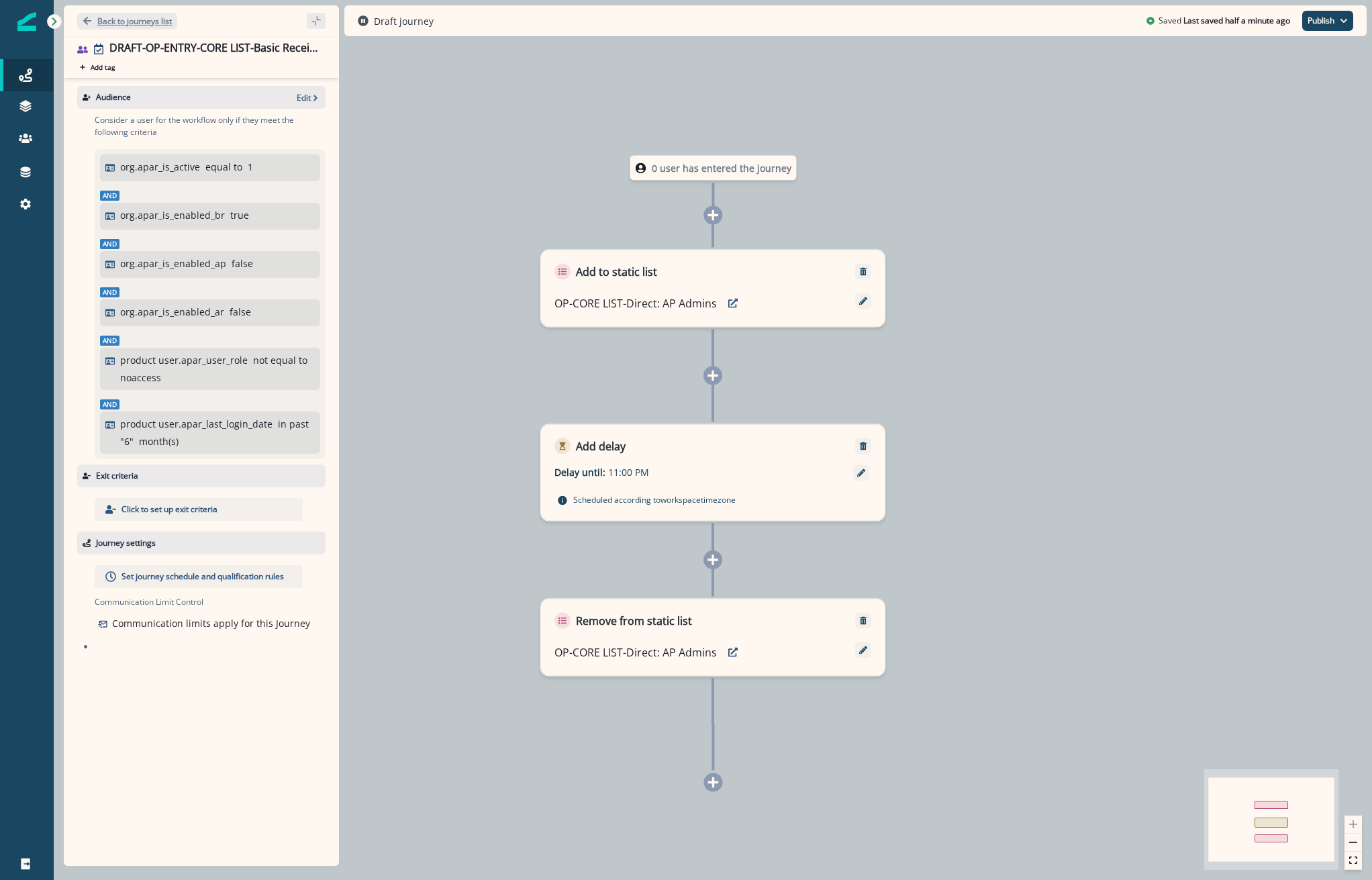
click at [112, 23] on p "Back to journeys list" at bounding box center [134, 21] width 74 height 11
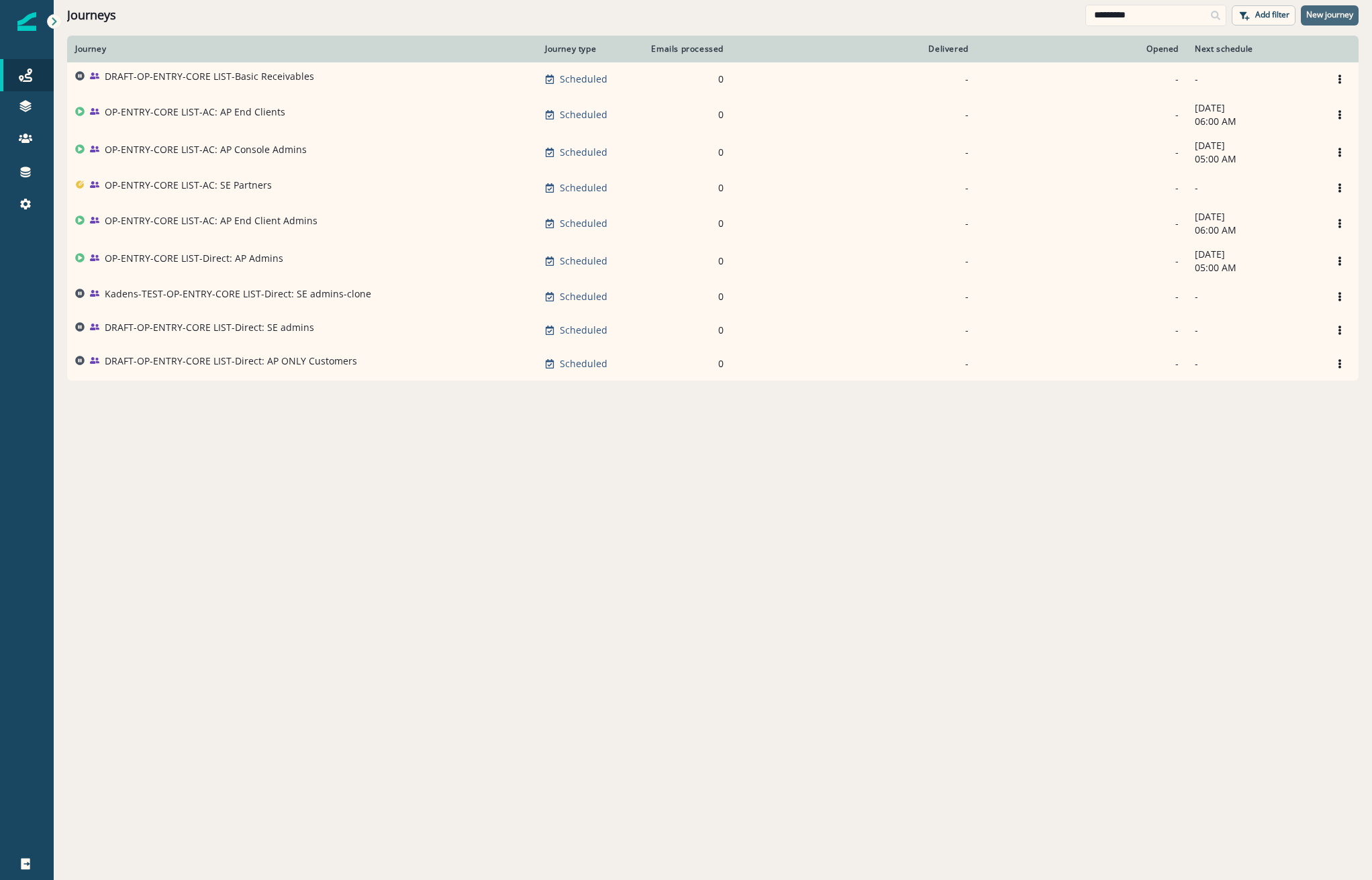
click at [1331, 11] on p "New journey" at bounding box center [1329, 15] width 47 height 10
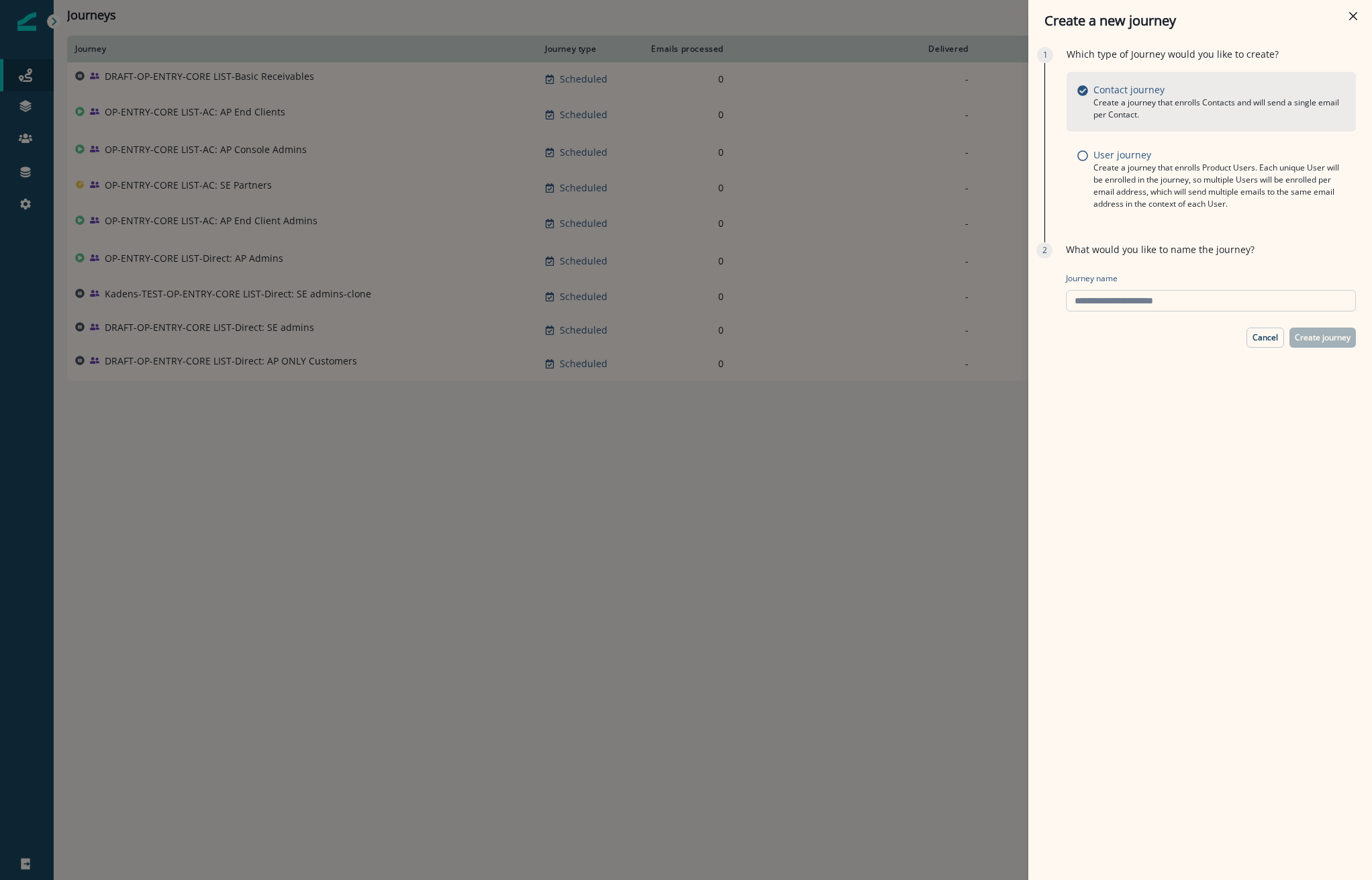
click at [1109, 304] on input "Journey name" at bounding box center [1210, 300] width 290 height 22
type input "**********"
click at [1341, 342] on p "Create journey" at bounding box center [1322, 337] width 56 height 10
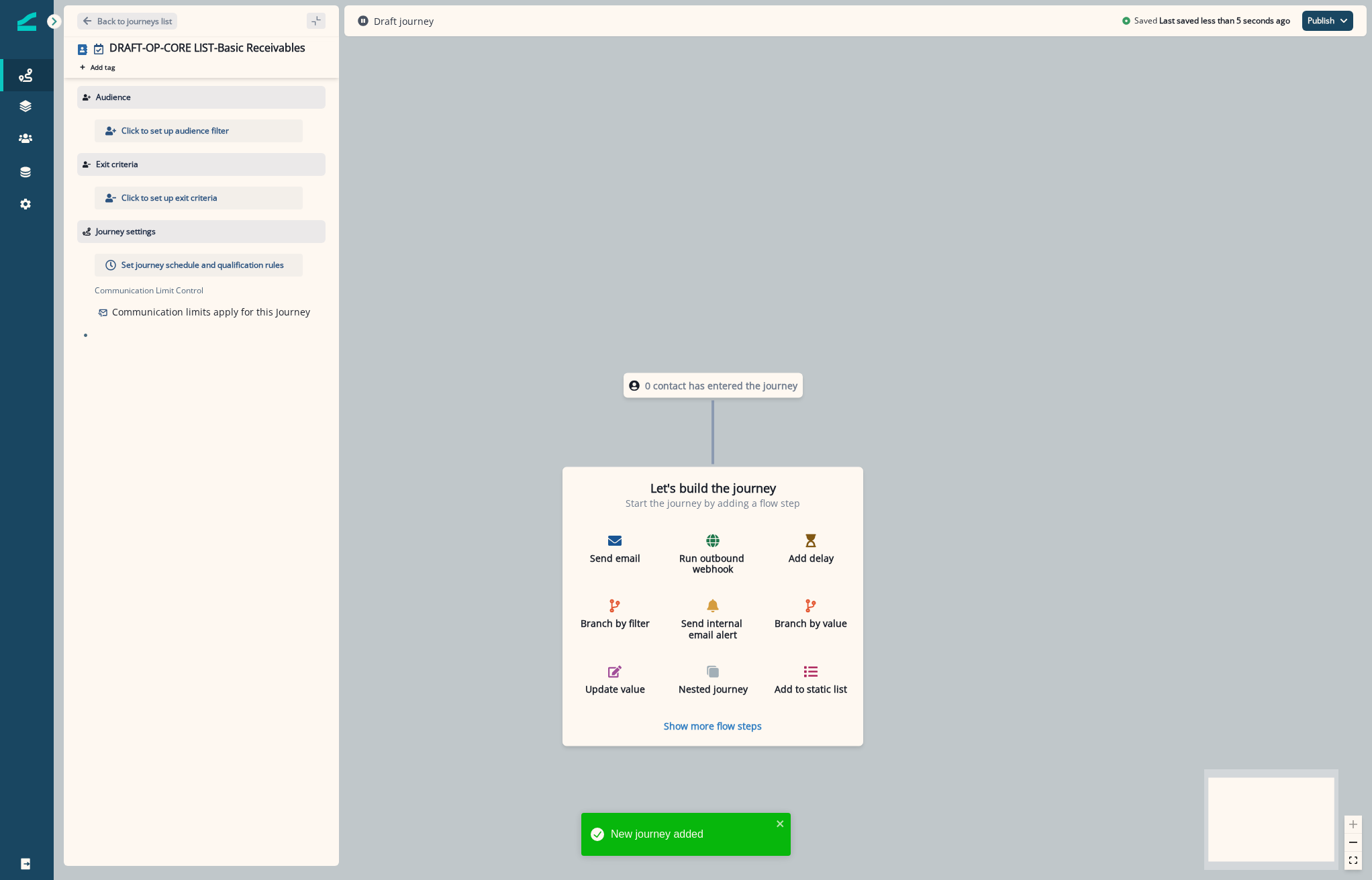
click at [219, 130] on p "Click to set up audience filter" at bounding box center [175, 130] width 108 height 12
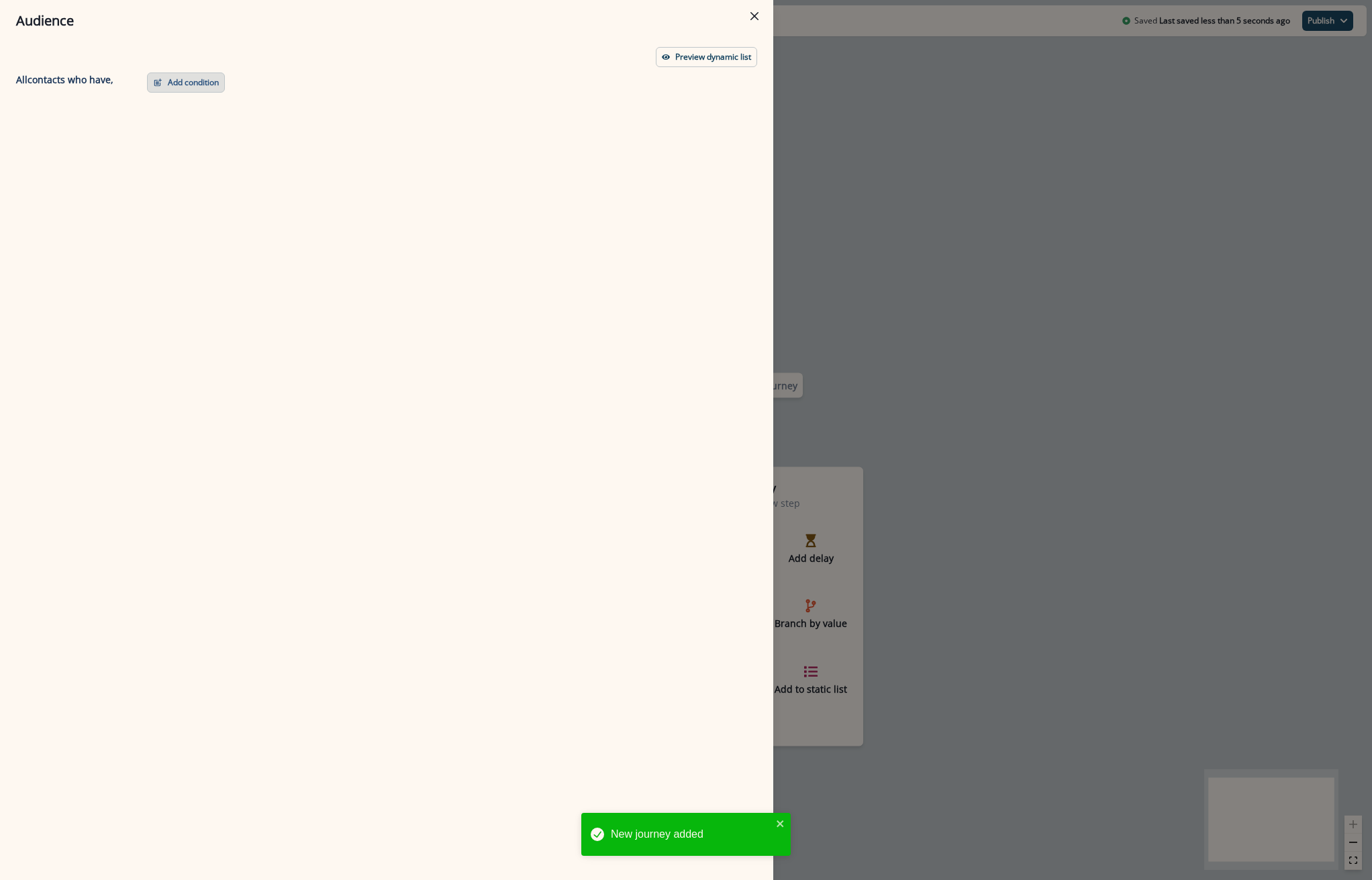
click at [209, 73] on button "Add condition" at bounding box center [186, 82] width 78 height 20
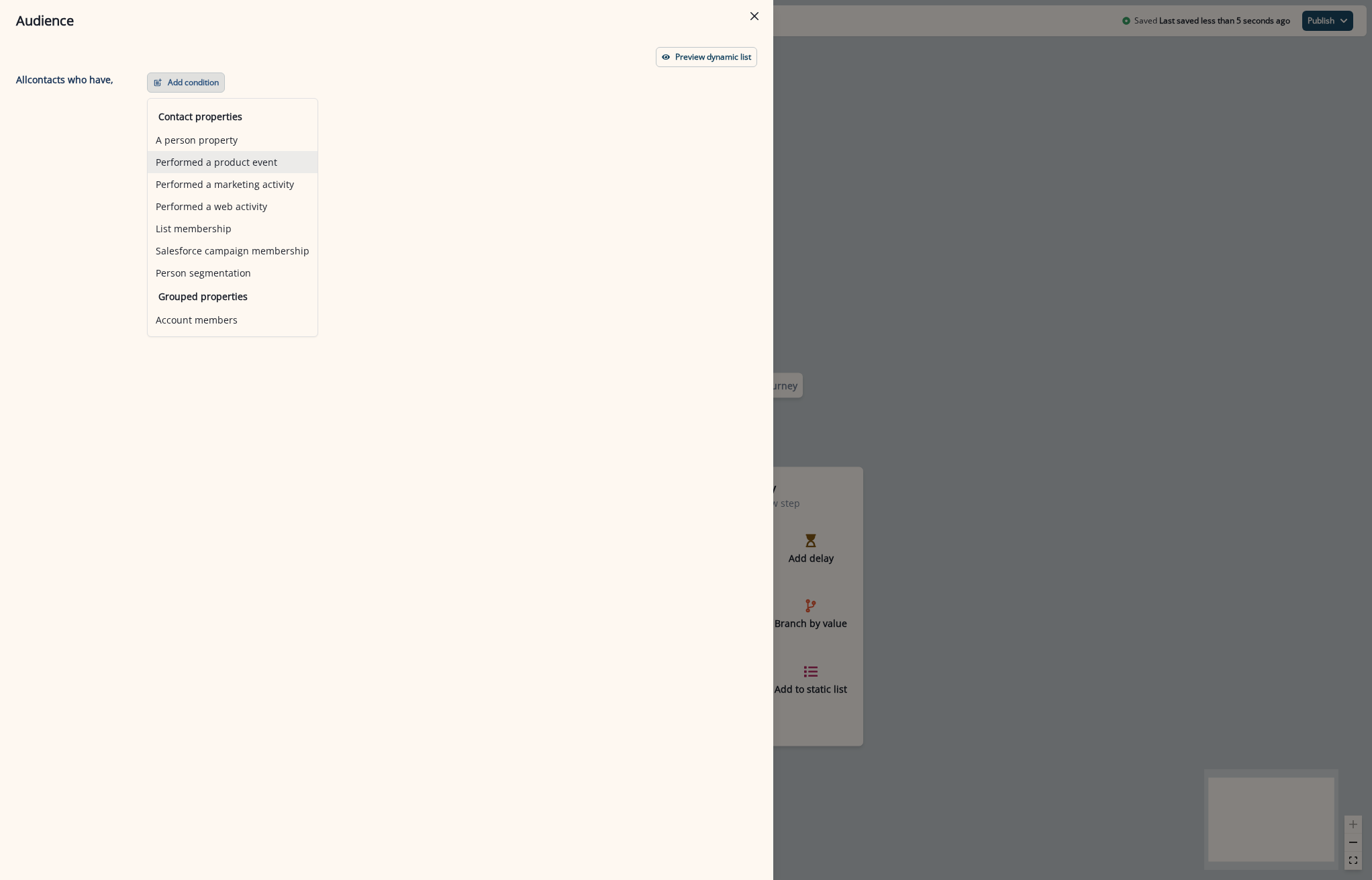
click at [222, 165] on button "Performed a product event" at bounding box center [233, 162] width 170 height 22
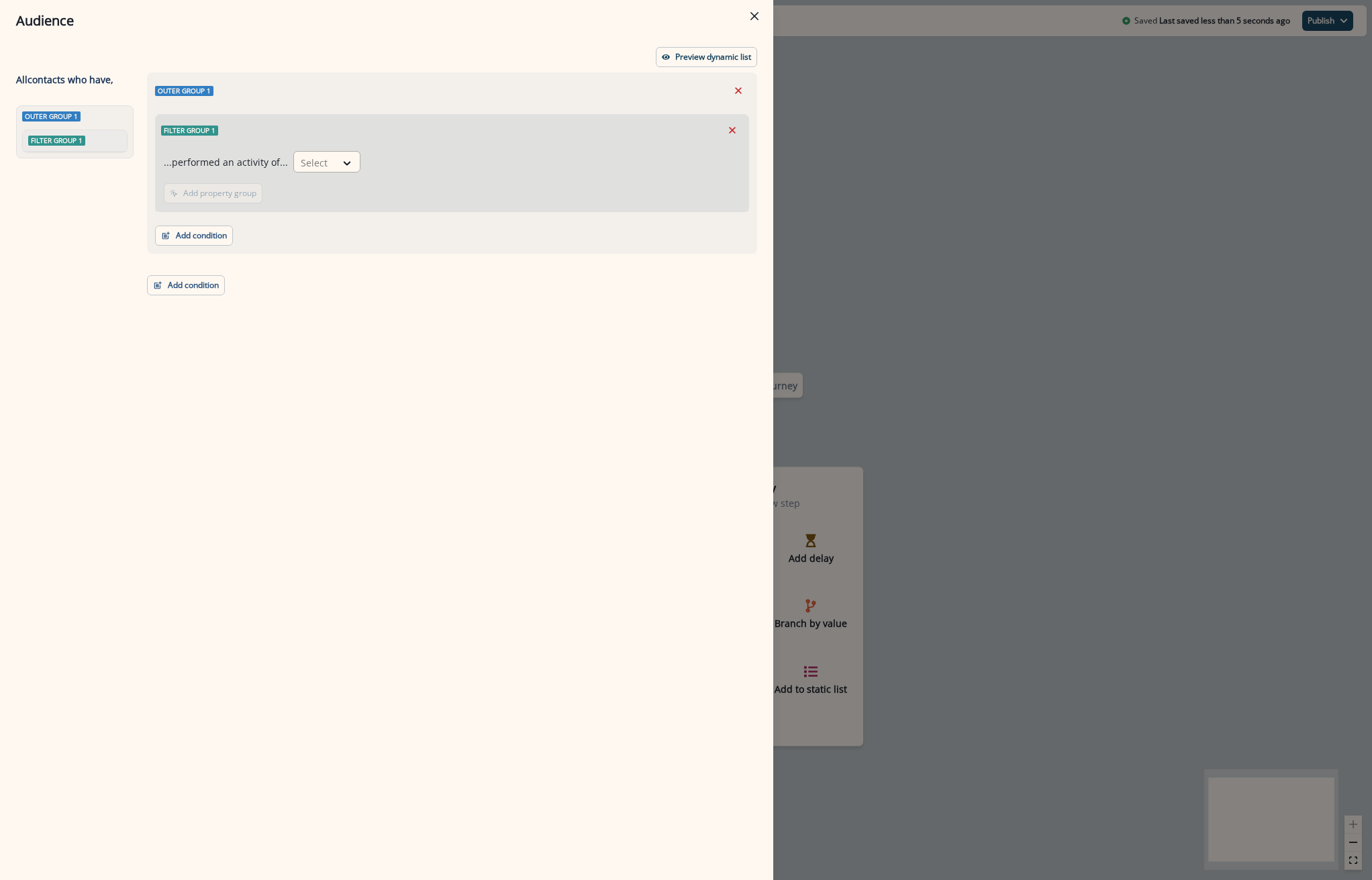
click at [313, 163] on div at bounding box center [315, 163] width 28 height 17
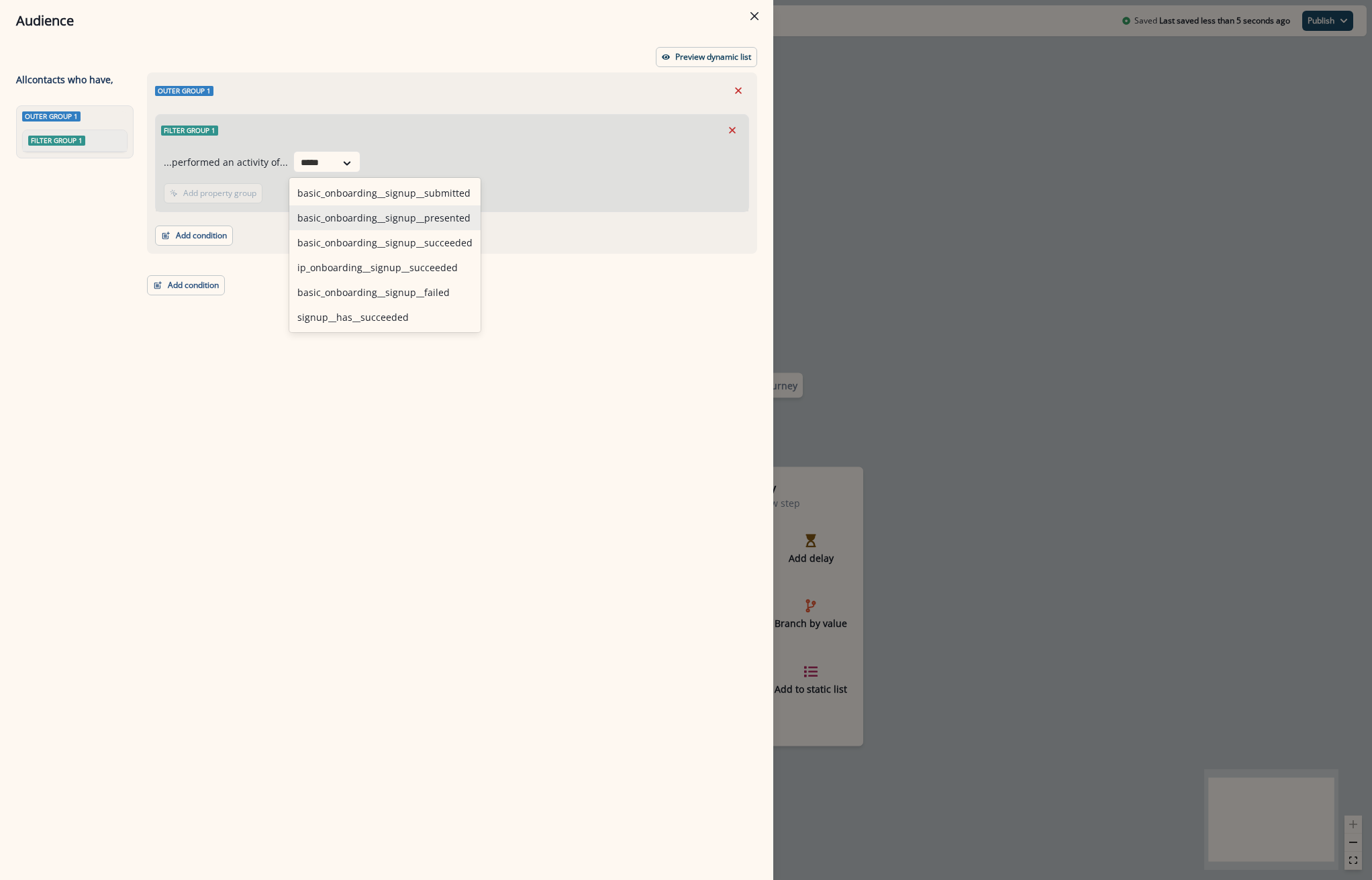
type input "******"
click at [337, 325] on div "signup__has__succeeded" at bounding box center [385, 317] width 191 height 25
click at [346, 160] on div at bounding box center [357, 163] width 112 height 17
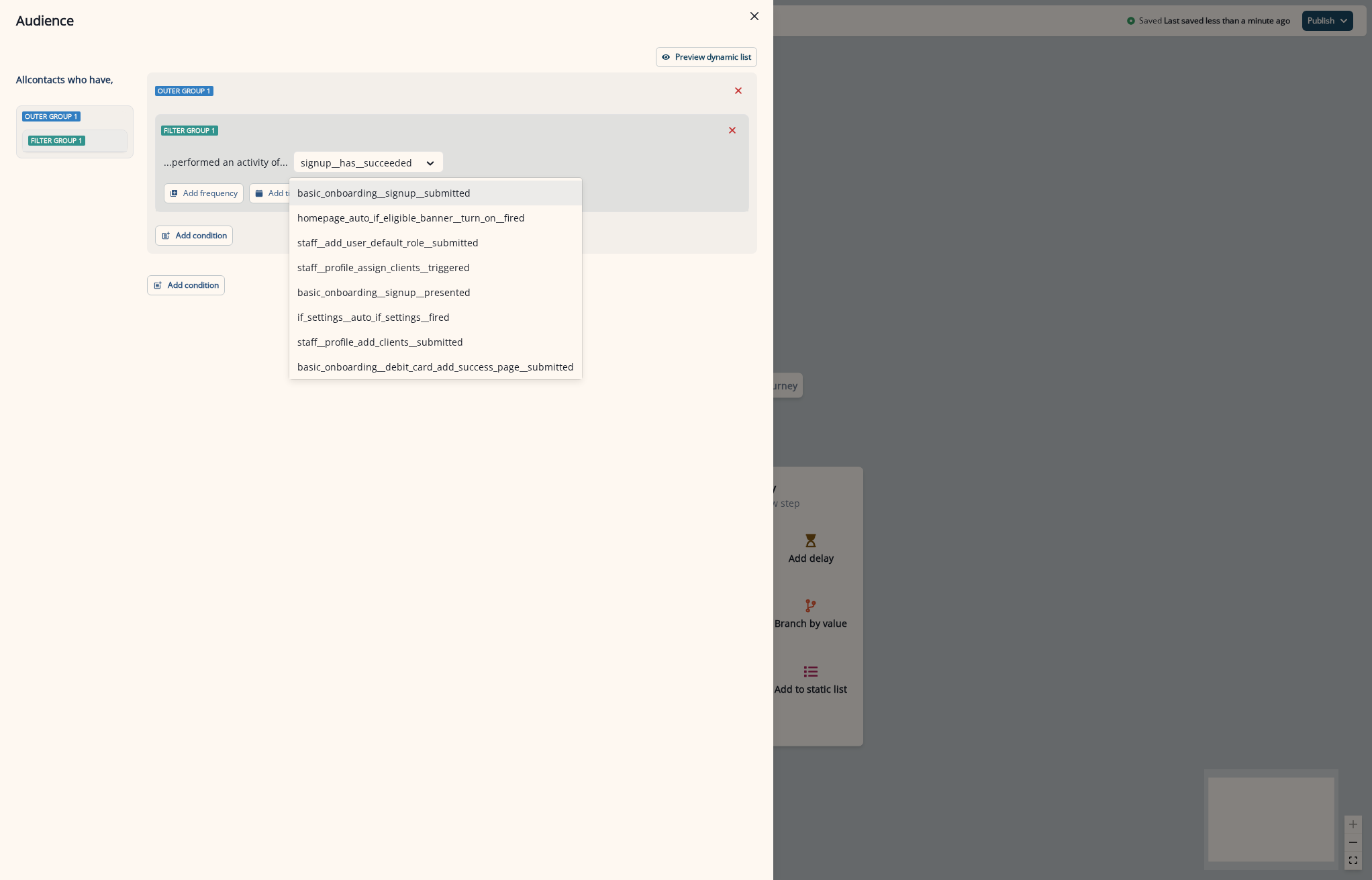
click at [887, 187] on div "Audience Preview dynamic list All contact s who have, Outer group 1 Filter grou…" at bounding box center [686, 440] width 1372 height 880
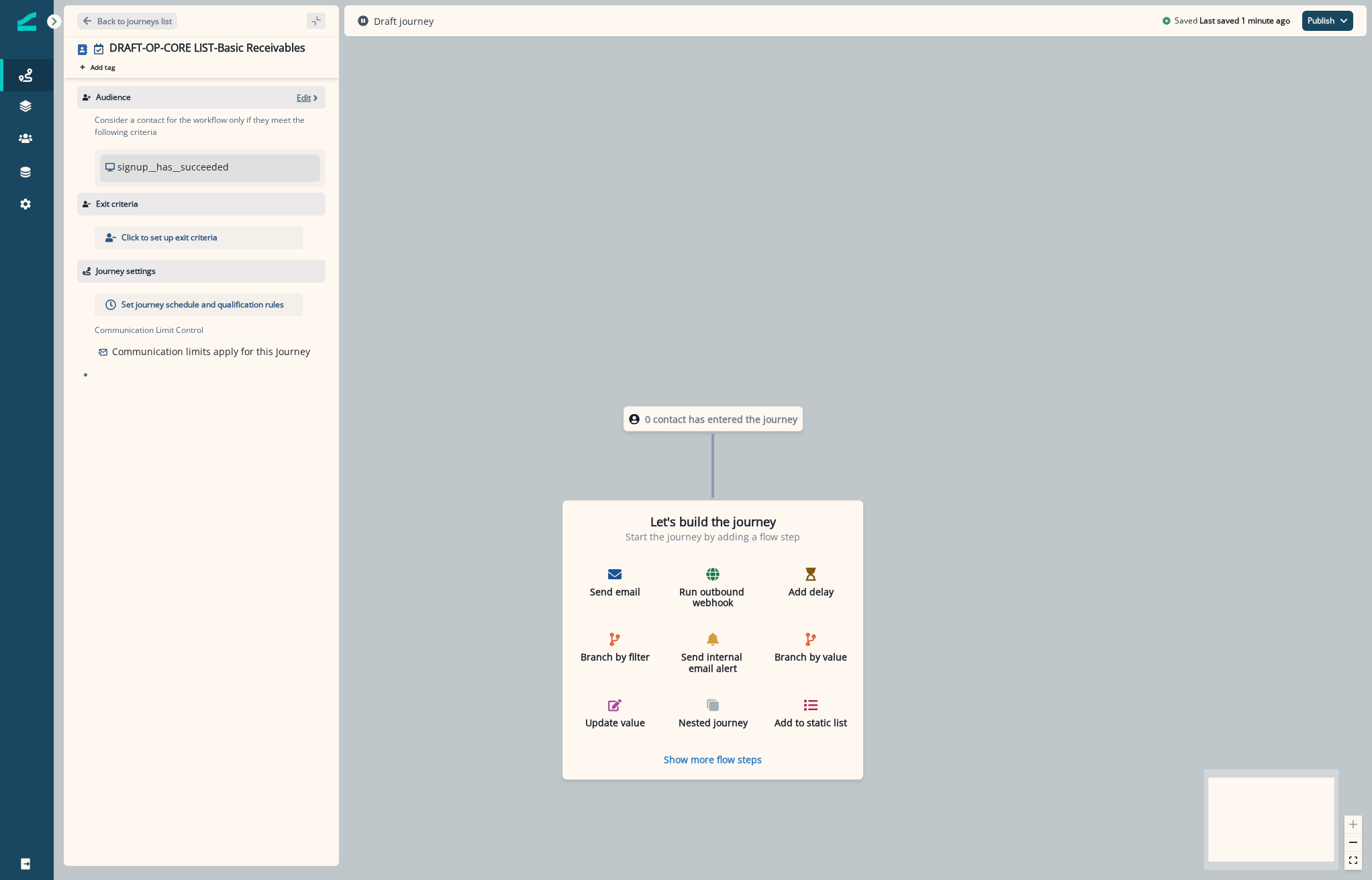
click at [298, 96] on p "Edit" at bounding box center [303, 98] width 14 height 11
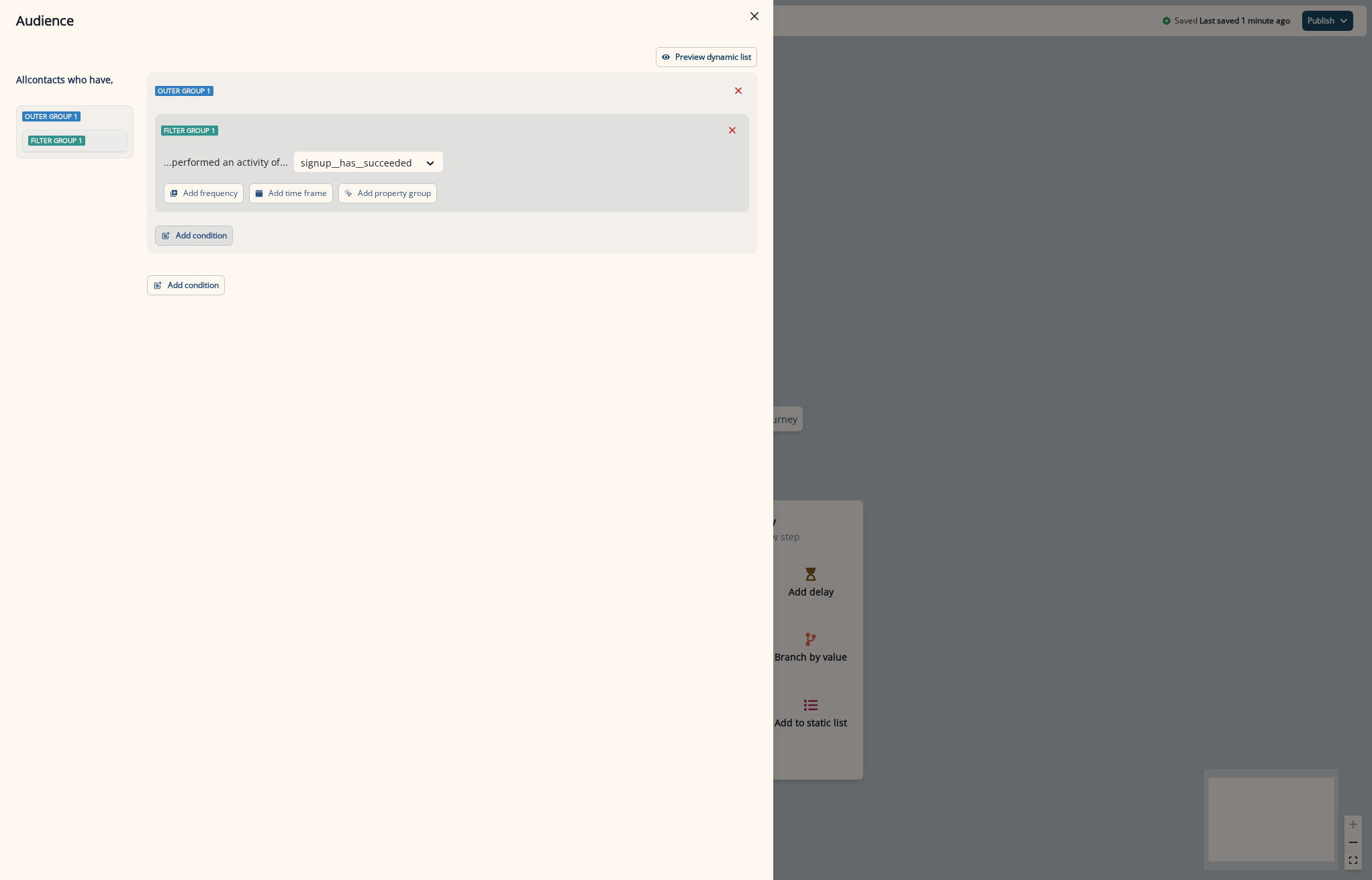
click at [193, 234] on button "Add condition" at bounding box center [194, 235] width 78 height 20
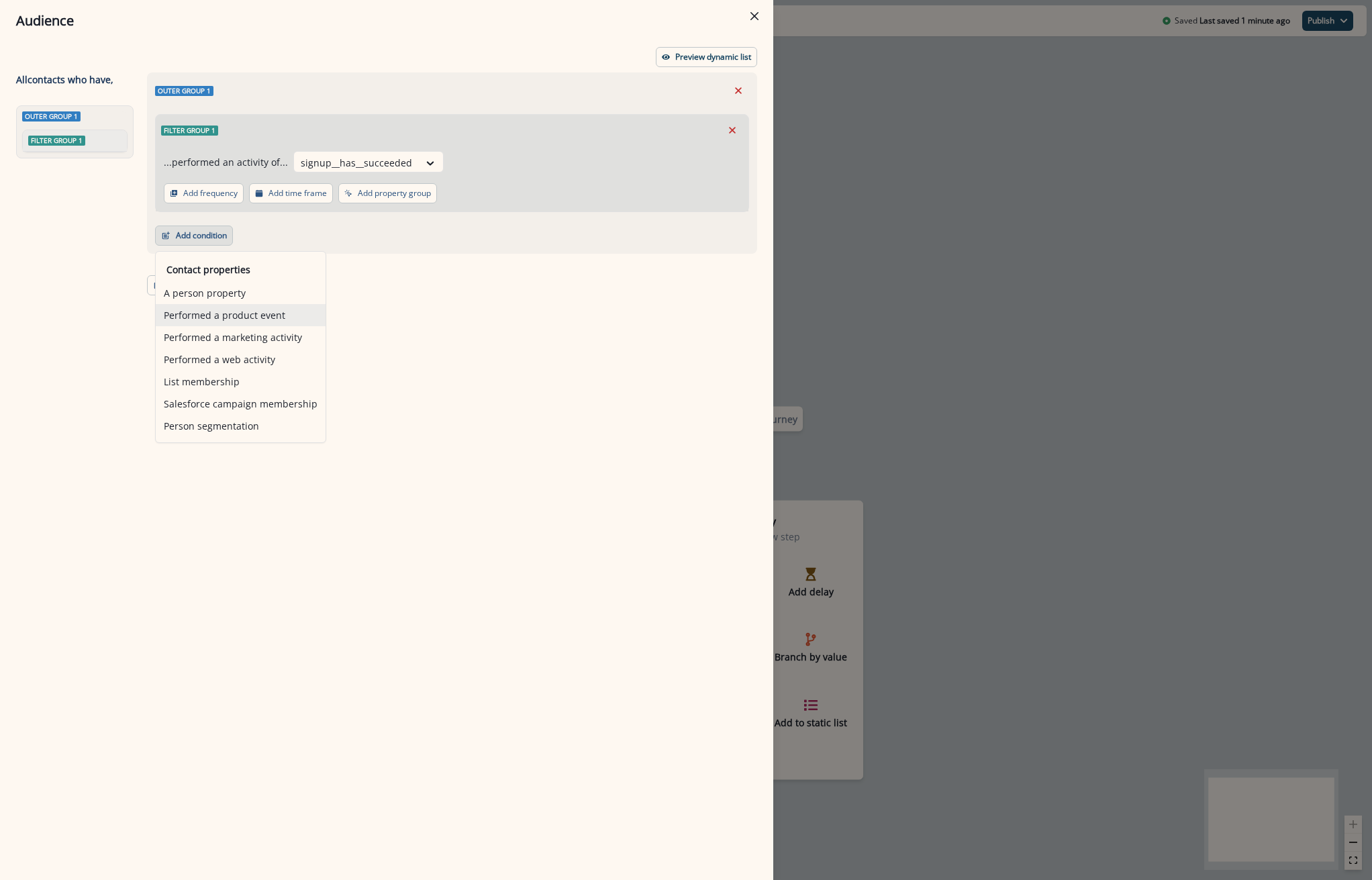
click at [207, 319] on button "Performed a product event" at bounding box center [240, 315] width 170 height 22
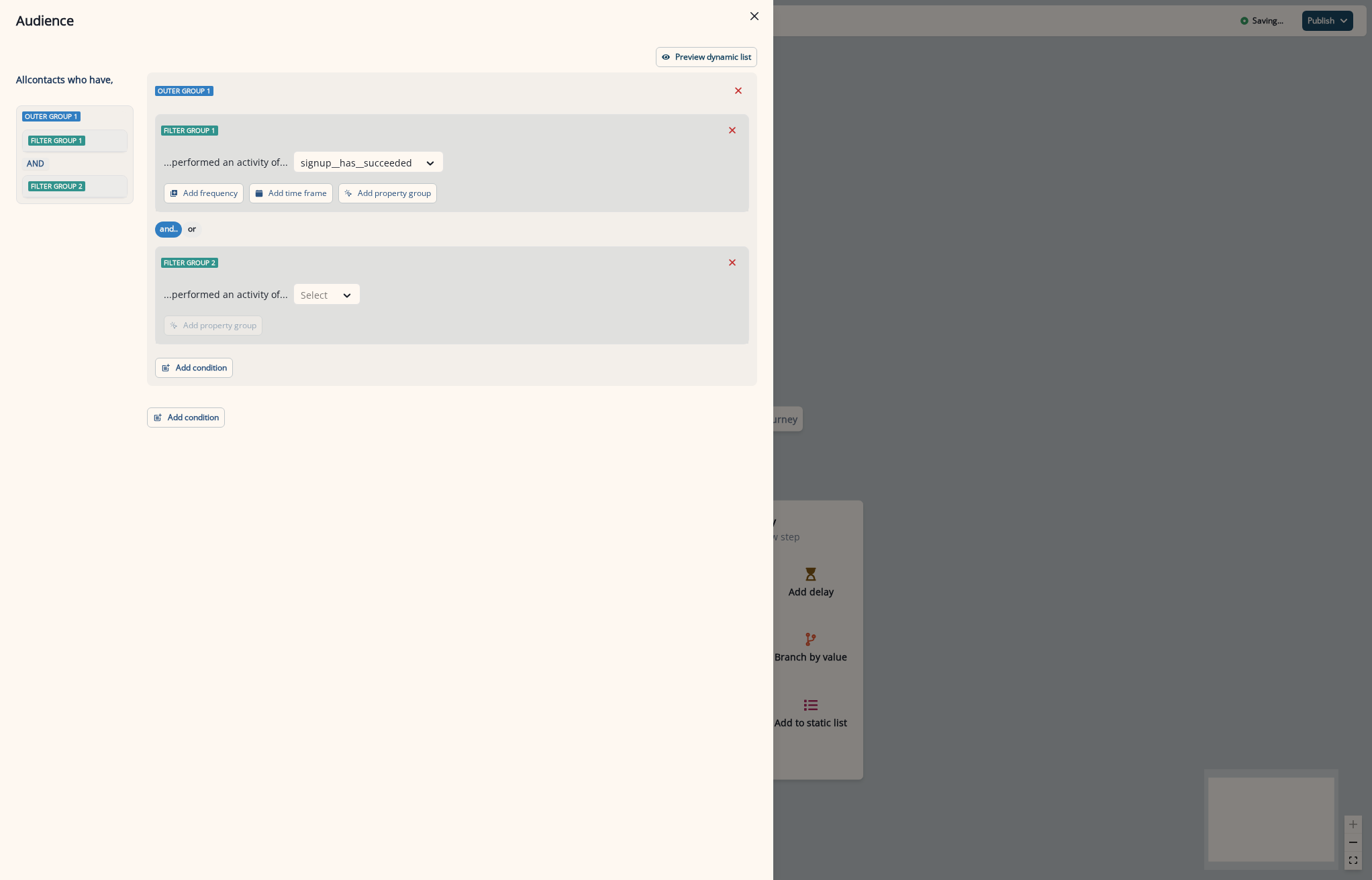
click at [191, 229] on button "or" at bounding box center [192, 230] width 20 height 16
click at [321, 294] on div at bounding box center [315, 294] width 28 height 17
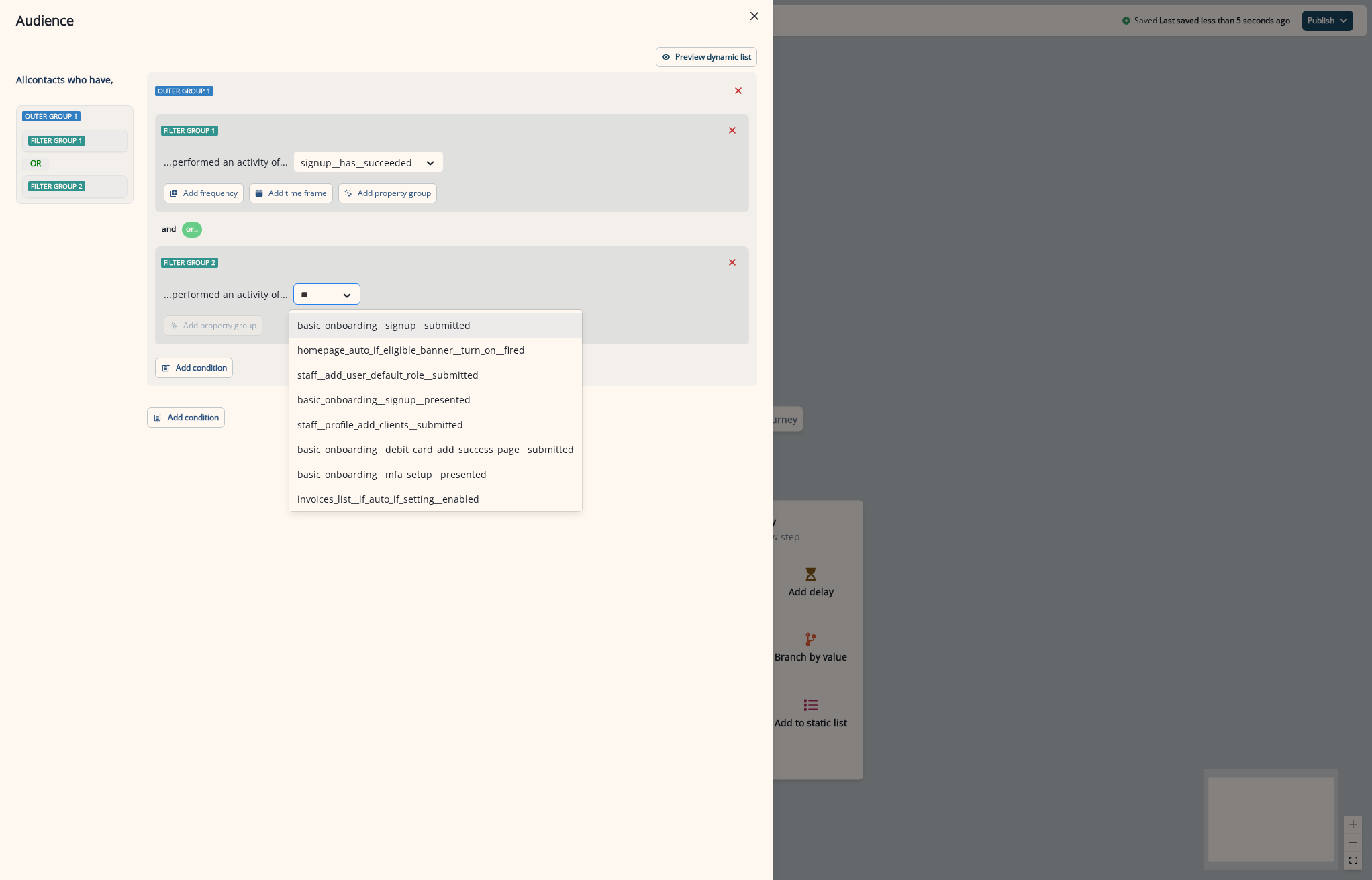
type input "***"
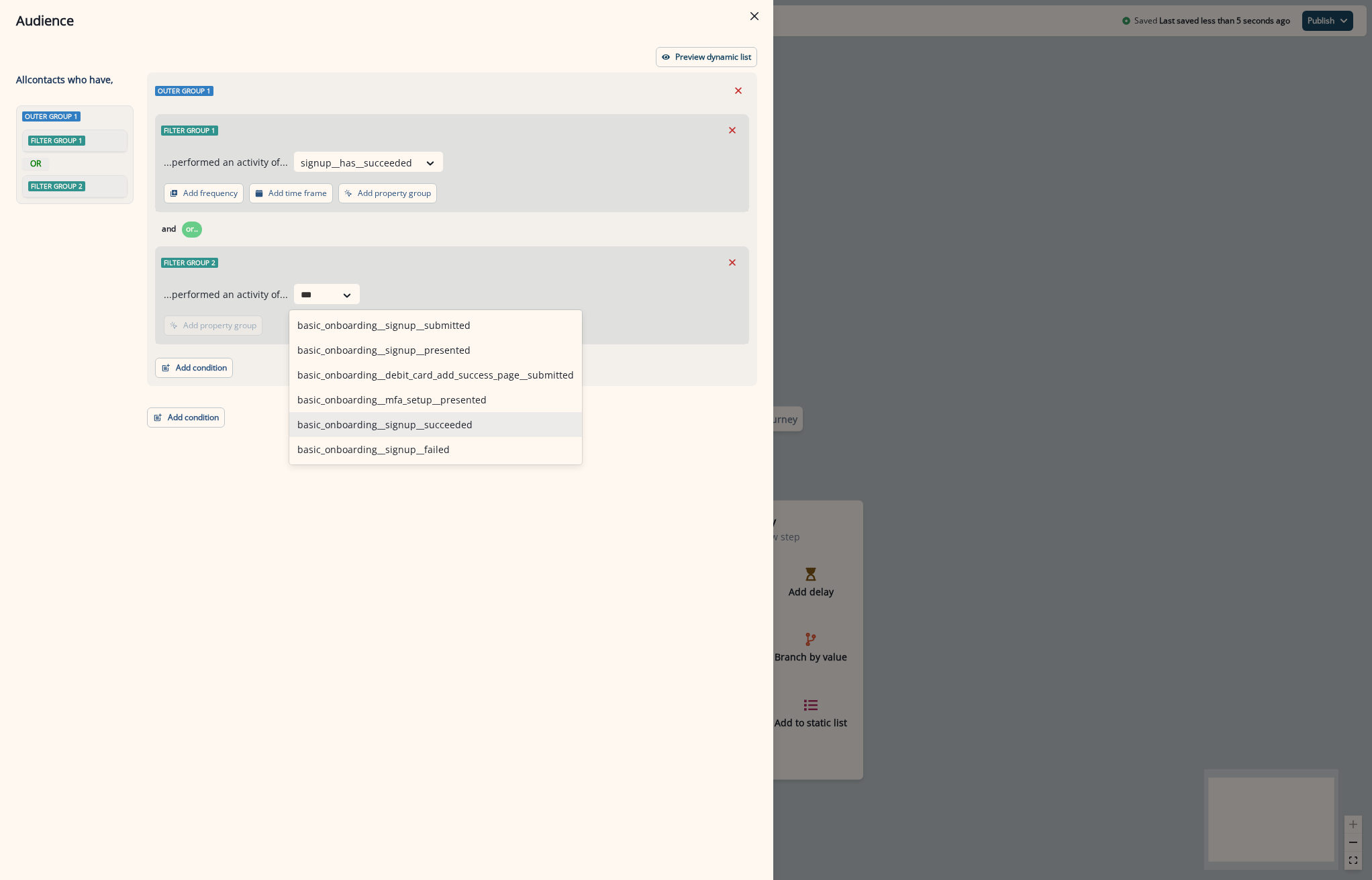
click at [379, 430] on div "basic_onboarding__signup__succeeded" at bounding box center [436, 424] width 293 height 25
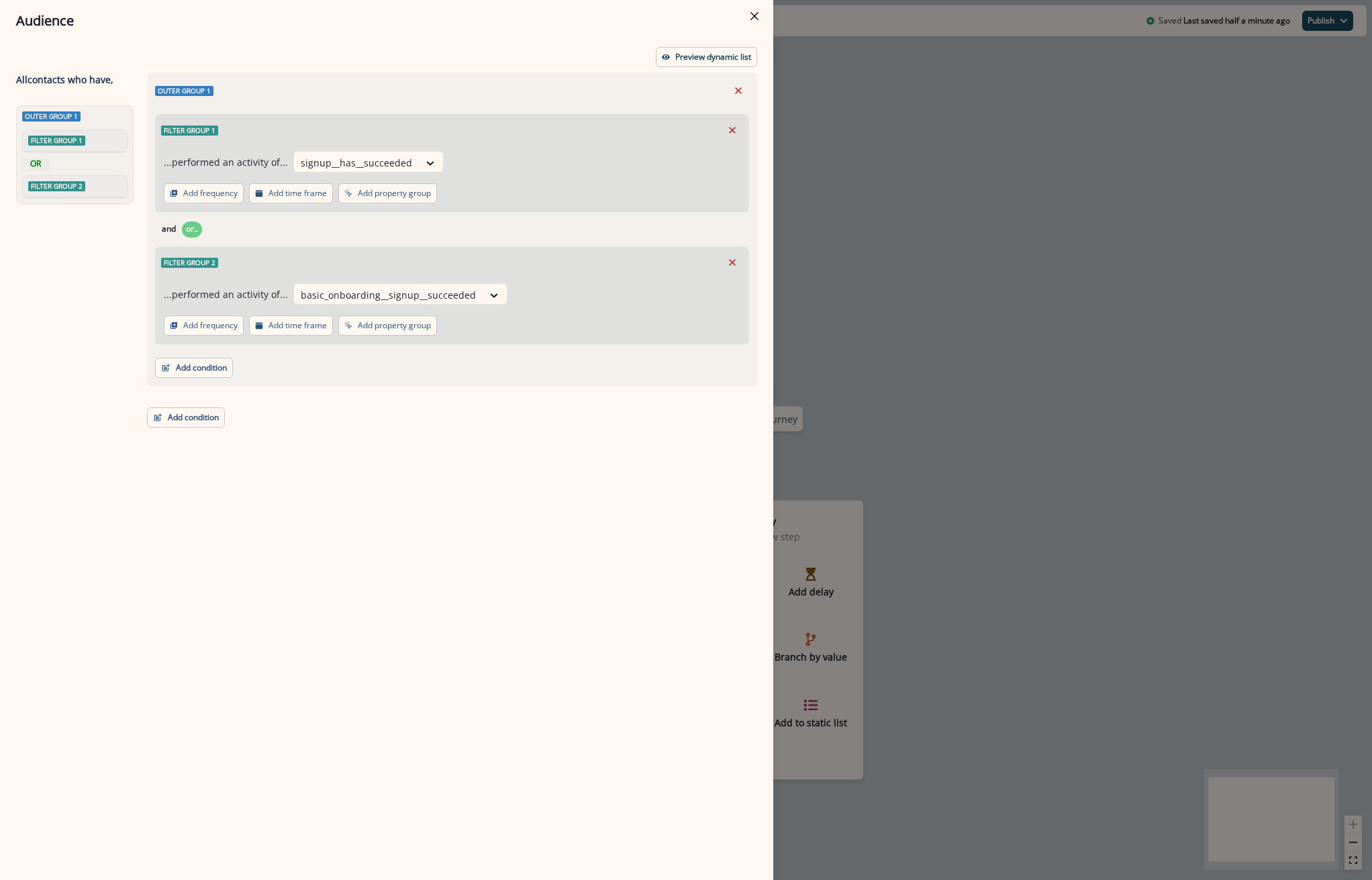
drag, startPoint x: 421, startPoint y: 192, endPoint x: 406, endPoint y: 203, distance: 18.6
click at [419, 192] on p "Add property group" at bounding box center [394, 193] width 73 height 10
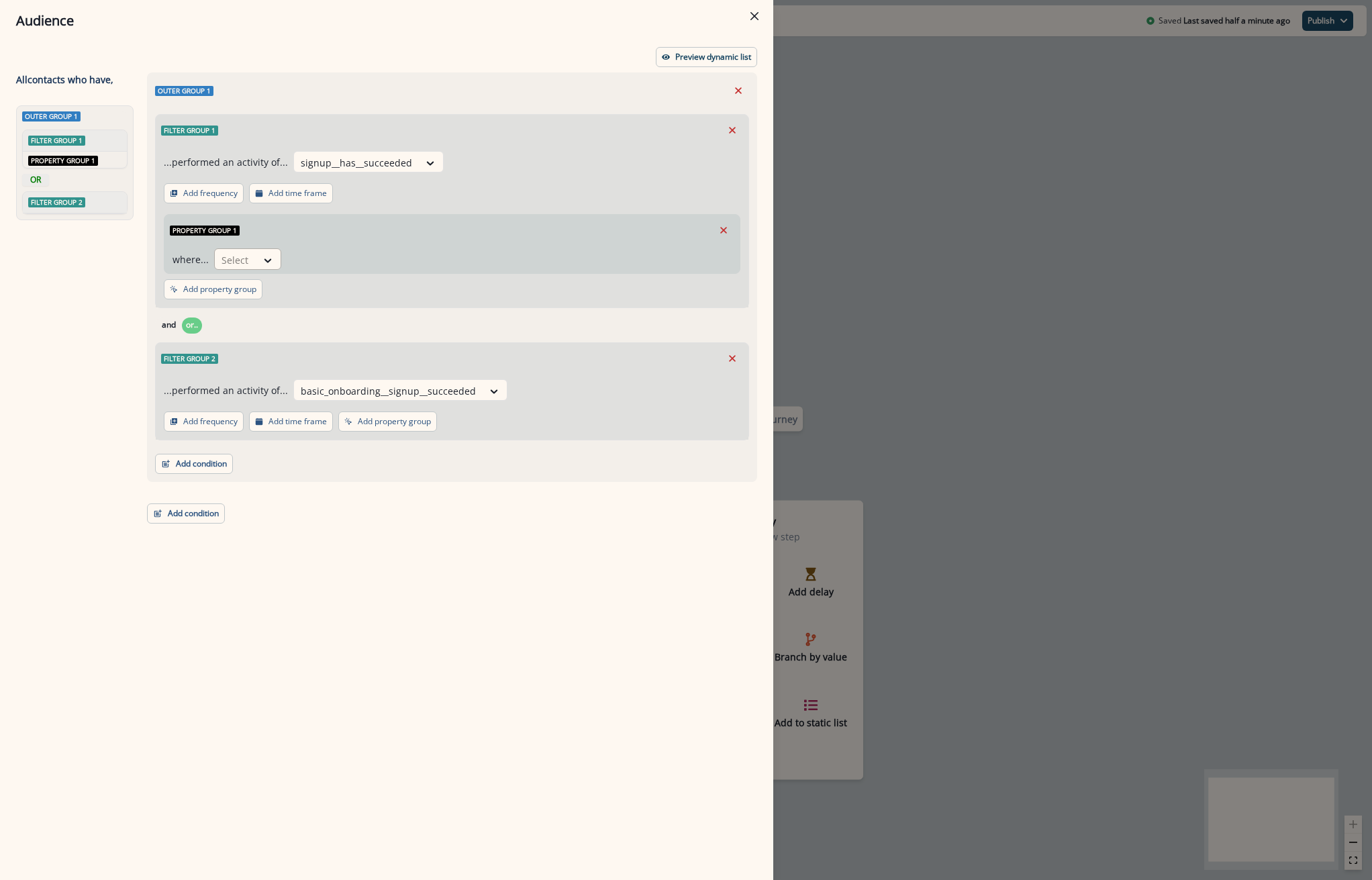
click at [255, 263] on div "Select" at bounding box center [235, 260] width 41 height 22
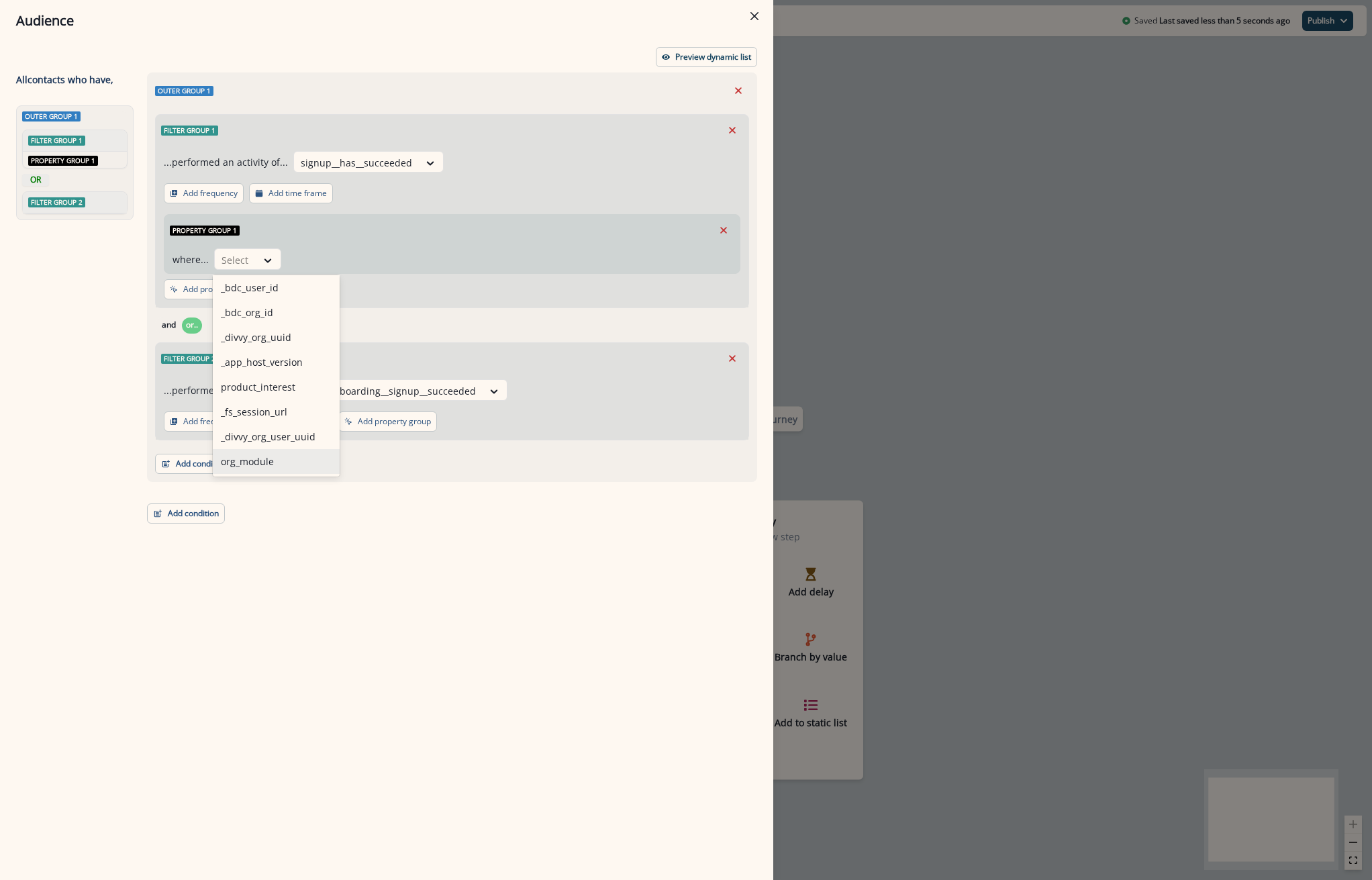
click at [267, 460] on div "org_module" at bounding box center [276, 461] width 127 height 25
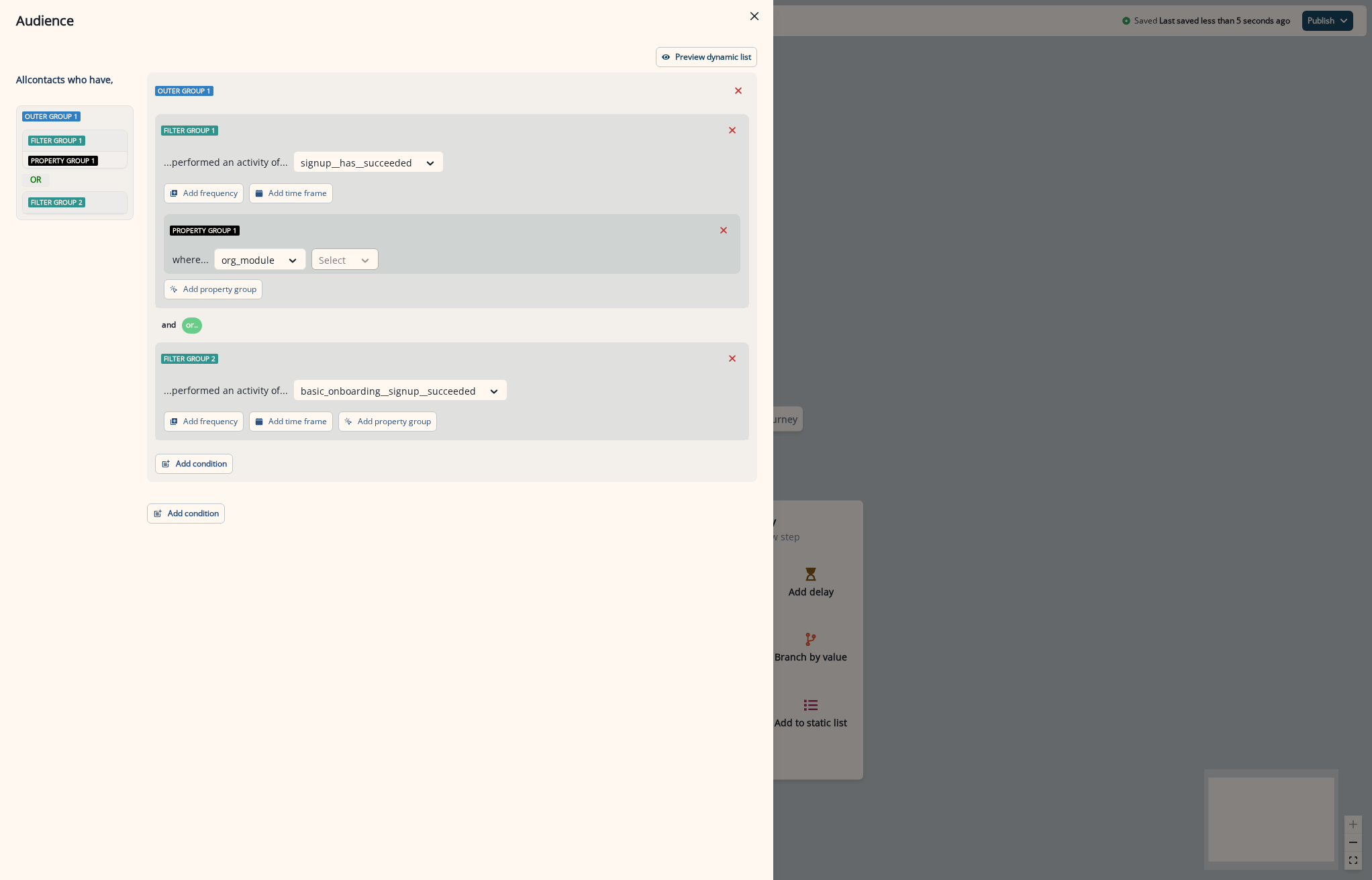
click at [354, 262] on div at bounding box center [365, 260] width 23 height 14
click at [353, 400] on div "equal to" at bounding box center [362, 412] width 105 height 25
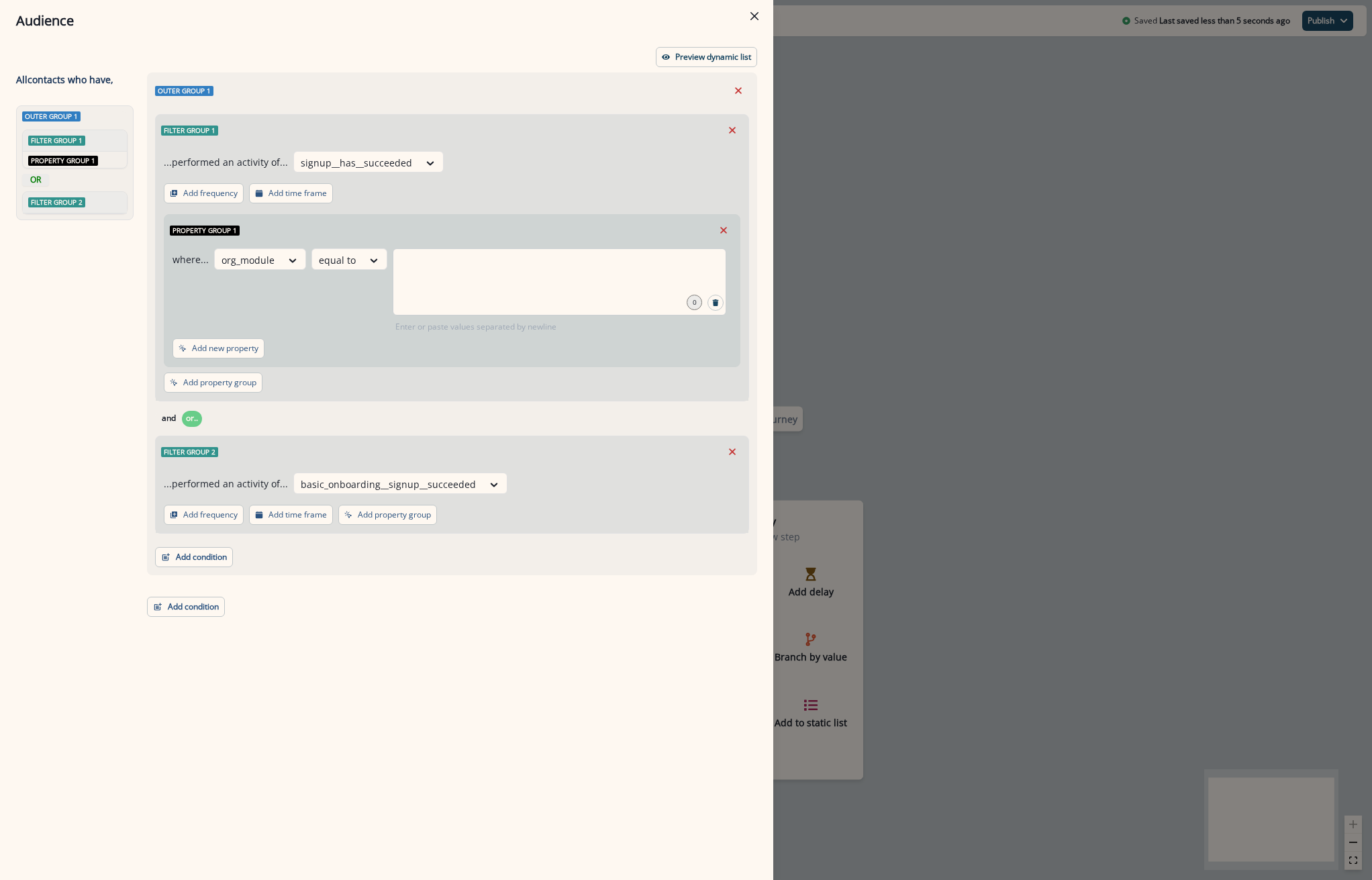
click at [477, 284] on div at bounding box center [559, 281] width 333 height 67
type input "**"
drag, startPoint x: 239, startPoint y: 648, endPoint x: 207, endPoint y: 630, distance: 36.7
click at [235, 643] on div "Outer group 1 Filter group 1 ...performed an activity of... signup__has__succee…" at bounding box center [448, 451] width 618 height 758
click at [1179, 356] on div "Audience Preview dynamic list All contact s who have, Outer group 1 Filter grou…" at bounding box center [686, 440] width 1372 height 880
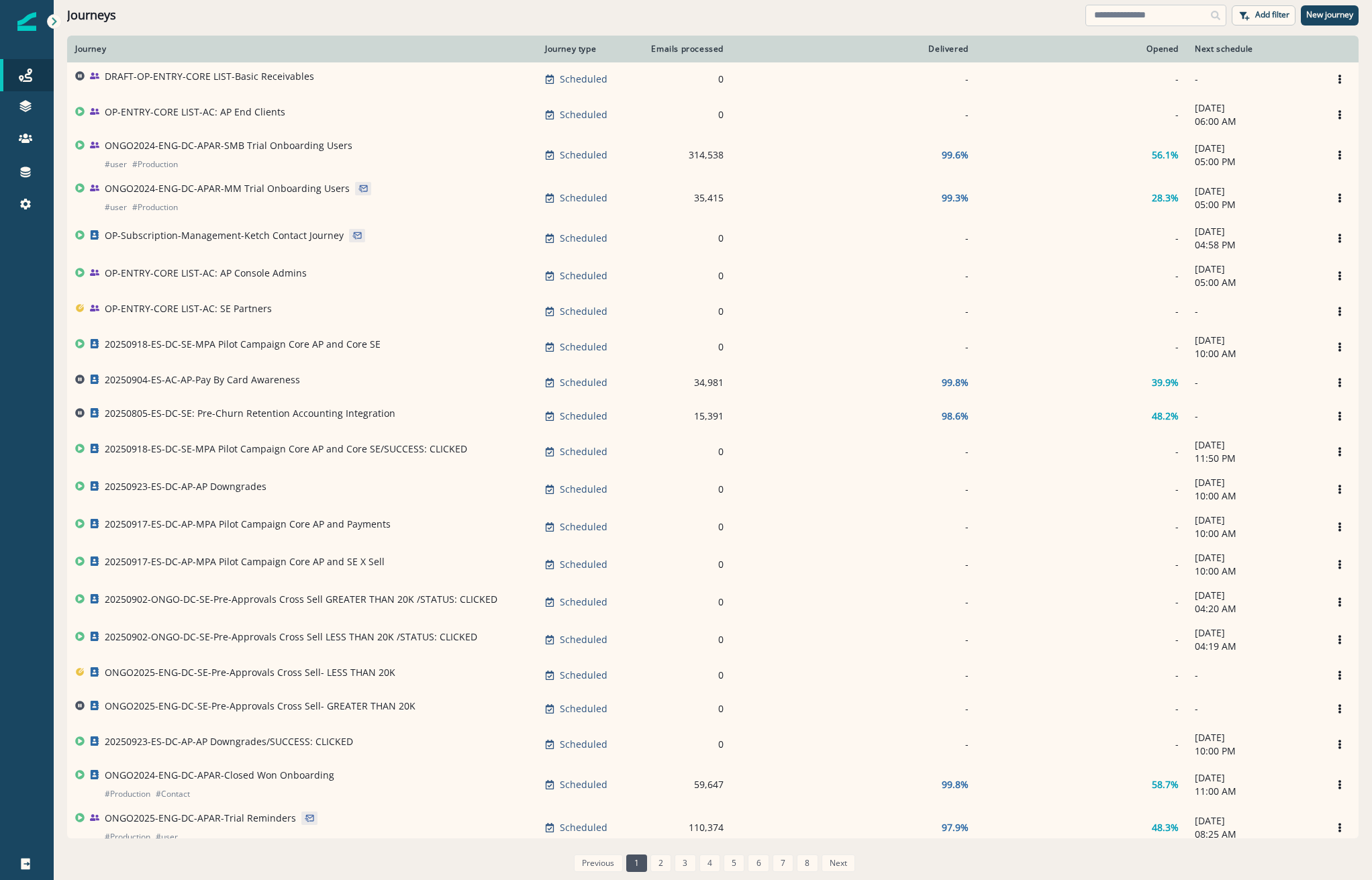
click at [1112, 18] on input at bounding box center [1155, 15] width 141 height 22
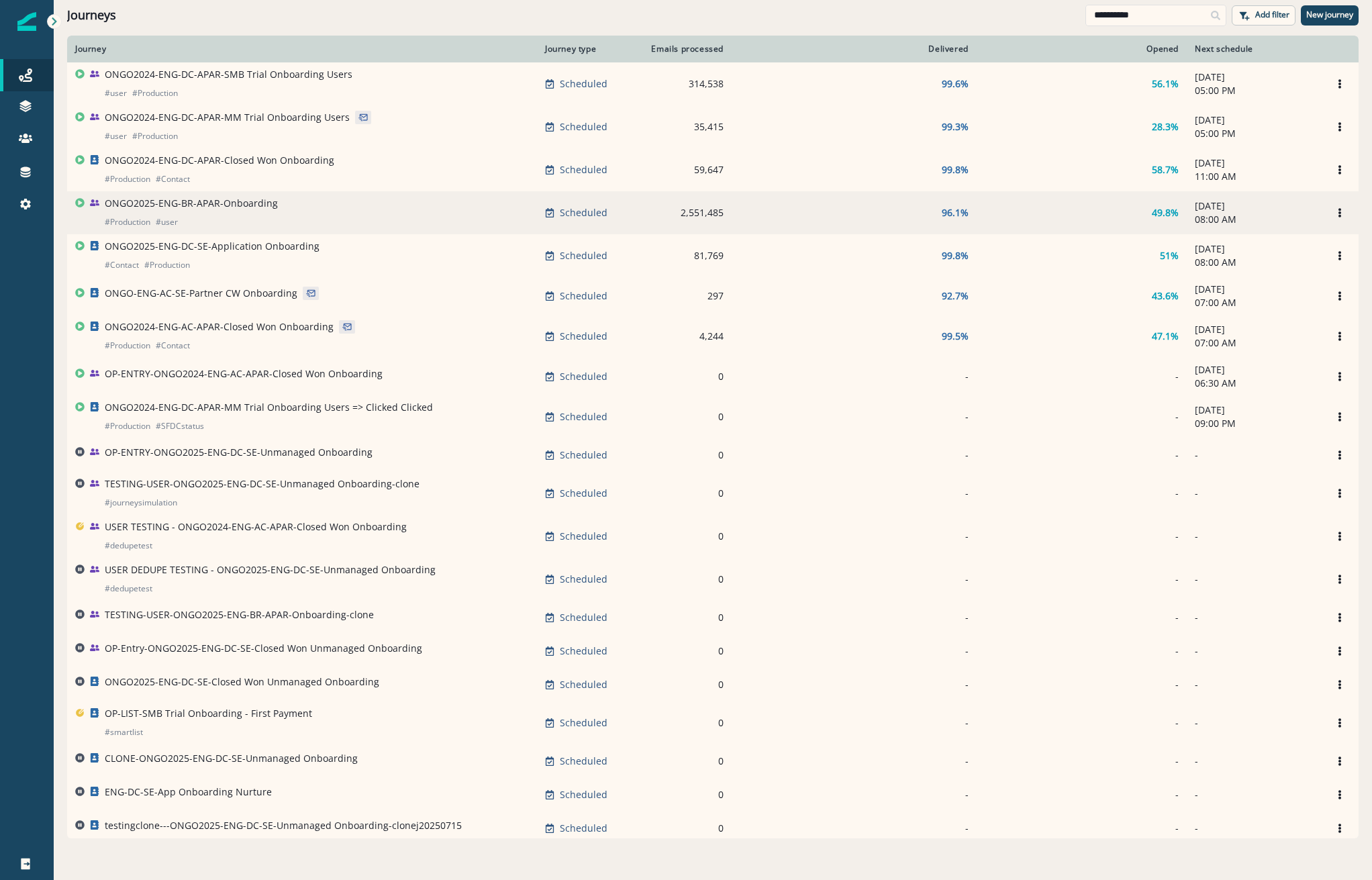
type input "**********"
click at [241, 209] on p "ONGO2025-ENG-BR-APAR-Onboarding" at bounding box center [191, 203] width 173 height 14
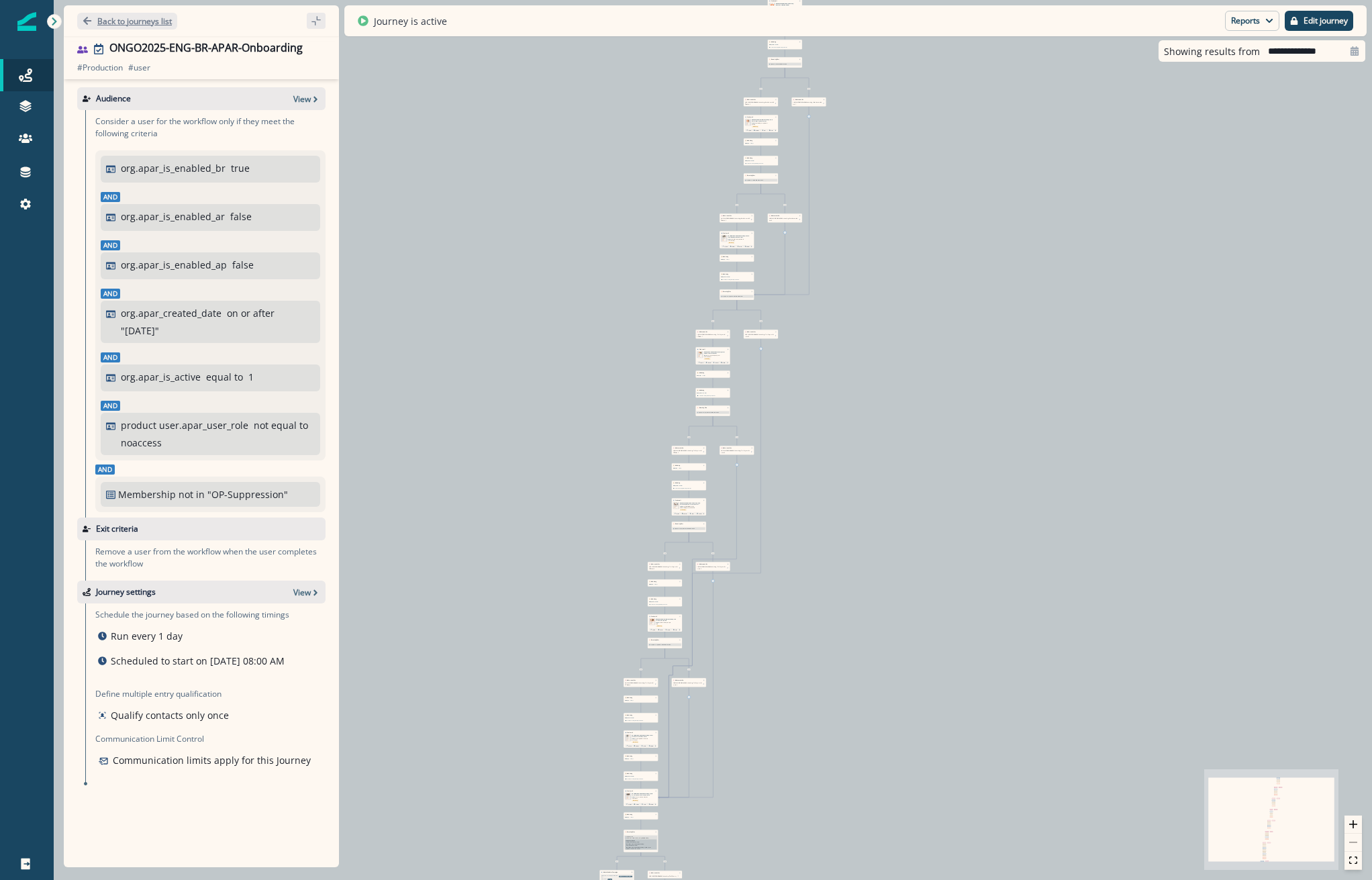
click at [151, 28] on button "Back to journeys list" at bounding box center [127, 21] width 100 height 17
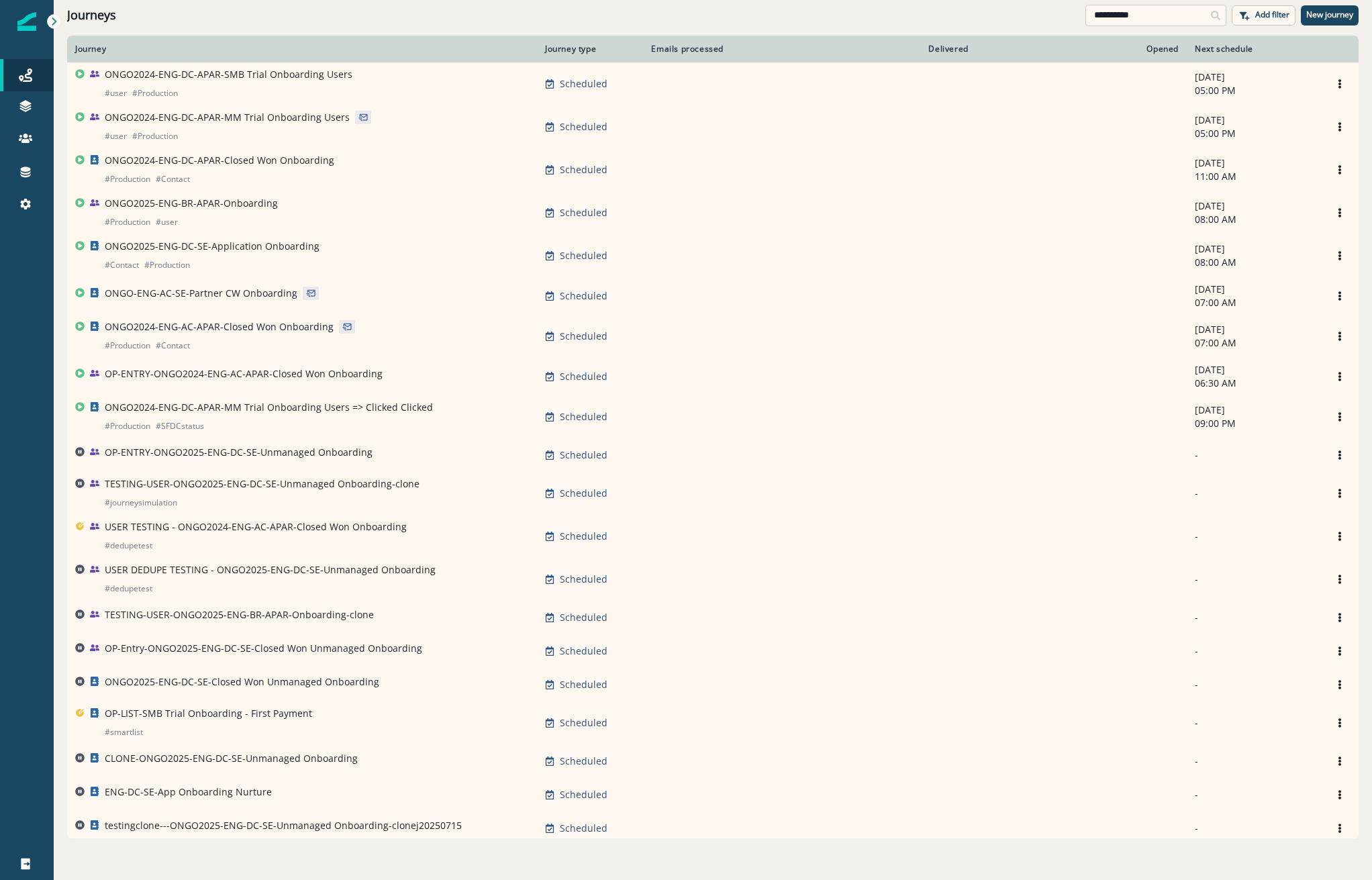
click at [1159, 14] on input "**********" at bounding box center [1155, 15] width 141 height 22
drag, startPoint x: 1159, startPoint y: 14, endPoint x: 468, endPoint y: -49, distance: 693.9
click at [468, 0] on html "**********" at bounding box center [686, 440] width 1372 height 880
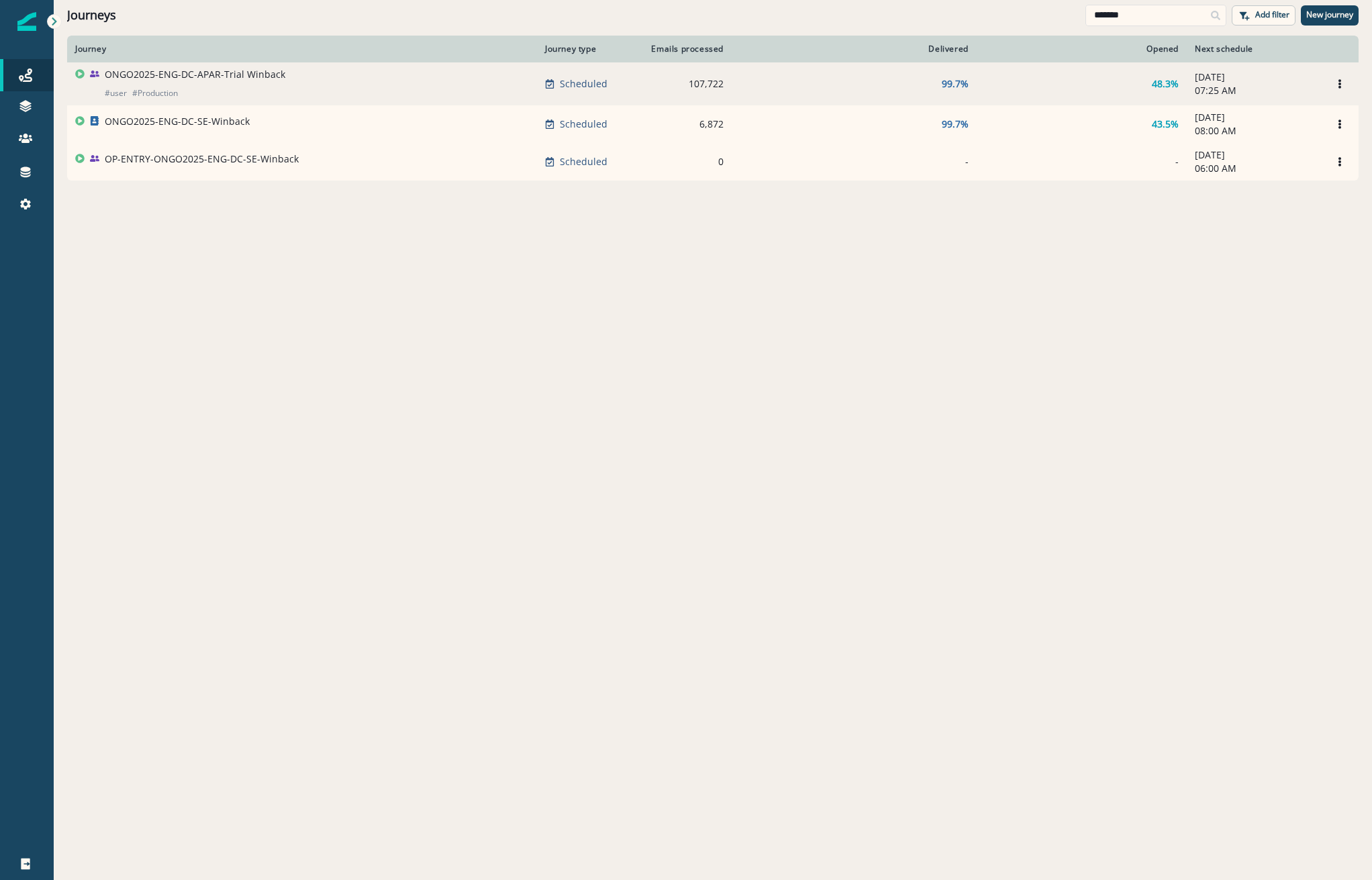
type input "*******"
click at [222, 77] on p "ONGO2025-ENG-DC-APAR-Trial Winback" at bounding box center [194, 74] width 180 height 14
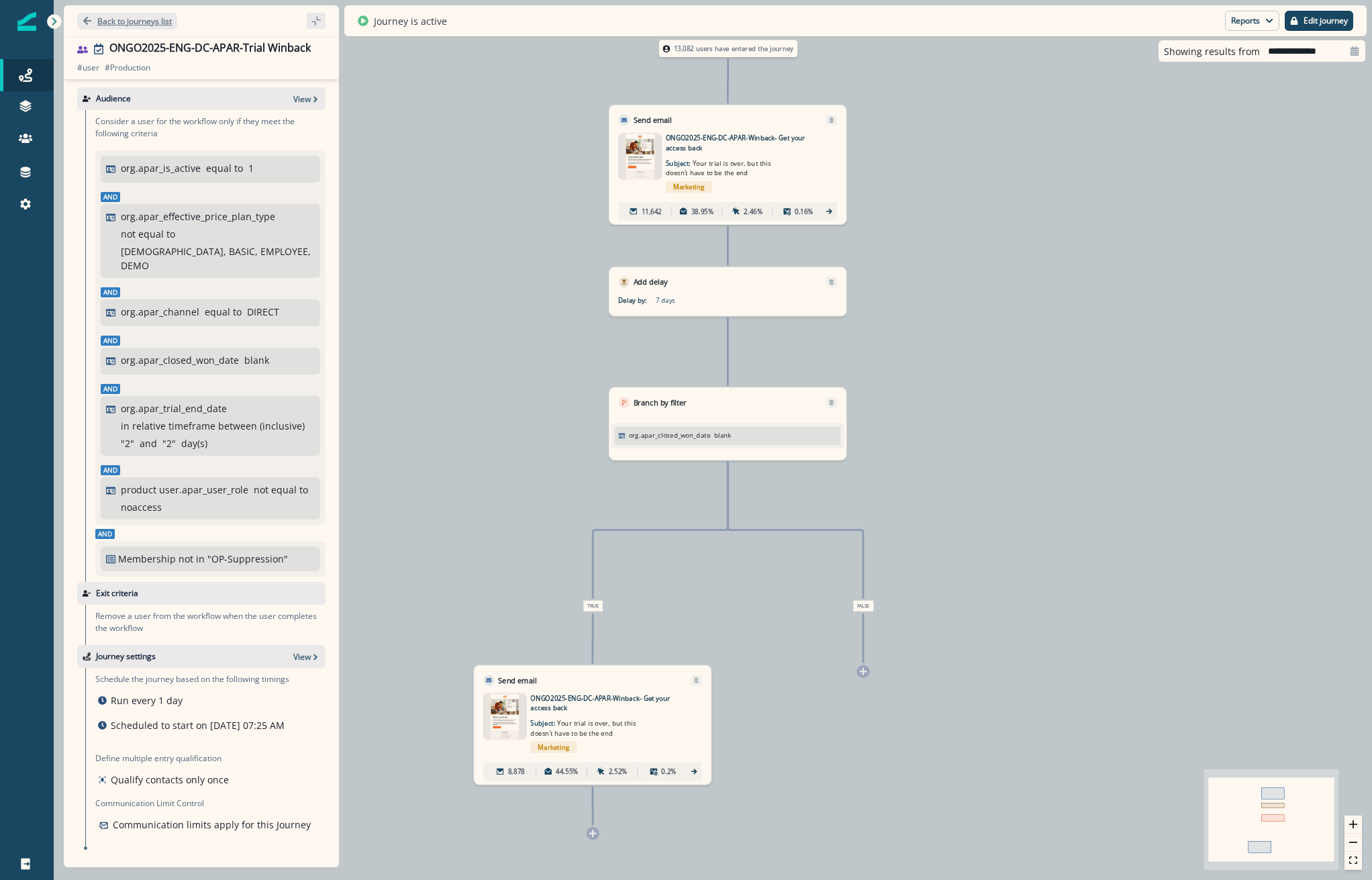
click at [133, 18] on p "Back to journeys list" at bounding box center [134, 21] width 74 height 11
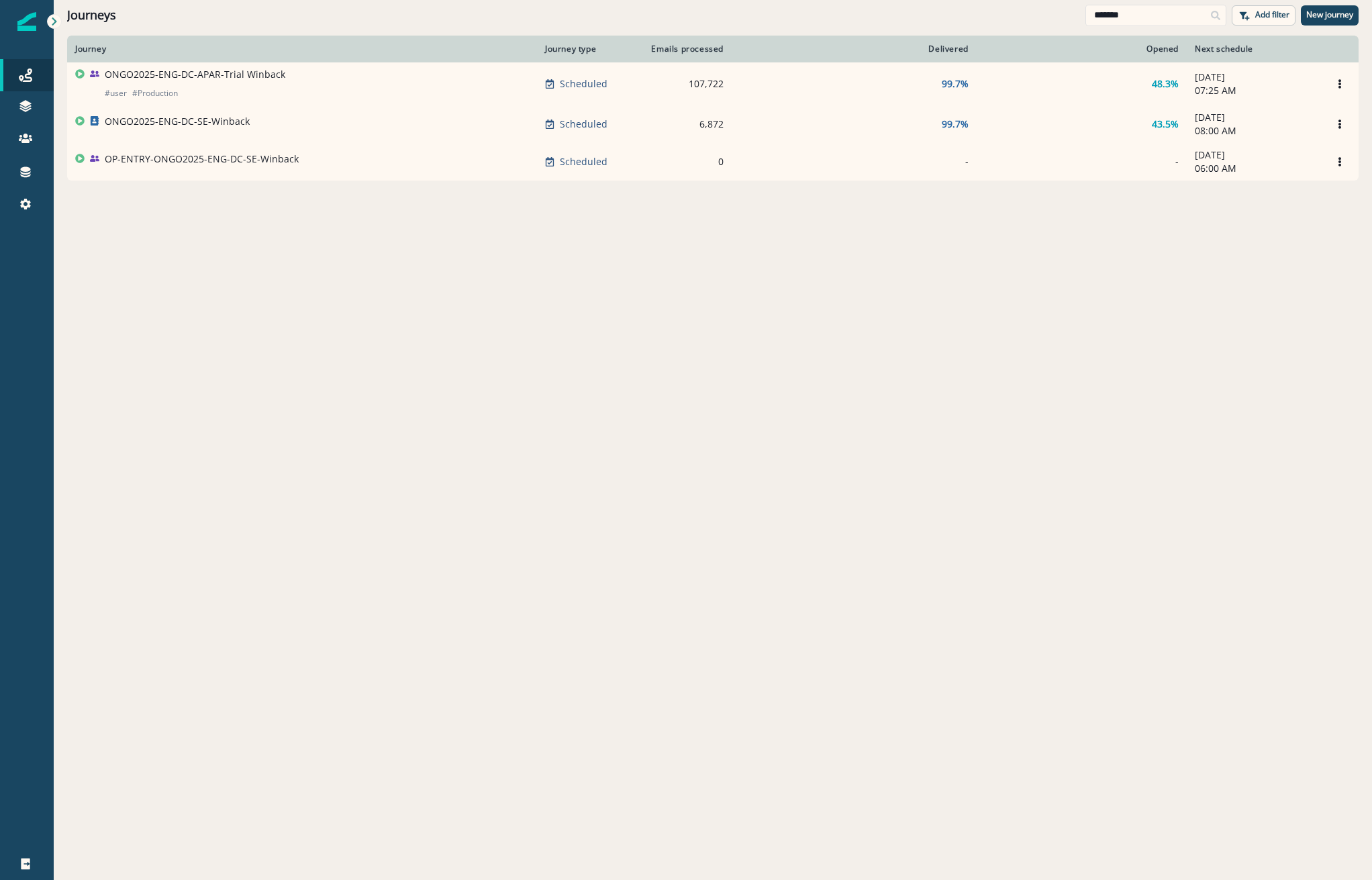
drag, startPoint x: 1163, startPoint y: 25, endPoint x: 924, endPoint y: 2, distance: 240.1
click at [1009, 14] on div "Journeys ******* Add filter New journey" at bounding box center [712, 15] width 1318 height 30
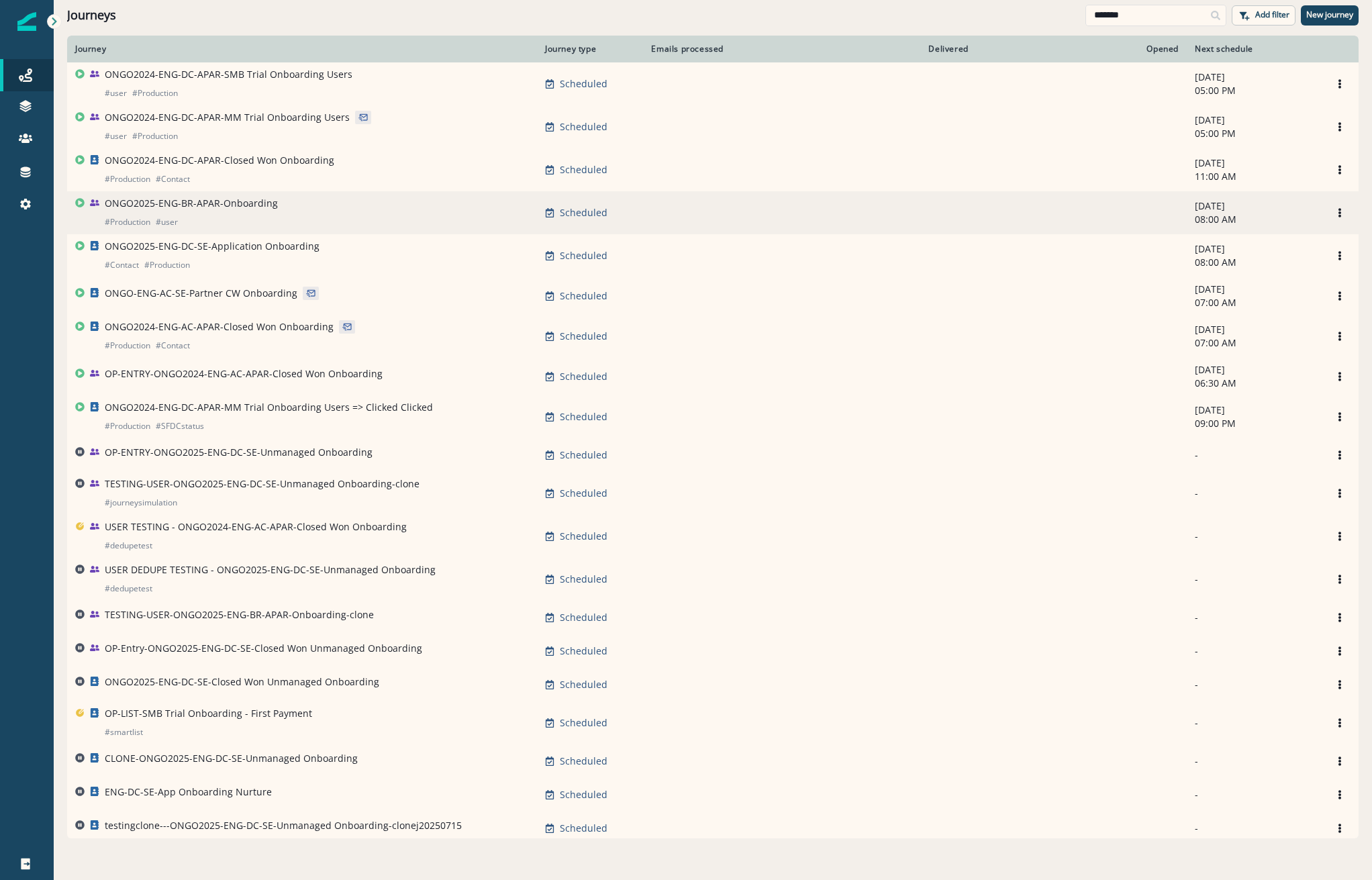
type input "*******"
click at [248, 198] on td "ONGO2025-ENG-BR-APAR-Onboarding # Production # user" at bounding box center [302, 212] width 470 height 43
